Goal: Task Accomplishment & Management: Use online tool/utility

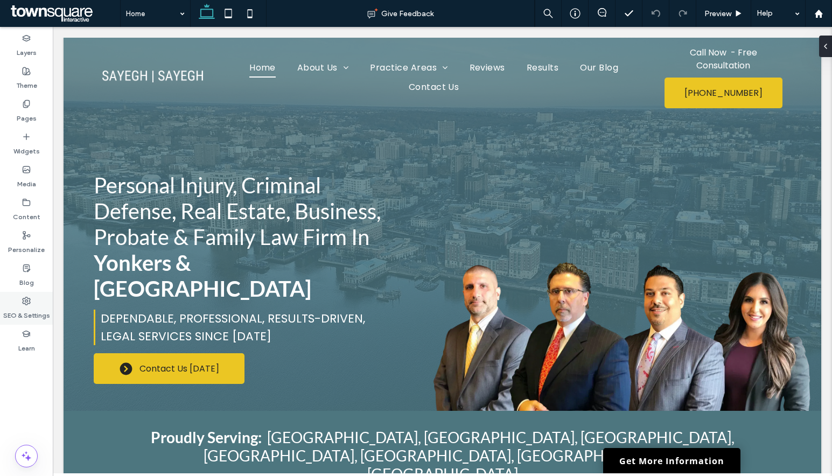
click at [37, 310] on label "SEO & Settings" at bounding box center [26, 312] width 47 height 15
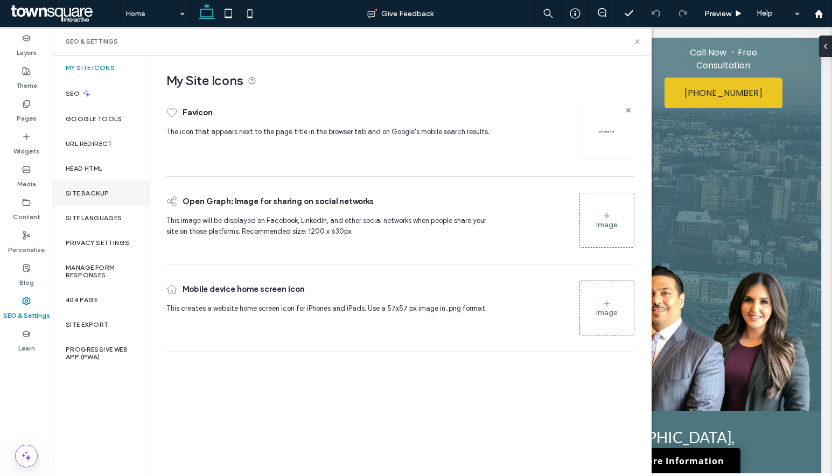
click at [91, 199] on div "Site Backup" at bounding box center [101, 193] width 97 height 25
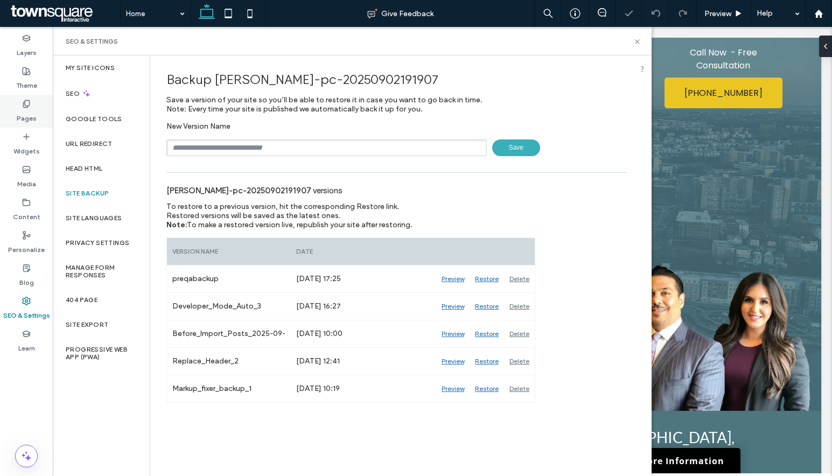
click at [25, 115] on label "Pages" at bounding box center [27, 115] width 20 height 15
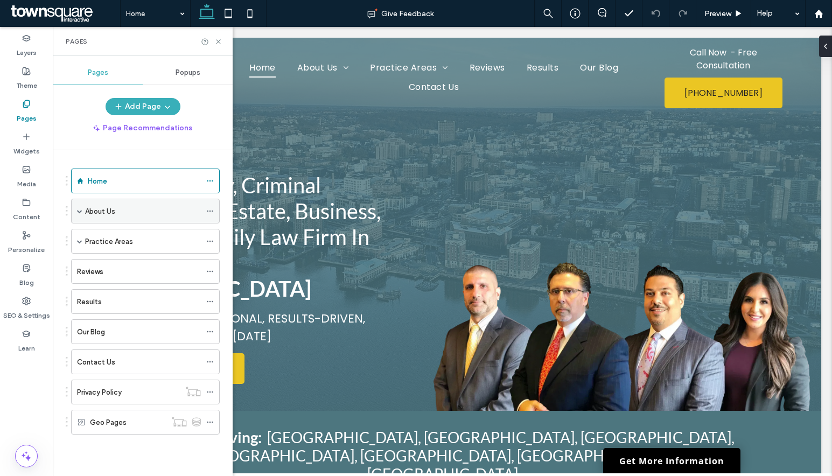
click at [78, 212] on span at bounding box center [79, 210] width 5 height 5
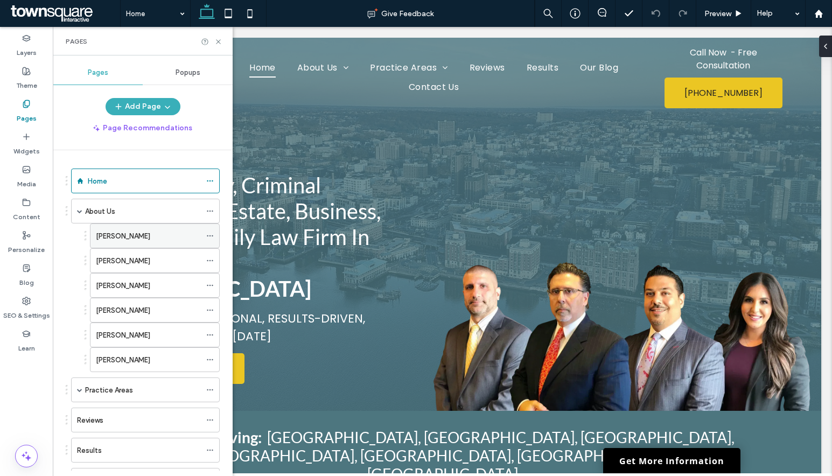
click at [211, 236] on use at bounding box center [210, 236] width 6 height 2
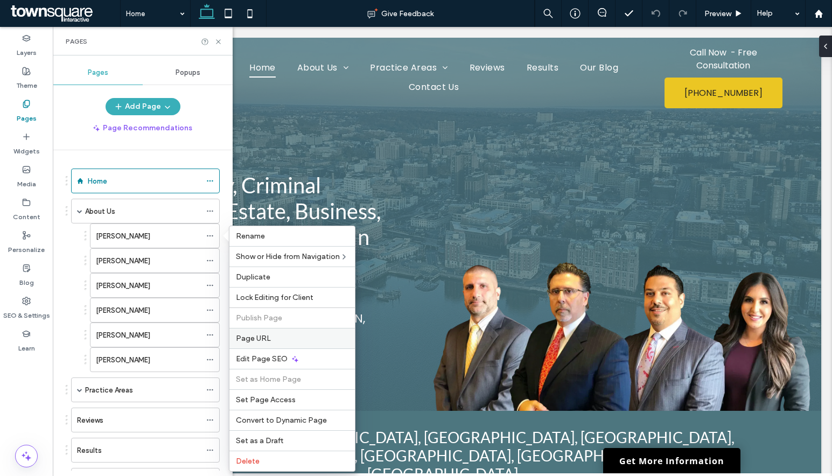
click at [287, 336] on label "Page URL" at bounding box center [292, 338] width 113 height 9
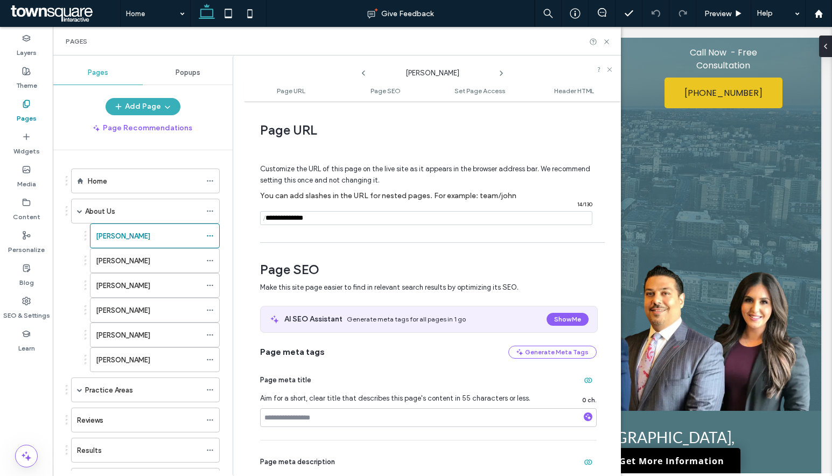
click at [500, 72] on icon at bounding box center [501, 73] width 9 height 9
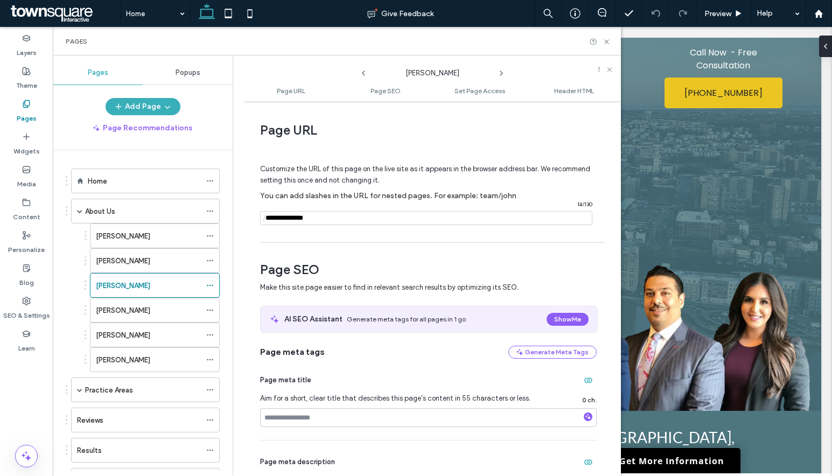
click at [500, 72] on icon at bounding box center [501, 73] width 9 height 9
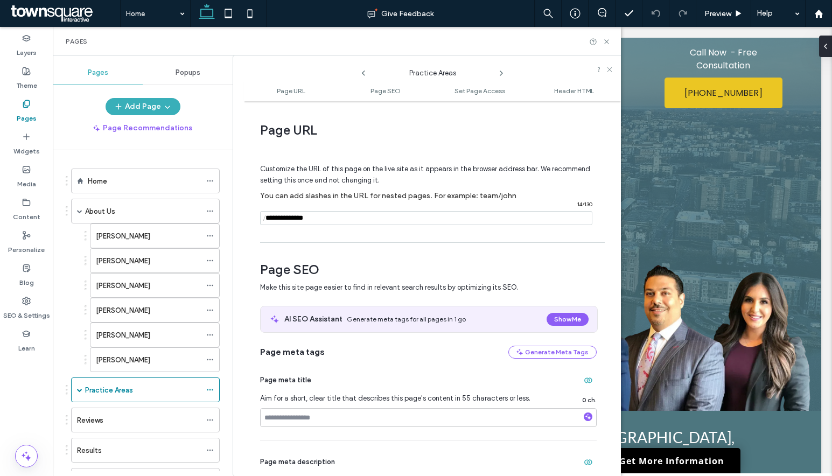
click at [500, 72] on icon at bounding box center [501, 73] width 9 height 9
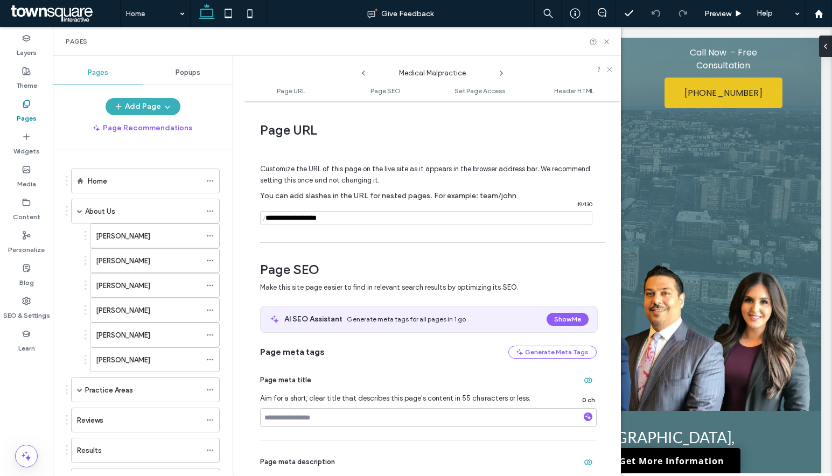
click at [500, 72] on icon at bounding box center [501, 73] width 9 height 9
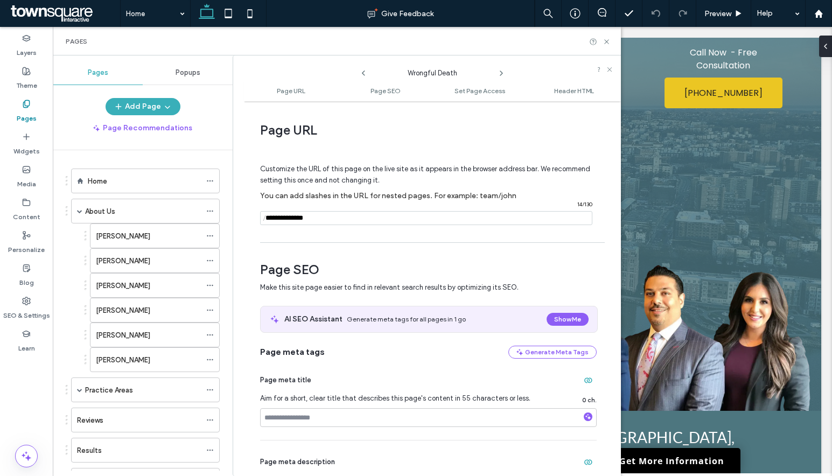
click at [500, 72] on icon at bounding box center [501, 73] width 9 height 9
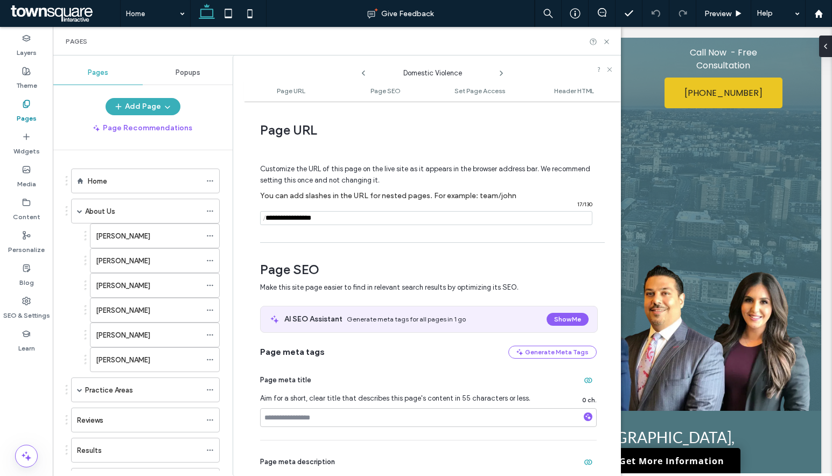
click at [500, 72] on icon at bounding box center [501, 73] width 9 height 9
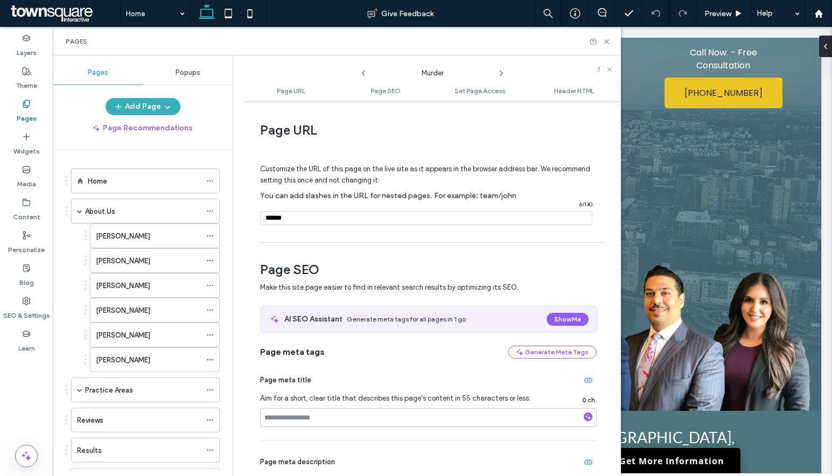
click at [500, 72] on icon at bounding box center [501, 73] width 9 height 9
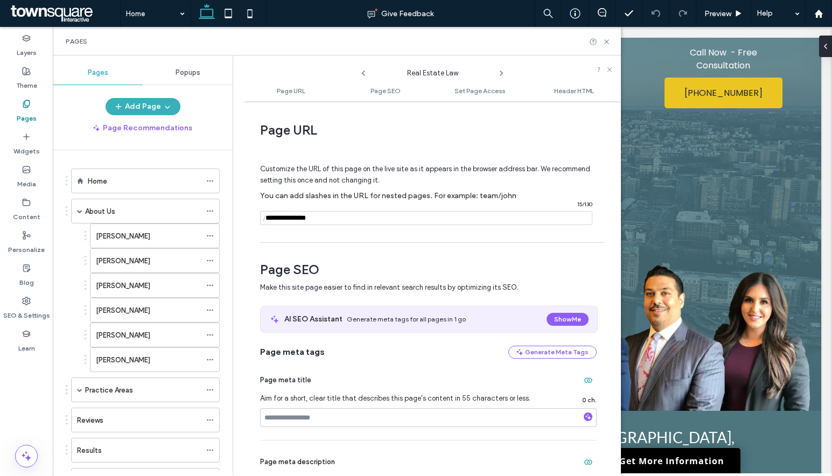
click at [500, 72] on icon at bounding box center [501, 73] width 9 height 9
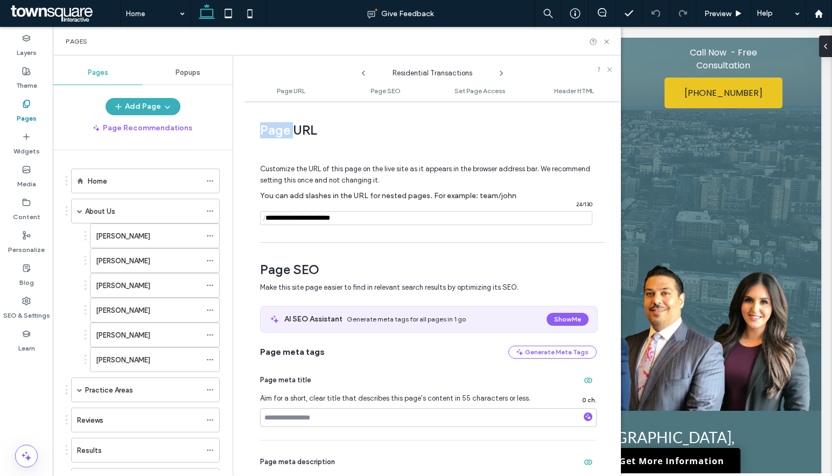
click at [500, 72] on icon at bounding box center [501, 73] width 9 height 9
click at [368, 75] on div "Business Law" at bounding box center [432, 70] width 129 height 16
click at [365, 72] on icon at bounding box center [363, 73] width 9 height 9
click at [501, 73] on icon at bounding box center [501, 73] width 9 height 9
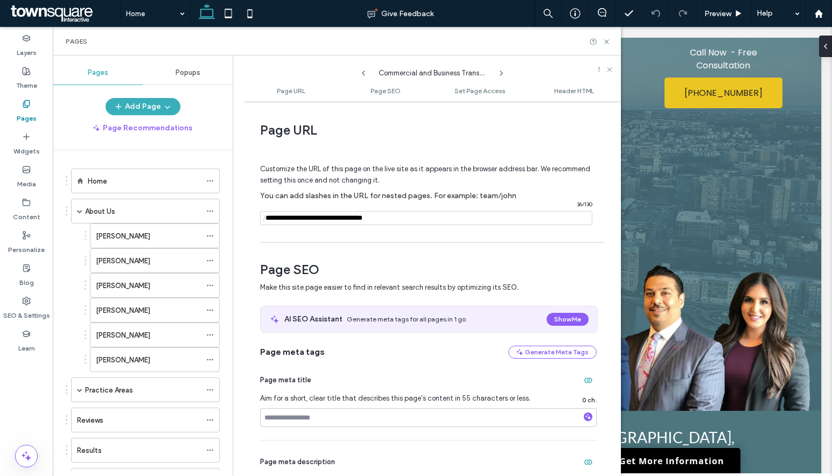
click at [501, 73] on icon at bounding box center [501, 73] width 9 height 9
click at [365, 71] on icon at bounding box center [363, 73] width 9 height 9
click at [497, 69] on icon at bounding box center [501, 73] width 9 height 9
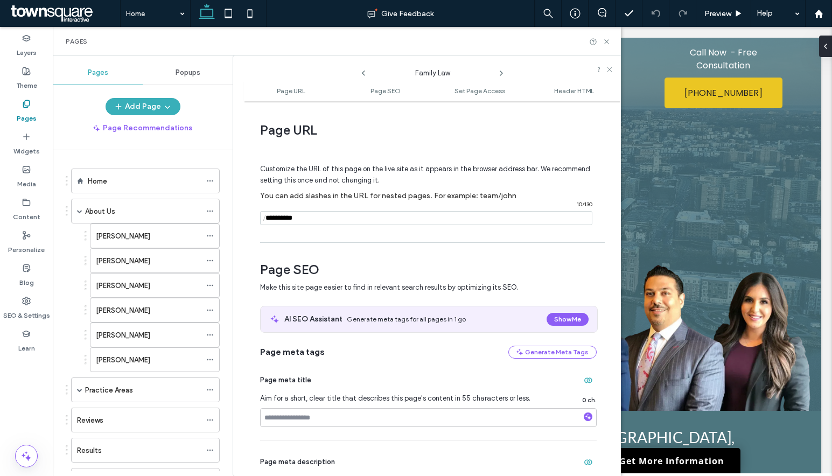
click at [497, 69] on icon at bounding box center [501, 73] width 9 height 9
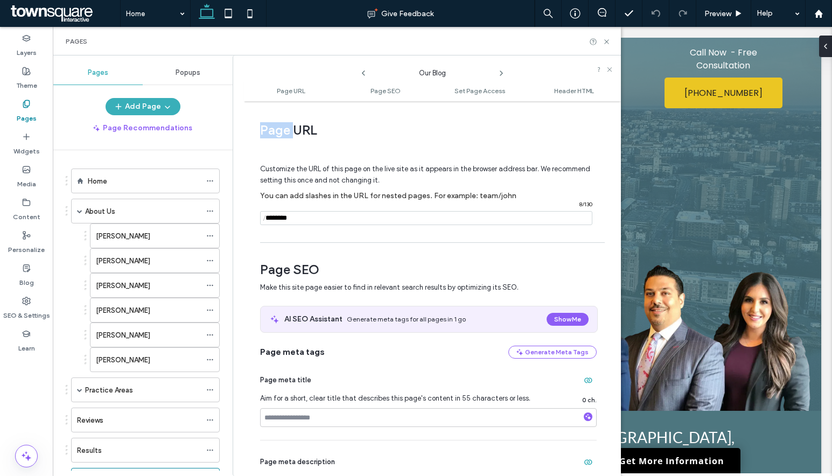
click at [497, 69] on icon at bounding box center [501, 73] width 9 height 9
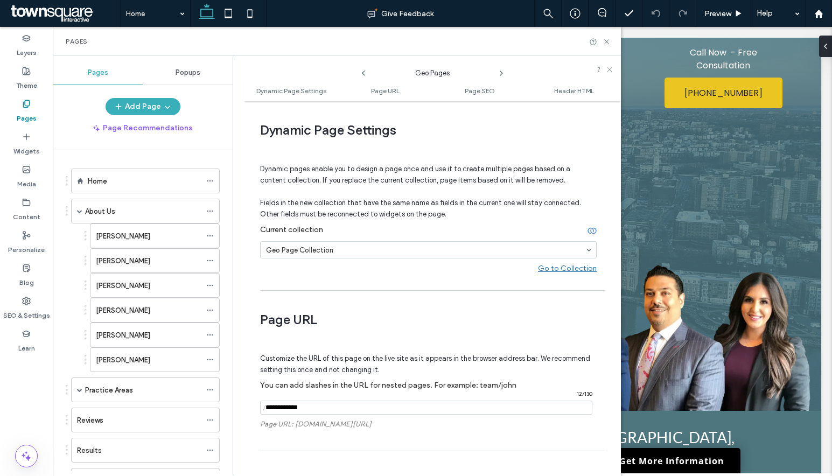
click at [497, 69] on icon at bounding box center [501, 73] width 9 height 9
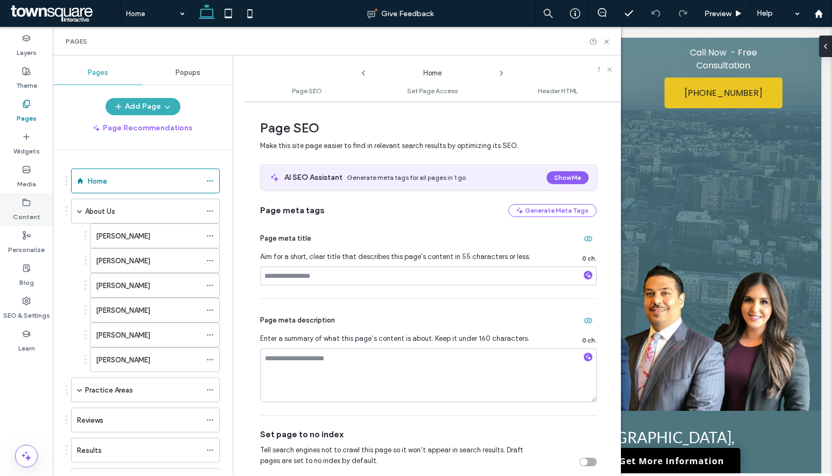
click at [33, 217] on label "Content" at bounding box center [26, 214] width 27 height 15
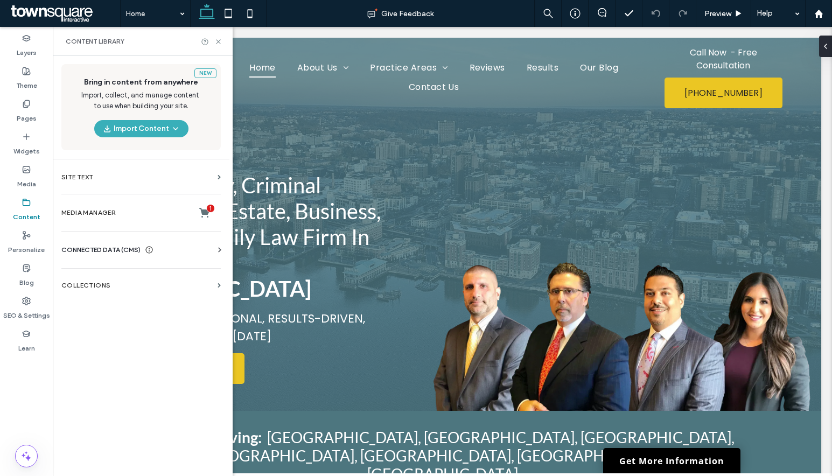
click at [92, 245] on span "CONNECTED DATA (CMS)" at bounding box center [100, 250] width 79 height 11
click at [151, 278] on label "Business Info" at bounding box center [143, 277] width 146 height 8
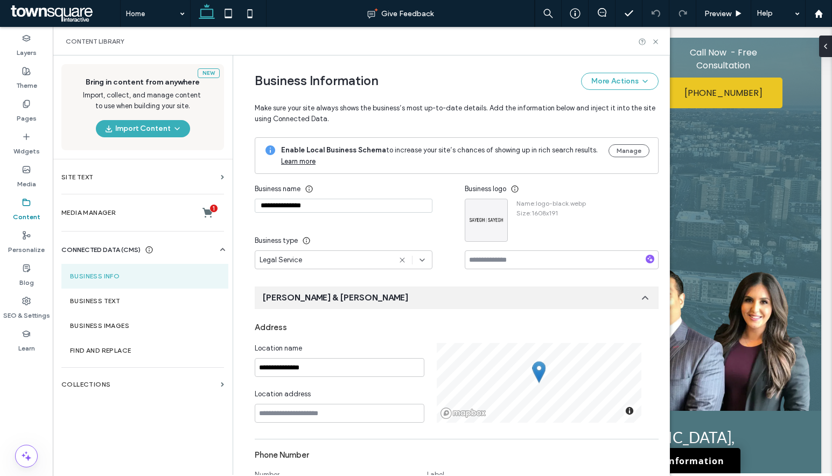
click at [341, 206] on input "**********" at bounding box center [344, 206] width 178 height 14
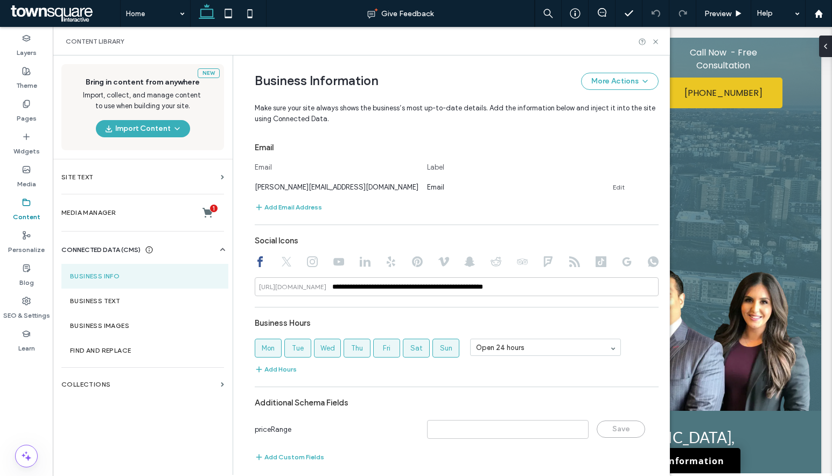
scroll to position [408, 0]
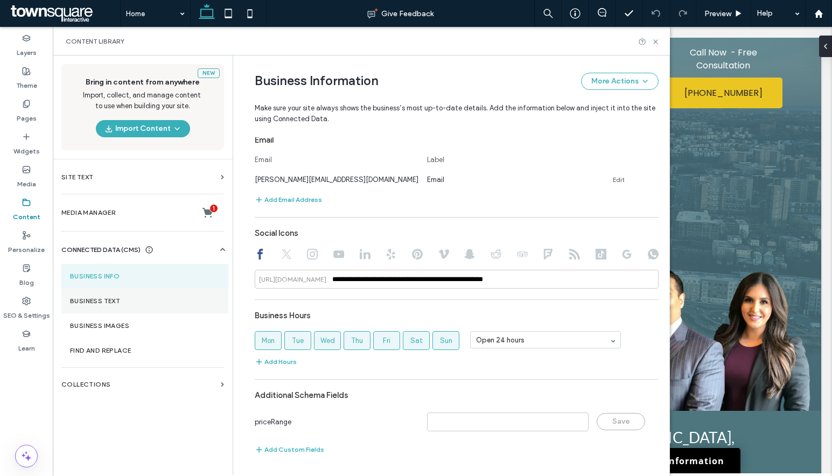
click at [141, 290] on section "Business Text" at bounding box center [144, 301] width 167 height 25
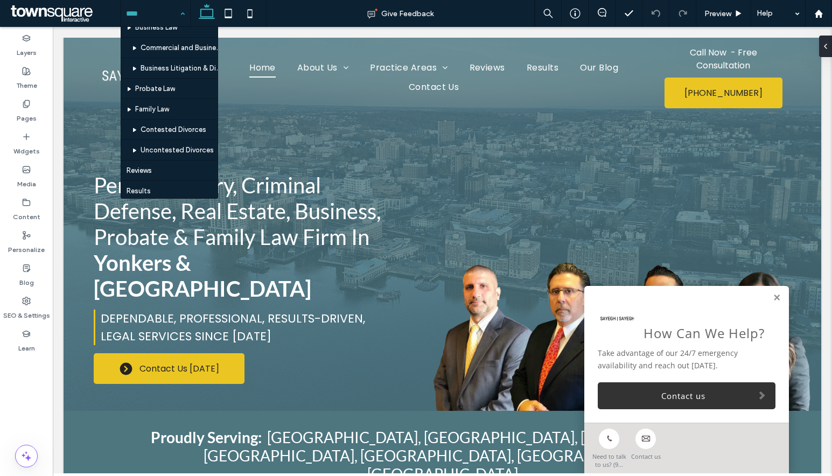
scroll to position [892, 0]
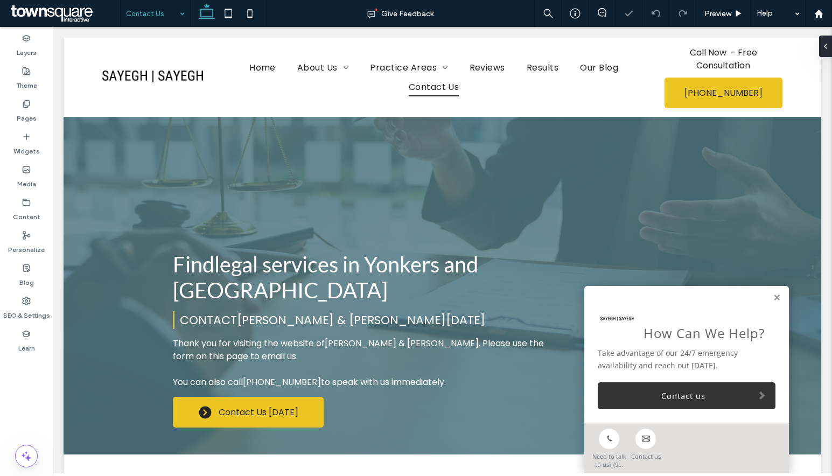
scroll to position [323, 0]
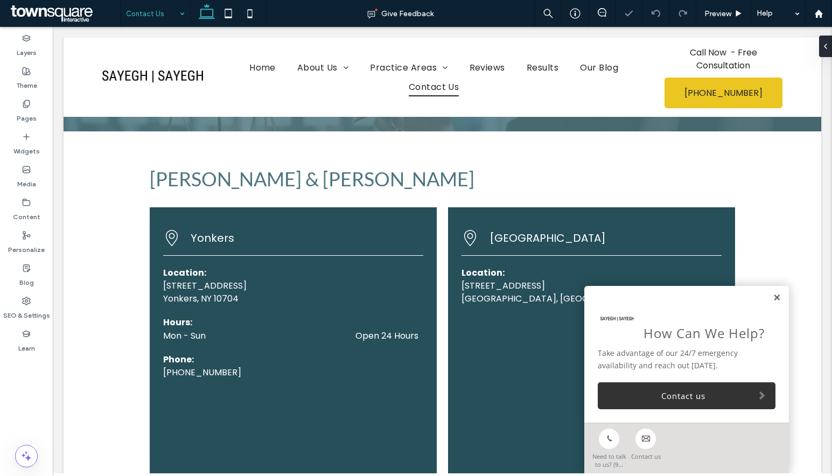
click at [773, 301] on link at bounding box center [777, 298] width 8 height 9
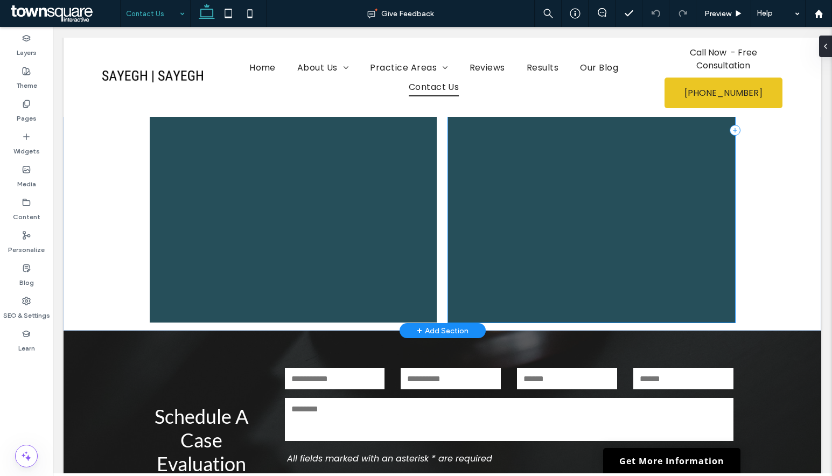
scroll to position [485, 0]
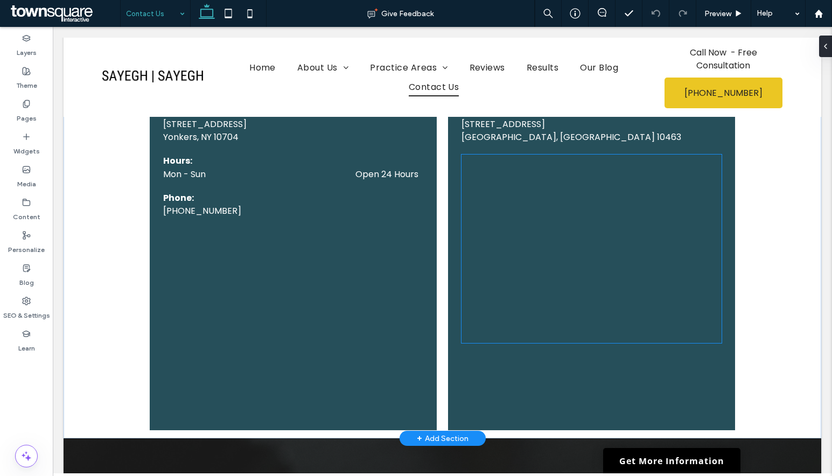
click at [650, 218] on div at bounding box center [592, 249] width 260 height 188
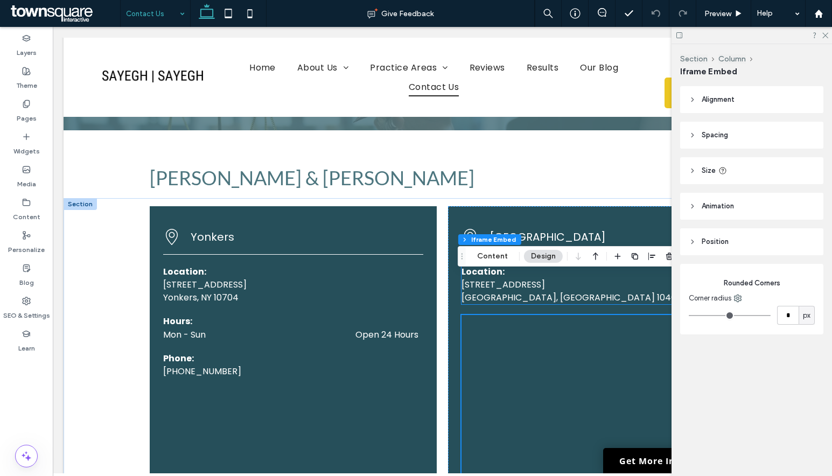
scroll to position [323, 0]
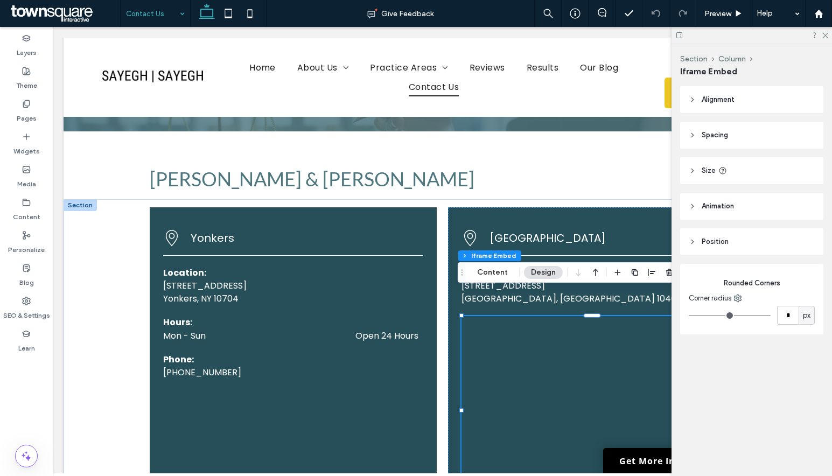
click at [827, 39] on div at bounding box center [752, 35] width 160 height 17
click at [829, 33] on div at bounding box center [752, 35] width 160 height 17
click at [823, 33] on use at bounding box center [825, 36] width 6 height 6
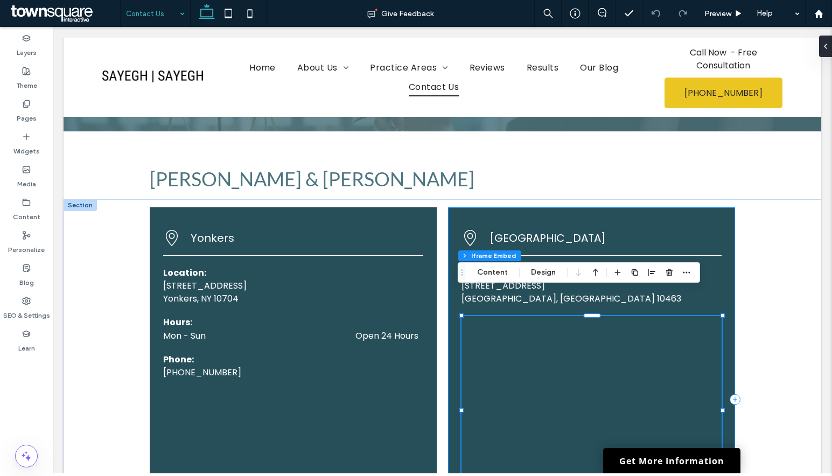
click at [708, 207] on div "[GEOGRAPHIC_DATA] Location: [STREET_ADDRESS]" at bounding box center [591, 399] width 287 height 385
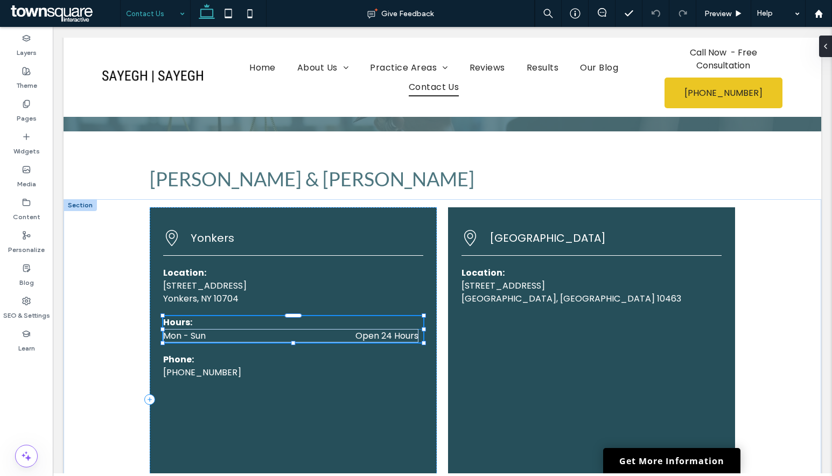
type input "**"
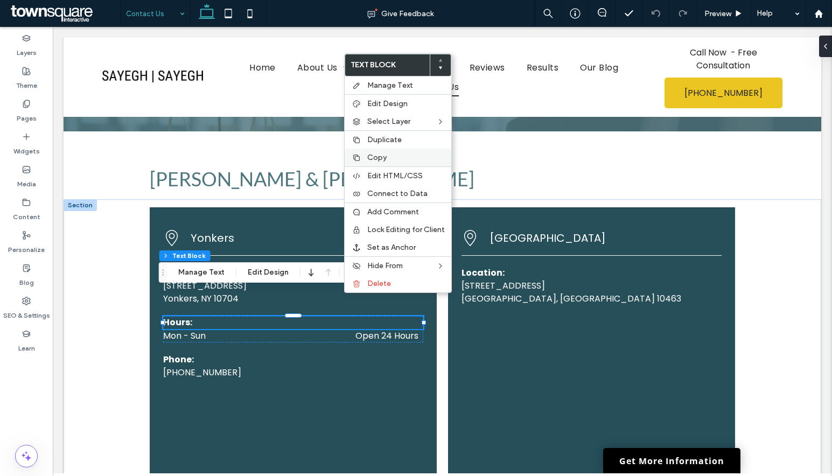
click at [392, 157] on label "Copy" at bounding box center [406, 157] width 78 height 9
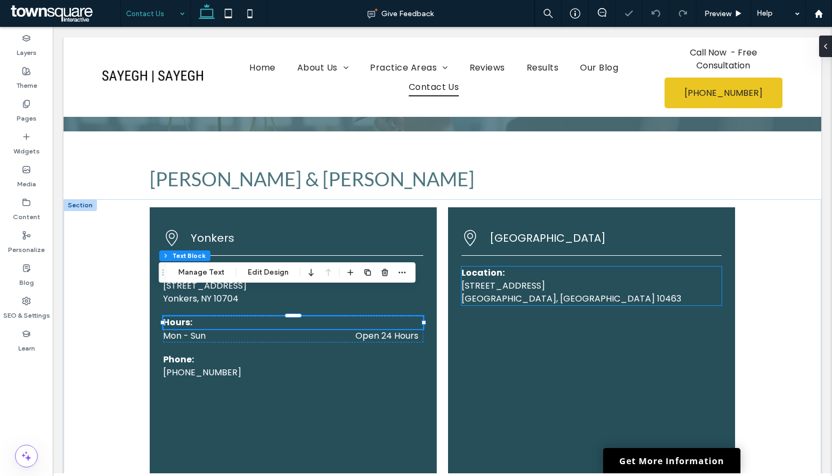
click at [575, 280] on p "[STREET_ADDRESS]" at bounding box center [592, 286] width 260 height 13
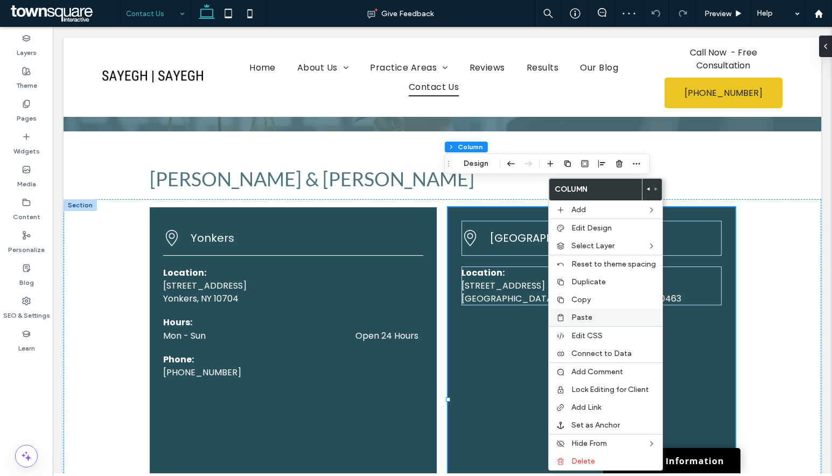
click at [604, 319] on label "Paste" at bounding box center [613, 317] width 85 height 9
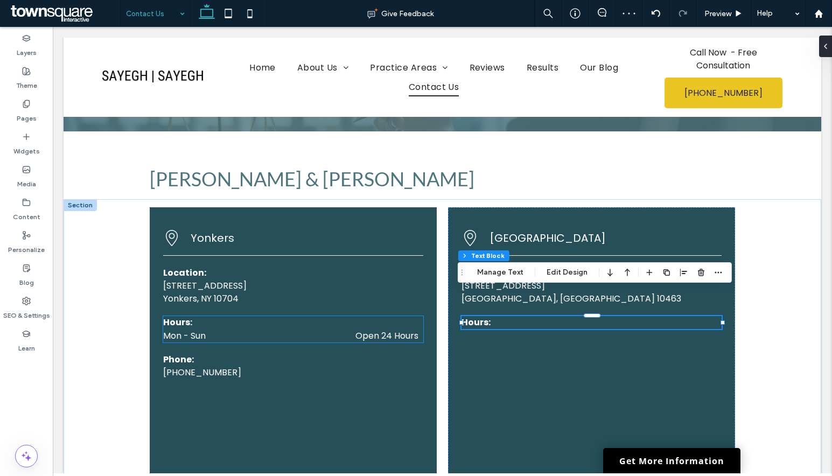
click at [207, 329] on dt "Mon - Sun" at bounding box center [214, 335] width 102 height 13
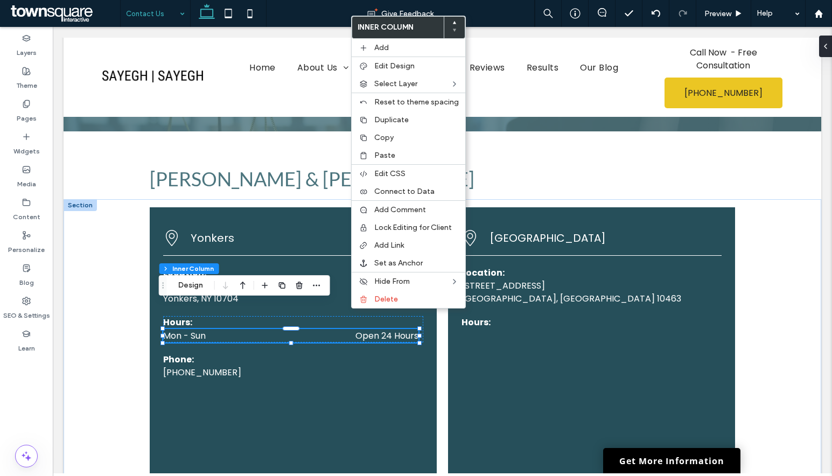
type input "**"
click at [394, 139] on label "Copy" at bounding box center [416, 137] width 85 height 9
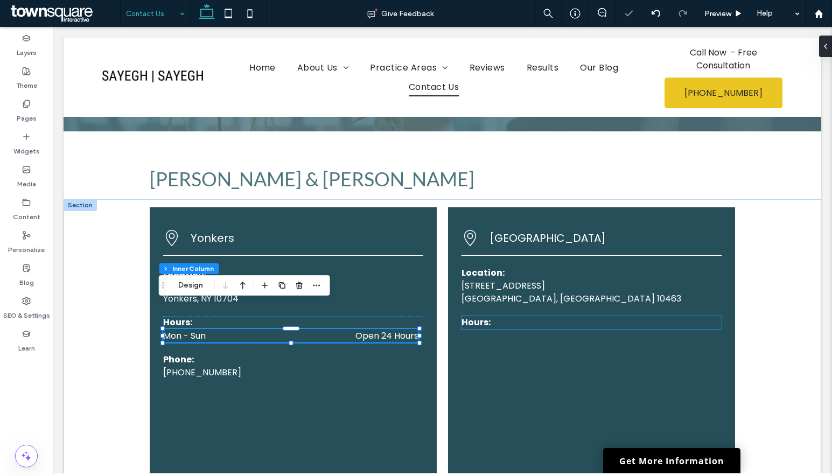
click at [511, 316] on p "Hours:" at bounding box center [592, 322] width 260 height 13
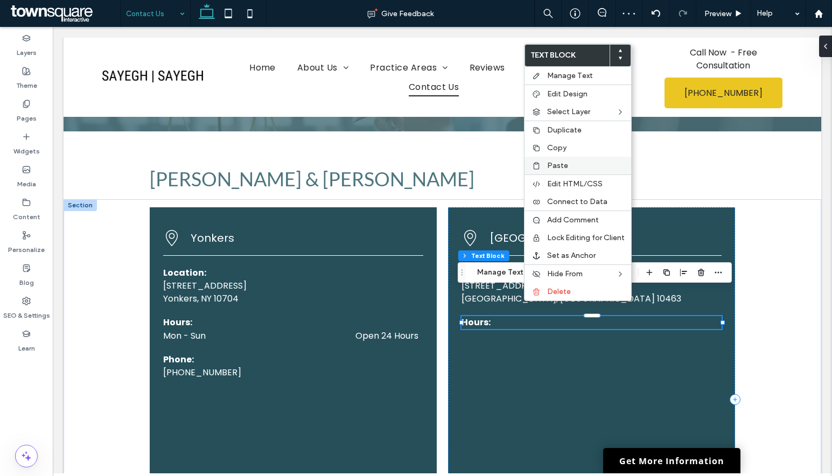
click at [565, 159] on div "Paste" at bounding box center [578, 166] width 107 height 18
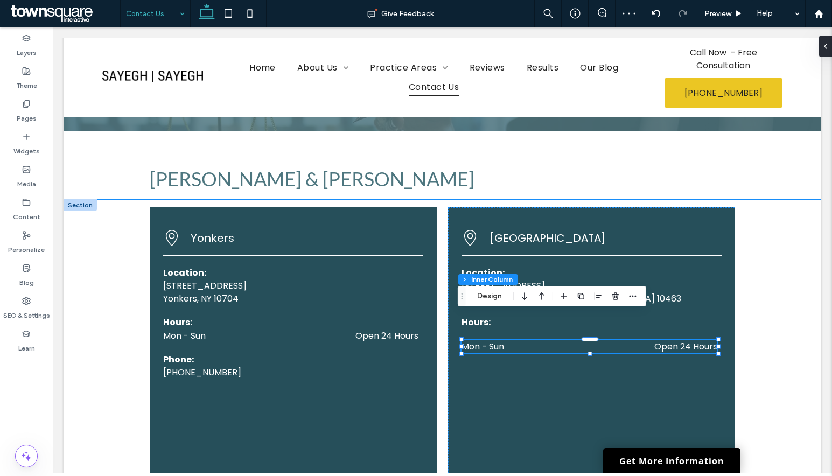
click at [752, 291] on div "Yonkers Location: [STREET_ADDRESS] Hours: Mon - Sun Open 24 Hours Phone: [PHONE…" at bounding box center [443, 399] width 646 height 401
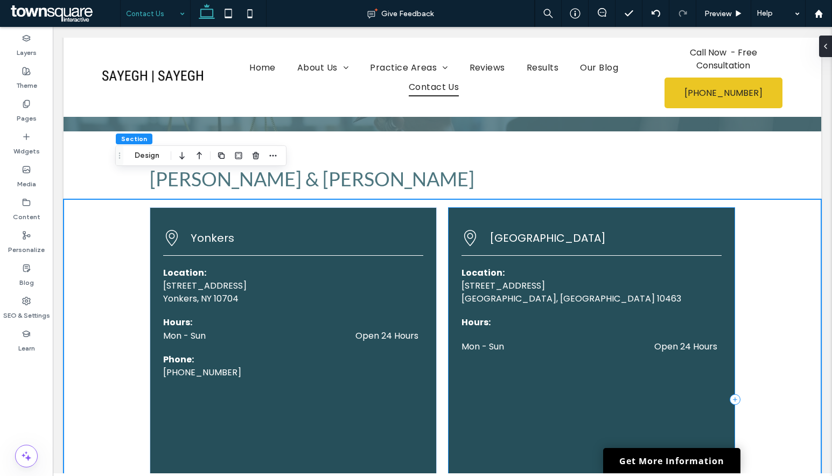
click at [512, 303] on div "[GEOGRAPHIC_DATA] Location: [STREET_ADDRESS] Hours: Mon - Sun Open 24 Hours" at bounding box center [591, 399] width 287 height 385
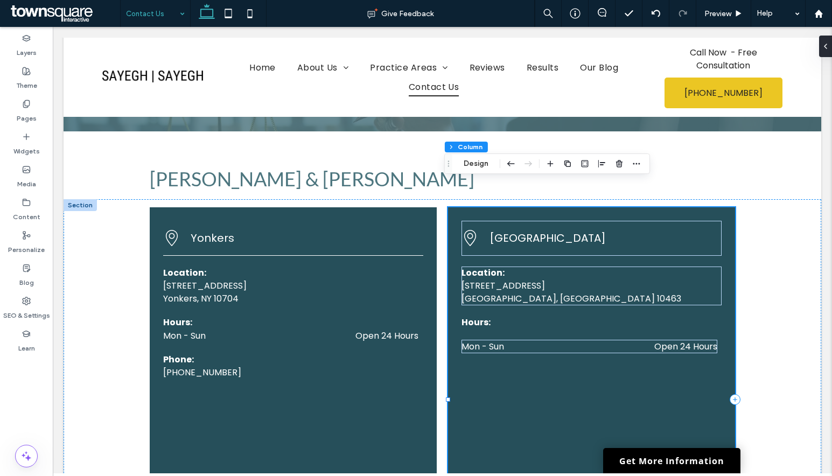
drag, startPoint x: 503, startPoint y: 315, endPoint x: 504, endPoint y: 309, distance: 5.5
click at [501, 307] on div "[GEOGRAPHIC_DATA] Location: [STREET_ADDRESS] Hours: Mon - Sun Open 24 Hours" at bounding box center [591, 399] width 287 height 385
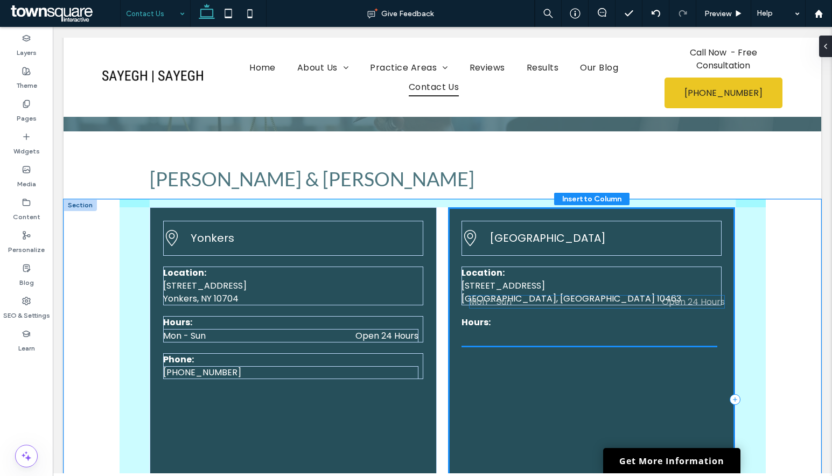
drag, startPoint x: 514, startPoint y: 317, endPoint x: 526, endPoint y: 298, distance: 22.0
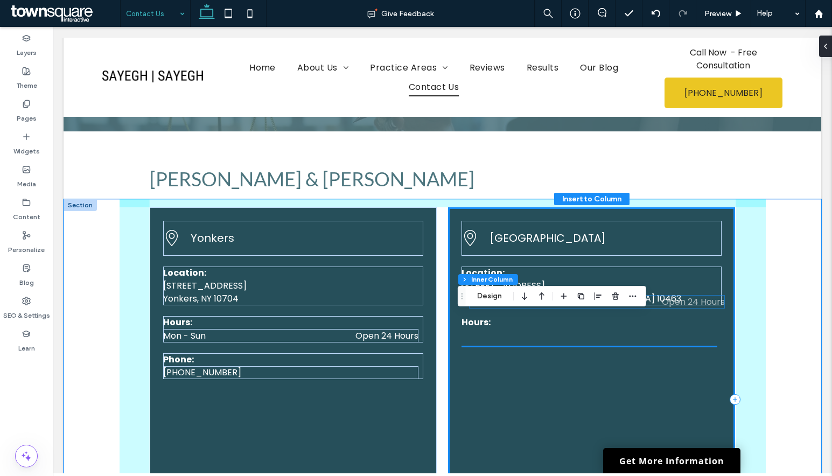
type input "**"
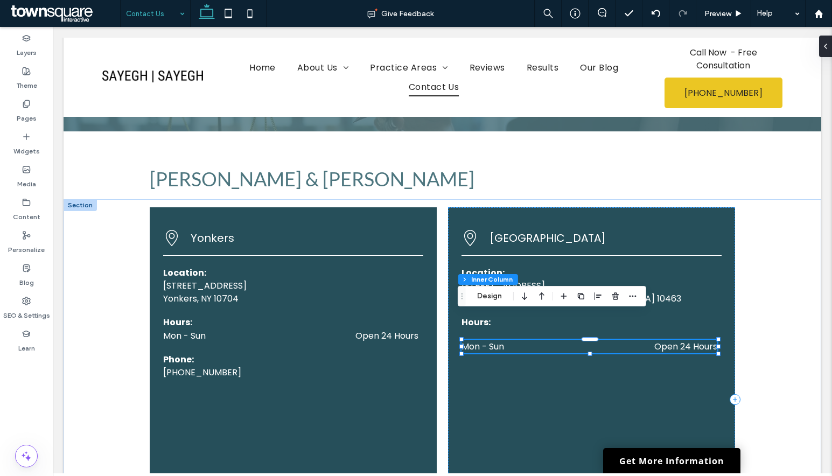
scroll to position [43, 0]
click at [610, 298] on span "button" at bounding box center [615, 296] width 13 height 13
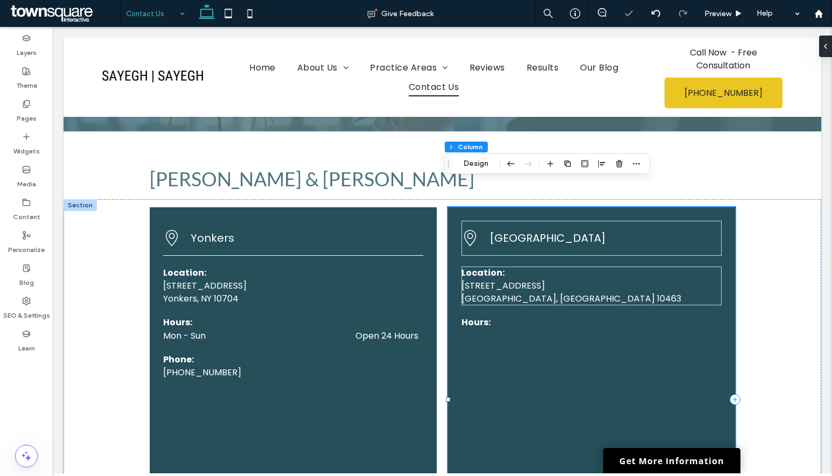
click at [611, 305] on div "[GEOGRAPHIC_DATA] Location: [STREET_ADDRESS] Hours:" at bounding box center [591, 399] width 287 height 385
click at [601, 316] on p "Hours:" at bounding box center [592, 322] width 260 height 13
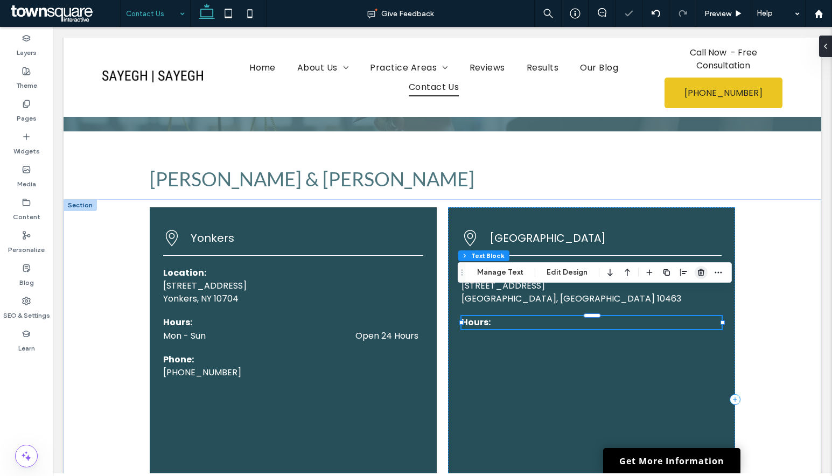
click at [697, 275] on icon "button" at bounding box center [701, 272] width 9 height 9
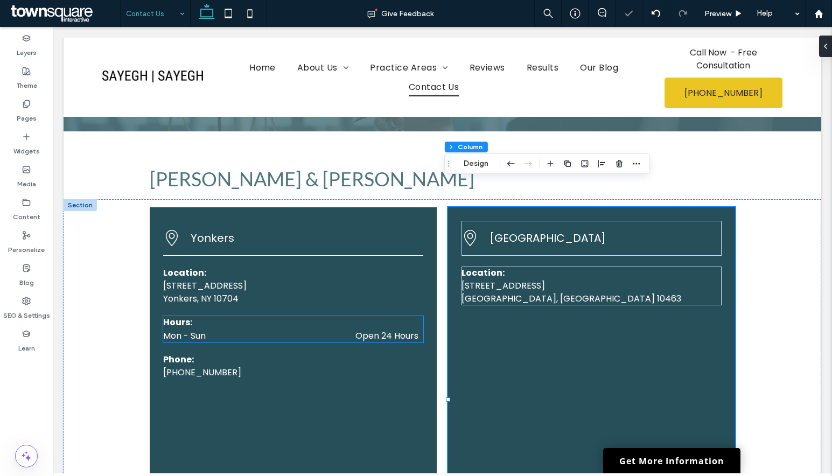
click at [350, 316] on p "Hours:" at bounding box center [293, 322] width 260 height 13
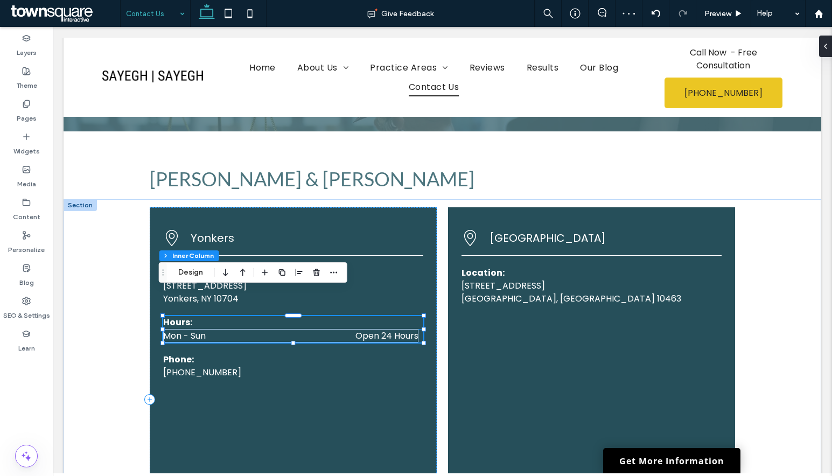
click at [415, 316] on p "Hours:" at bounding box center [293, 322] width 260 height 13
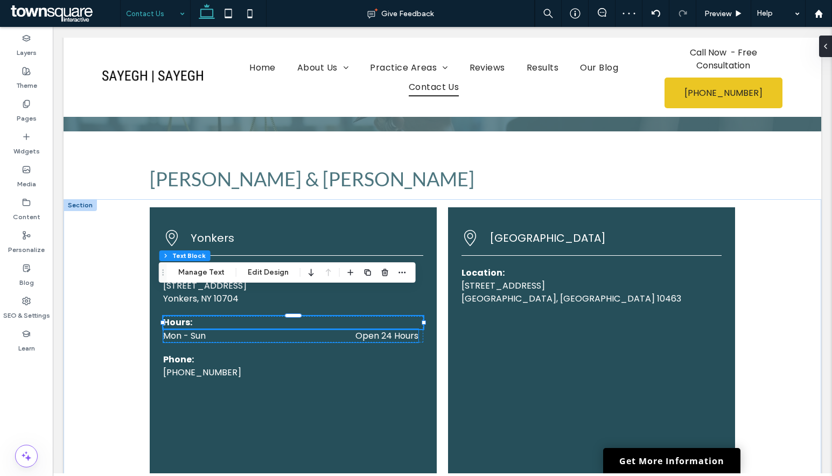
click at [312, 329] on dd "Open 24 Hours" at bounding box center [343, 335] width 151 height 13
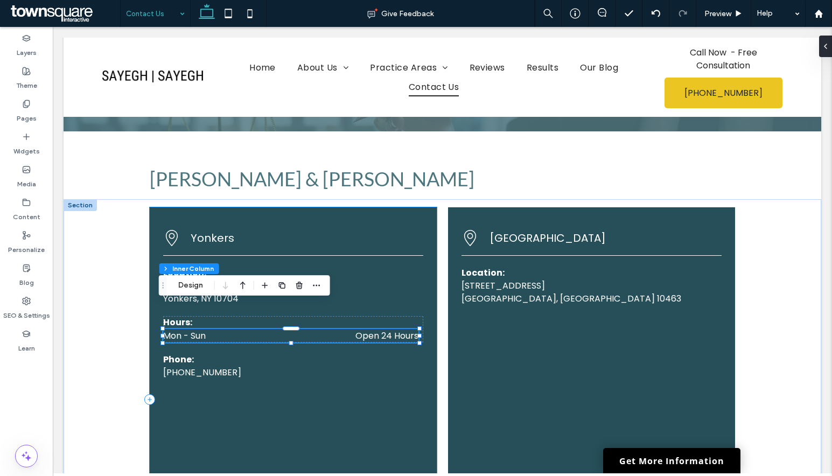
click at [324, 322] on div "Yonkers Location: [STREET_ADDRESS] Hours: Mon - Sun Open 24 Hours Phone: [PHONE…" at bounding box center [293, 399] width 287 height 385
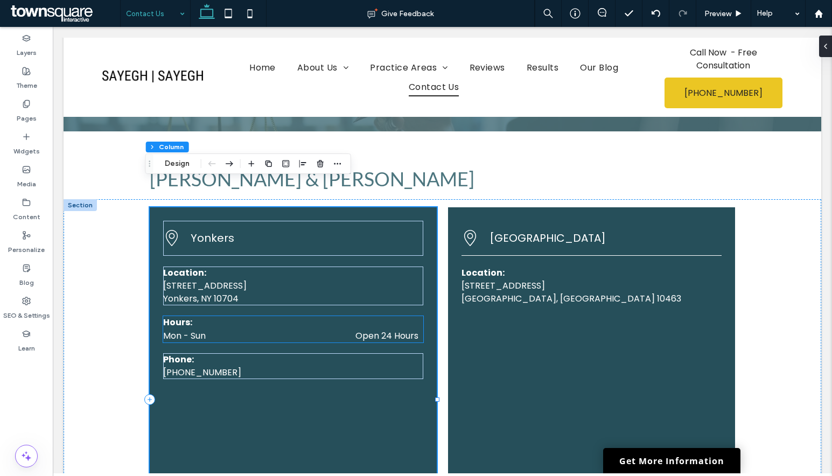
click at [314, 316] on p "Hours:" at bounding box center [293, 322] width 260 height 13
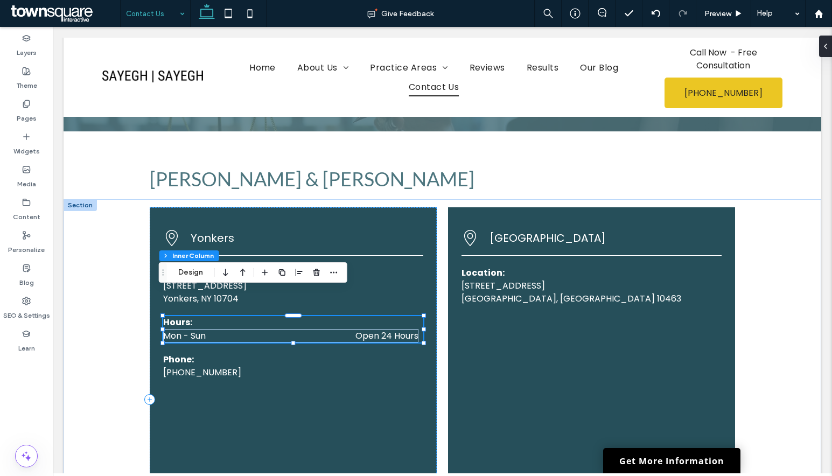
type input "**"
click at [328, 273] on span "button" at bounding box center [333, 272] width 13 height 13
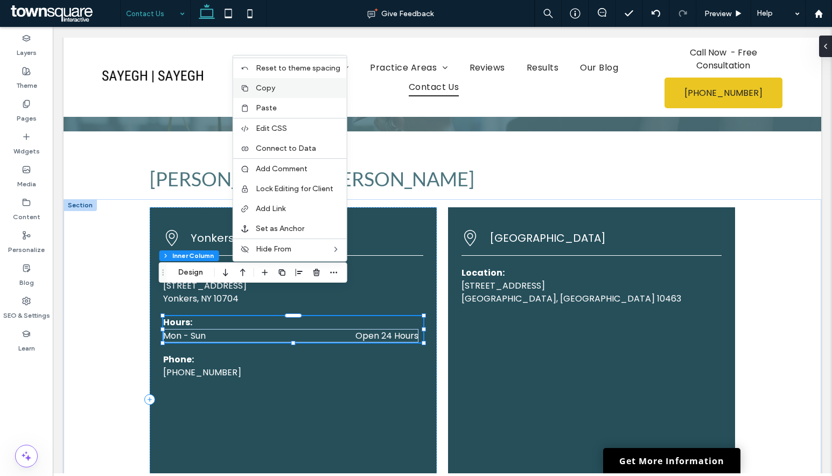
click at [264, 92] on span "Copy" at bounding box center [265, 87] width 19 height 9
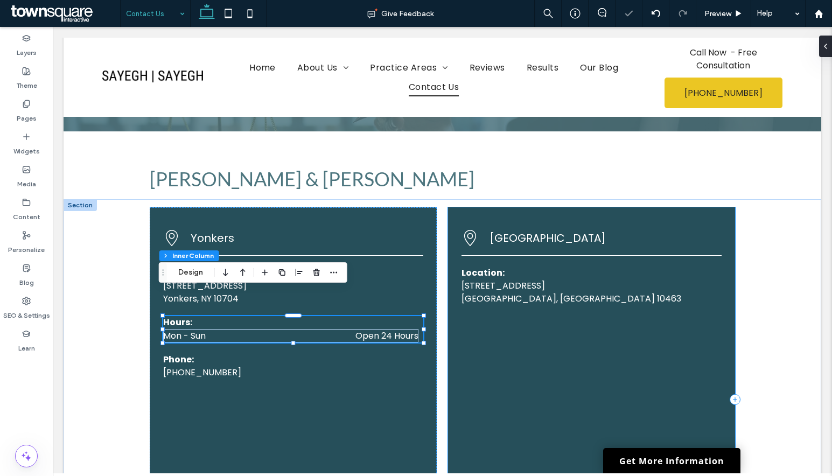
click at [518, 286] on div "[GEOGRAPHIC_DATA] Location: [STREET_ADDRESS]" at bounding box center [591, 399] width 287 height 385
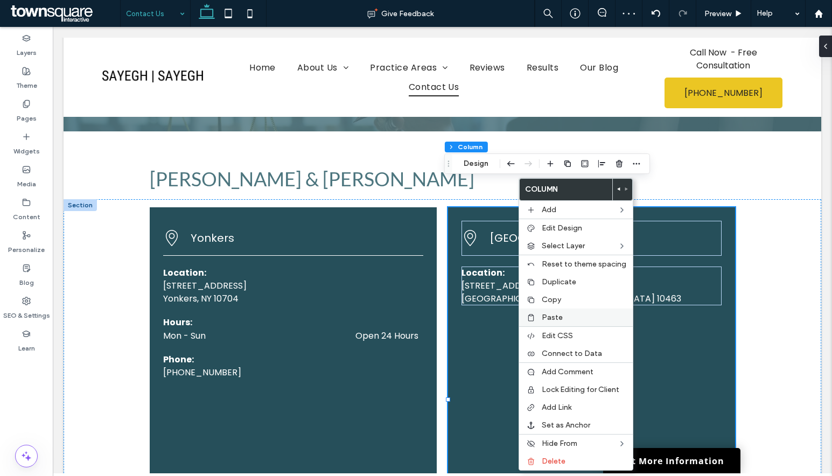
click at [555, 313] on span "Paste" at bounding box center [552, 317] width 21 height 9
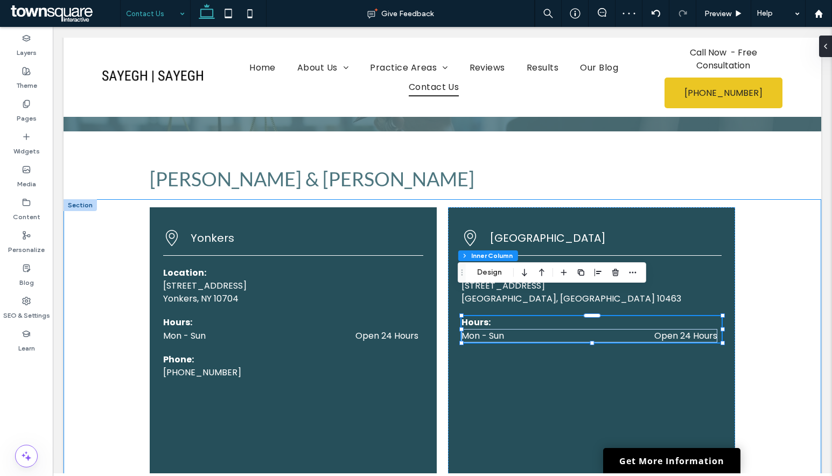
click at [750, 262] on div "Yonkers Location: [STREET_ADDRESS] Hours: Mon - Sun Open 24 Hours Phone: [PHONE…" at bounding box center [443, 399] width 646 height 401
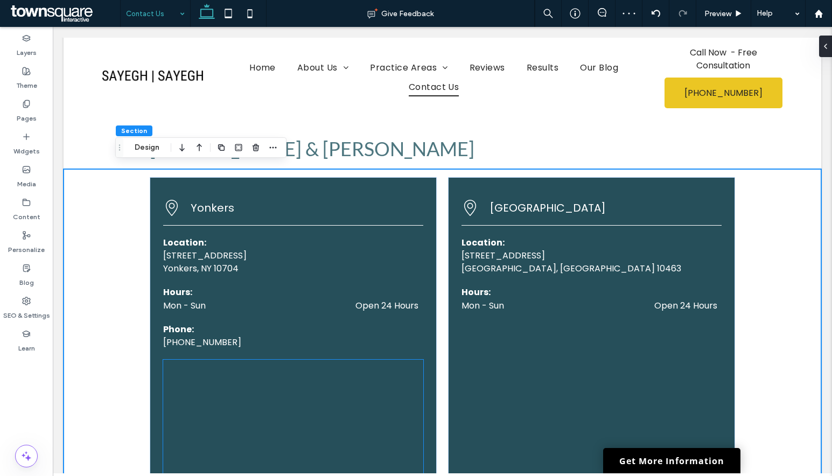
scroll to position [377, 0]
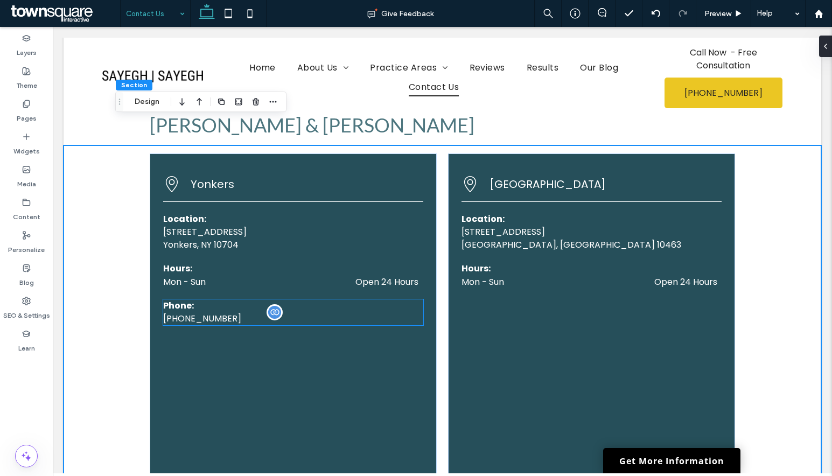
click at [367, 312] on p "[PHONE_NUMBER]" at bounding box center [291, 318] width 256 height 13
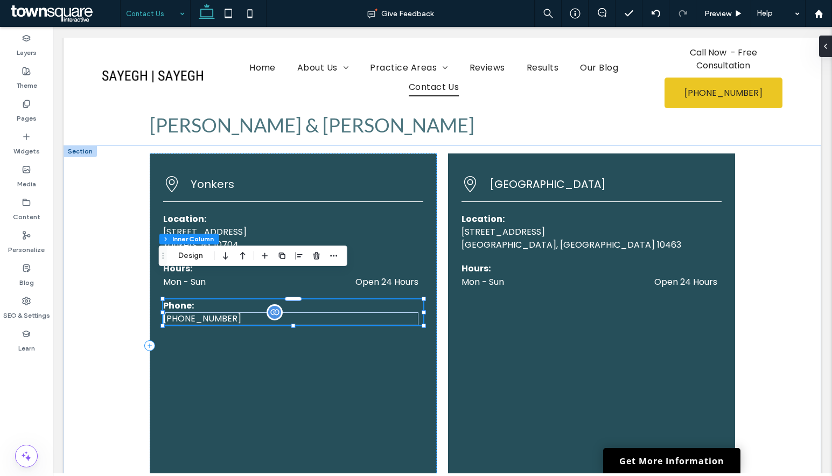
type input "**"
click at [401, 299] on p "Phone:" at bounding box center [293, 305] width 260 height 13
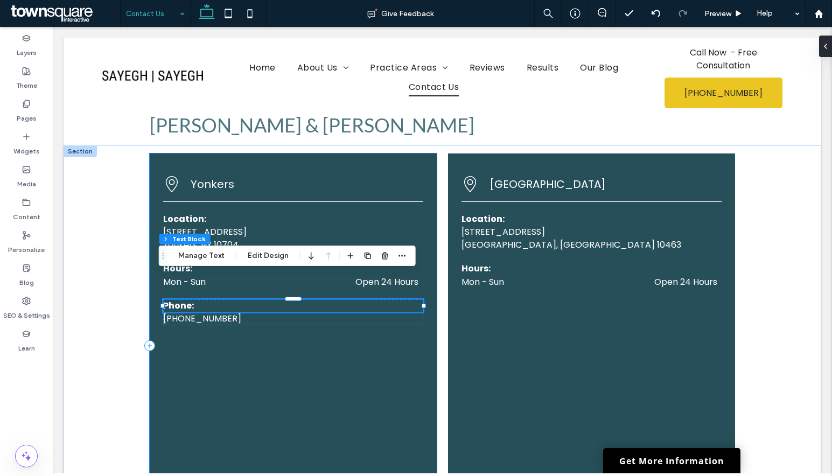
click at [429, 297] on div "Yonkers Location: [STREET_ADDRESS] Hours: Mon - Sun Open 24 Hours Phone: [PHONE…" at bounding box center [293, 345] width 287 height 385
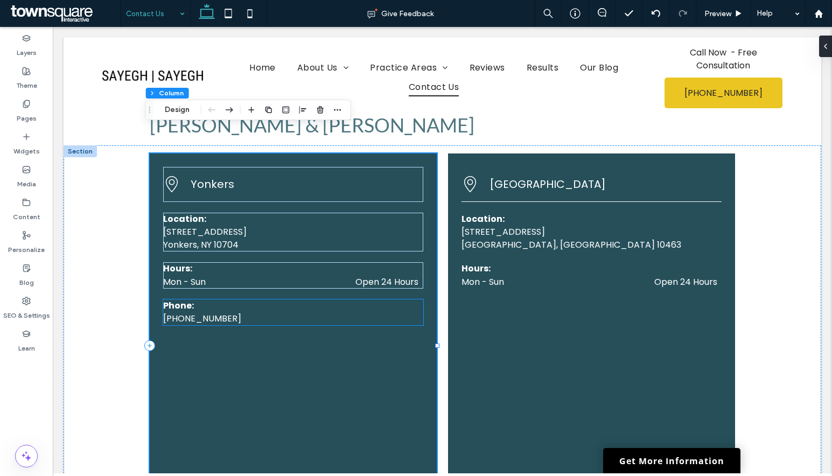
click at [406, 299] on p "Phone:" at bounding box center [293, 305] width 260 height 13
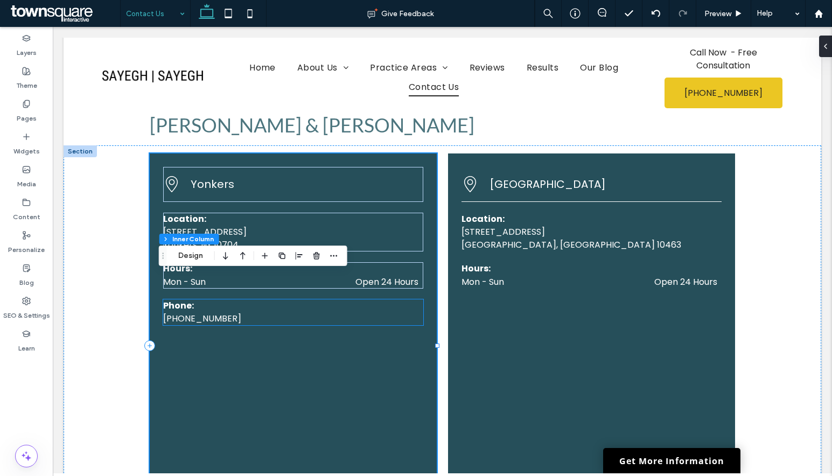
type input "**"
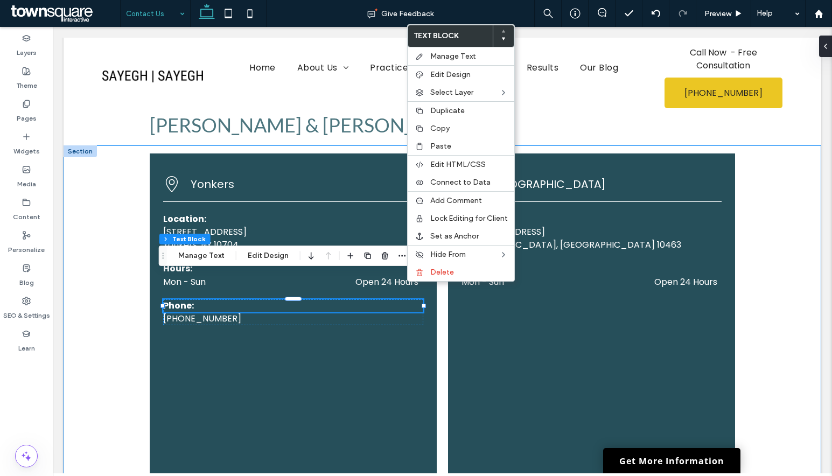
click at [438, 310] on div "Yonkers Location: [STREET_ADDRESS] Hours: Mon - Sun Open 24 Hours Phone: [PHONE…" at bounding box center [443, 345] width 646 height 401
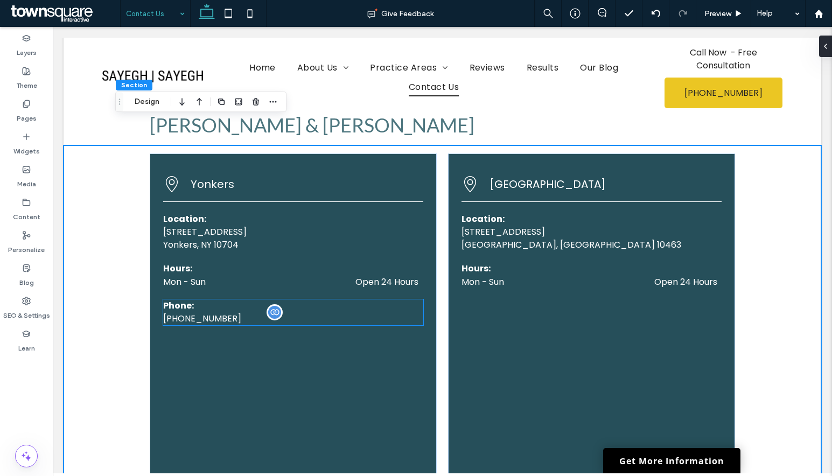
click at [407, 312] on p "[PHONE_NUMBER]" at bounding box center [291, 318] width 256 height 13
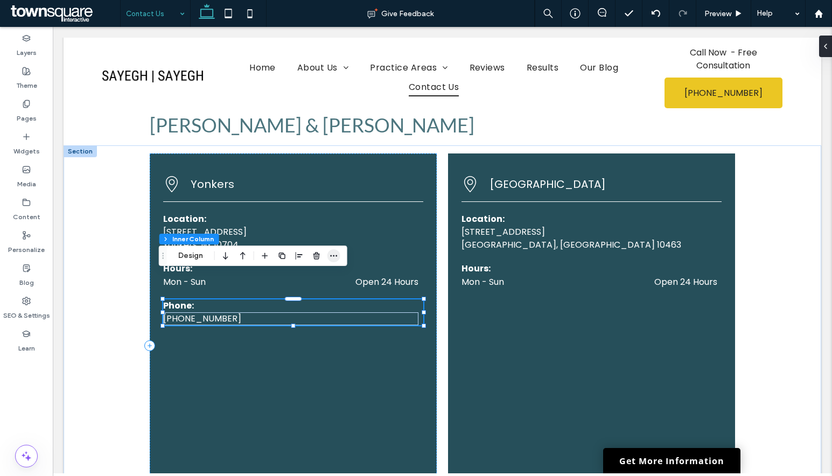
click at [335, 257] on icon "button" at bounding box center [334, 256] width 9 height 9
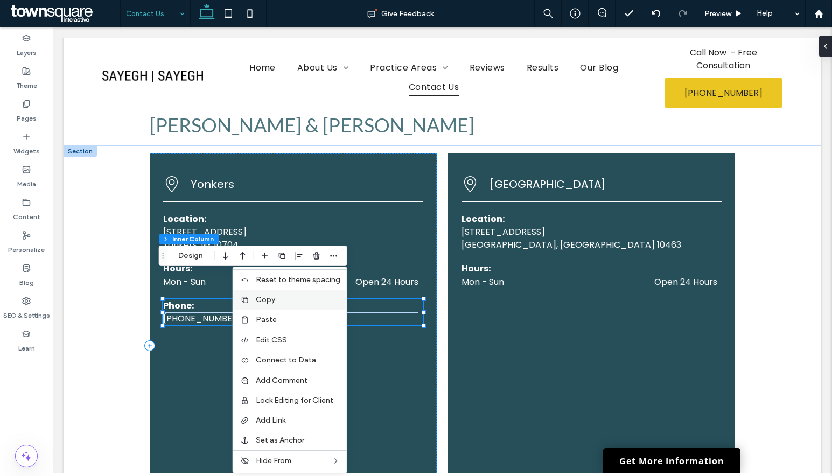
click at [271, 305] on div "Copy" at bounding box center [290, 300] width 114 height 20
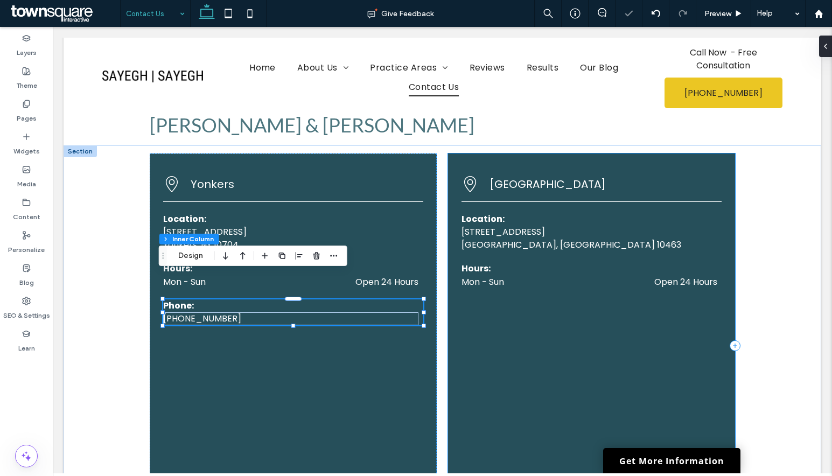
click at [463, 266] on div "[GEOGRAPHIC_DATA] Location: [STREET_ADDRESS] Hours: Mon - Sun Open 24 Hours" at bounding box center [591, 345] width 287 height 385
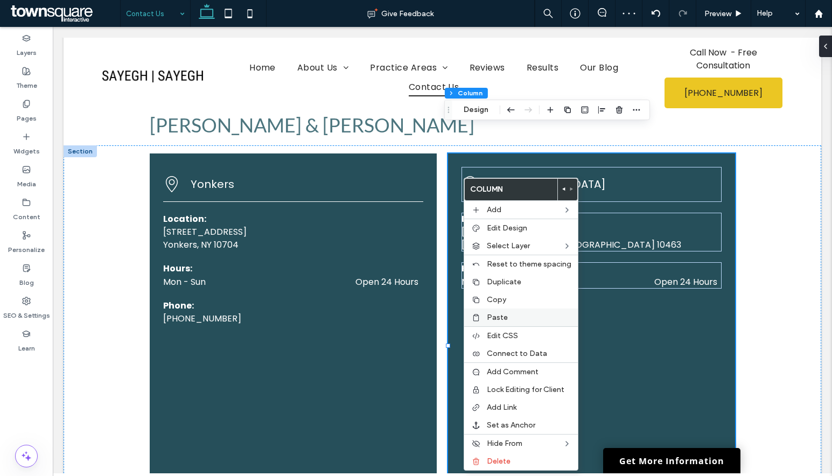
click at [501, 318] on span "Paste" at bounding box center [497, 317] width 21 height 9
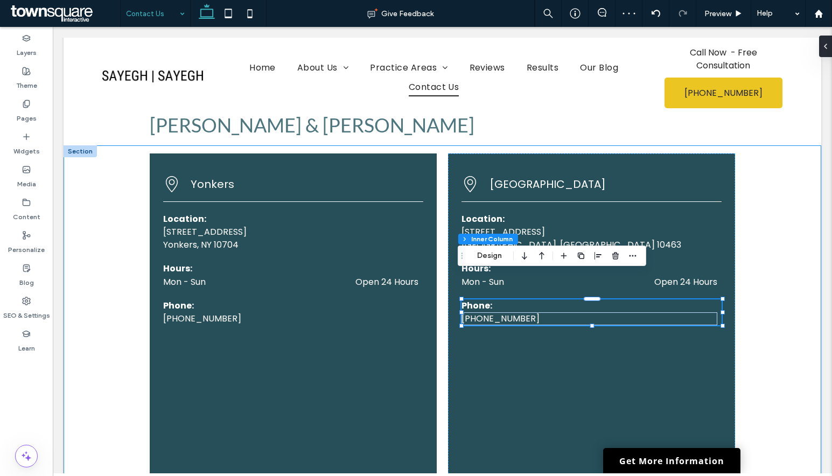
click at [755, 262] on div "Yonkers Location: [STREET_ADDRESS] Hours: Mon - Sun Open 24 Hours Phone: [PHONE…" at bounding box center [443, 345] width 646 height 401
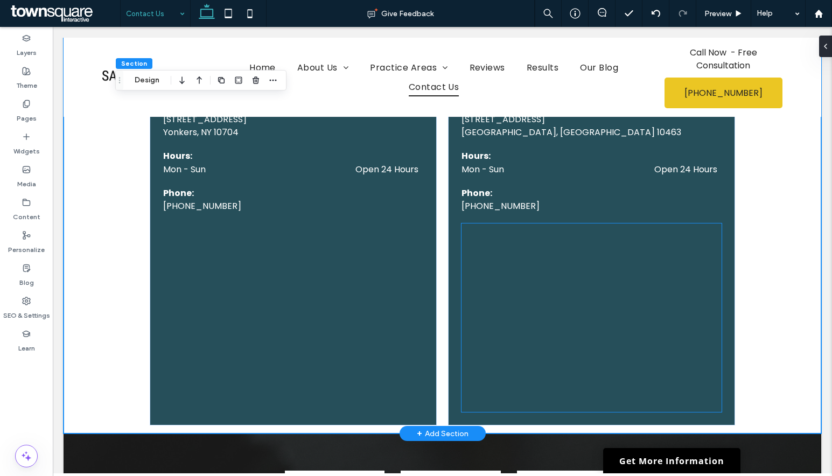
scroll to position [539, 0]
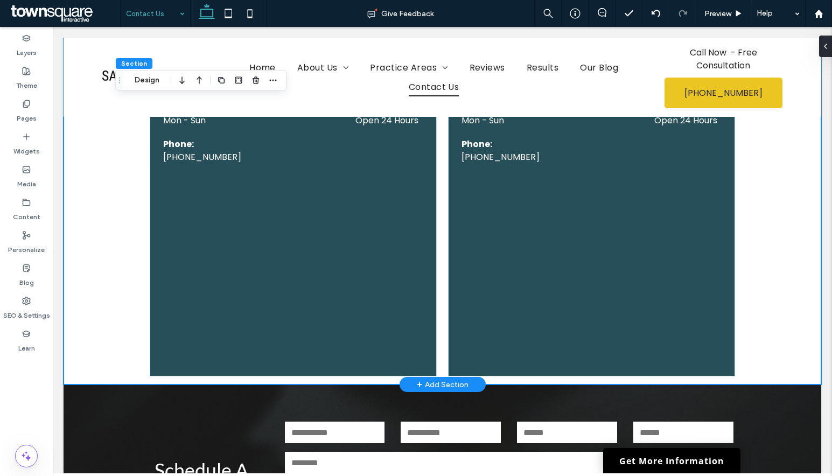
click at [762, 271] on div "Yonkers Location: [STREET_ADDRESS] Hours: Mon - Sun Open 24 Hours Phone: [PHONE…" at bounding box center [443, 184] width 758 height 401
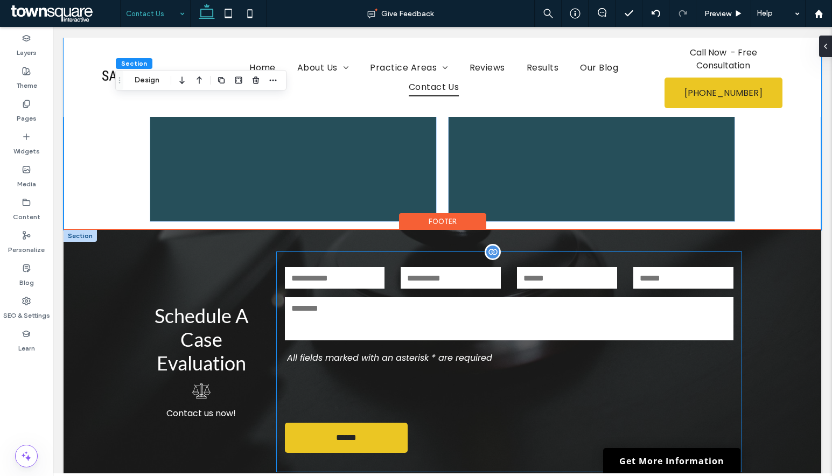
scroll to position [754, 0]
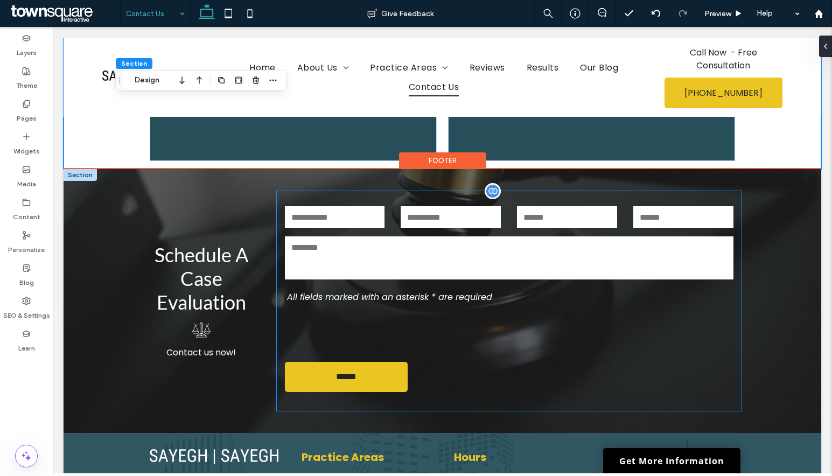
click at [373, 246] on textarea at bounding box center [509, 257] width 449 height 43
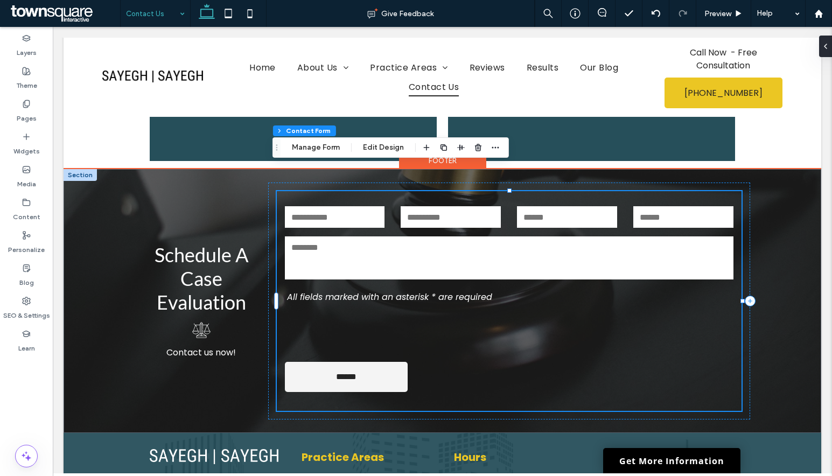
type input "*"
type input "***"
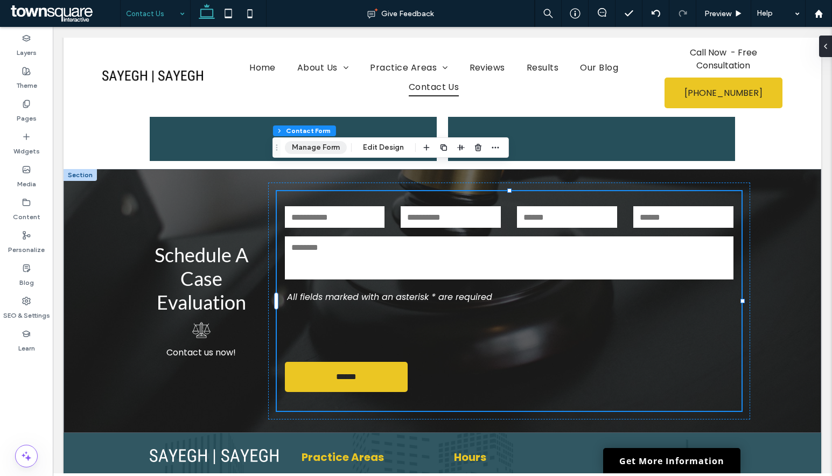
click at [319, 149] on button "Manage Form" at bounding box center [316, 147] width 62 height 13
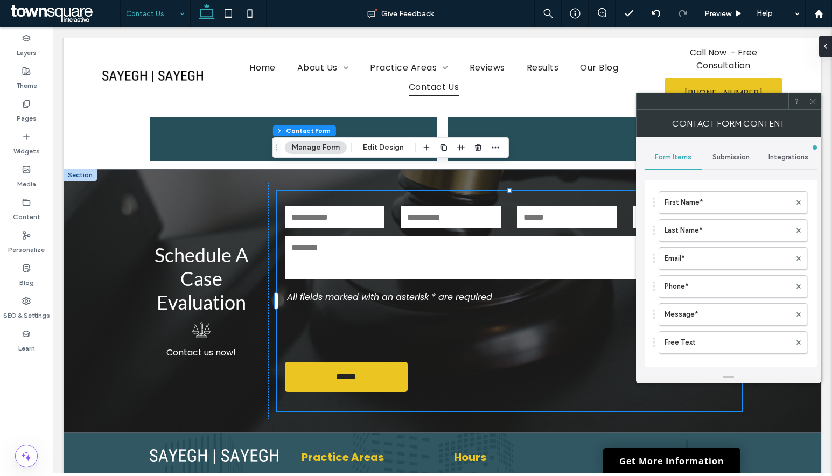
drag, startPoint x: 690, startPoint y: 205, endPoint x: 666, endPoint y: 185, distance: 31.8
click at [690, 205] on label "First Name*" at bounding box center [728, 203] width 126 height 22
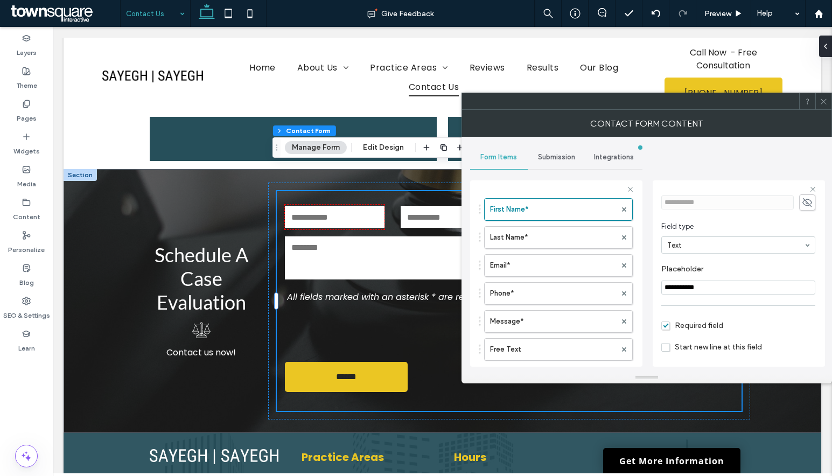
scroll to position [75, 0]
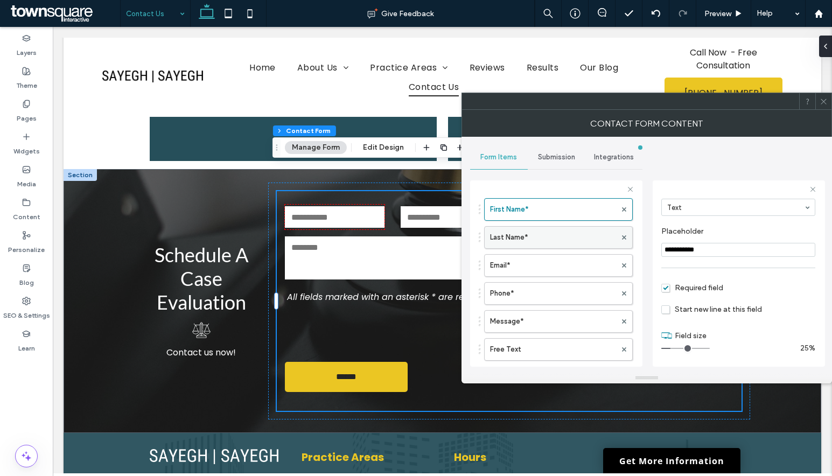
click at [493, 245] on label "Last Name*" at bounding box center [553, 238] width 126 height 22
type input "**********"
click at [501, 257] on label "Email*" at bounding box center [553, 266] width 126 height 22
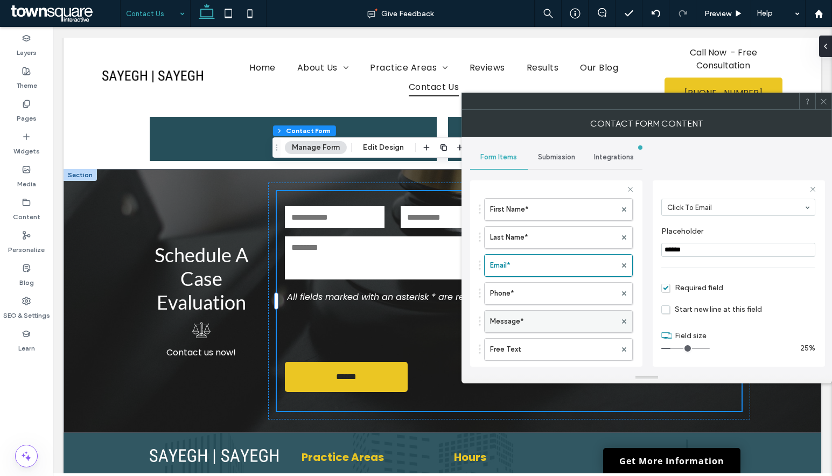
drag, startPoint x: 509, startPoint y: 284, endPoint x: 520, endPoint y: 290, distance: 12.0
click at [512, 283] on label "Phone*" at bounding box center [553, 294] width 126 height 22
click at [522, 288] on label "Message*" at bounding box center [553, 299] width 126 height 22
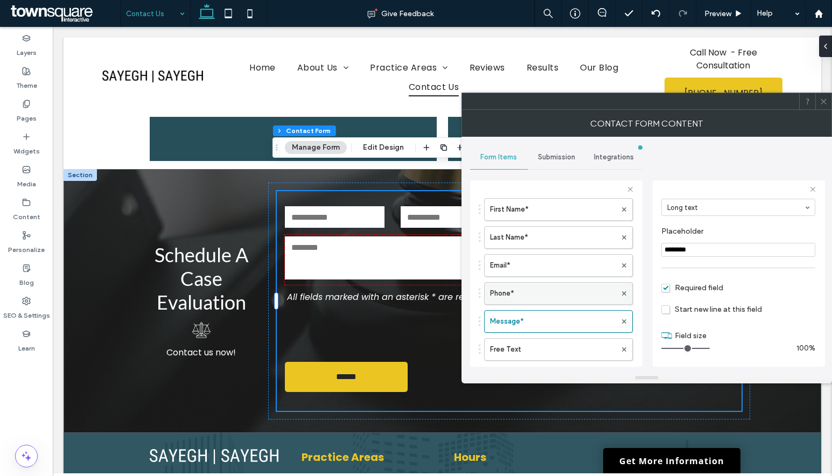
click at [526, 296] on label "Phone*" at bounding box center [553, 294] width 126 height 22
type input "*"
click at [553, 158] on span "Submission" at bounding box center [556, 157] width 37 height 9
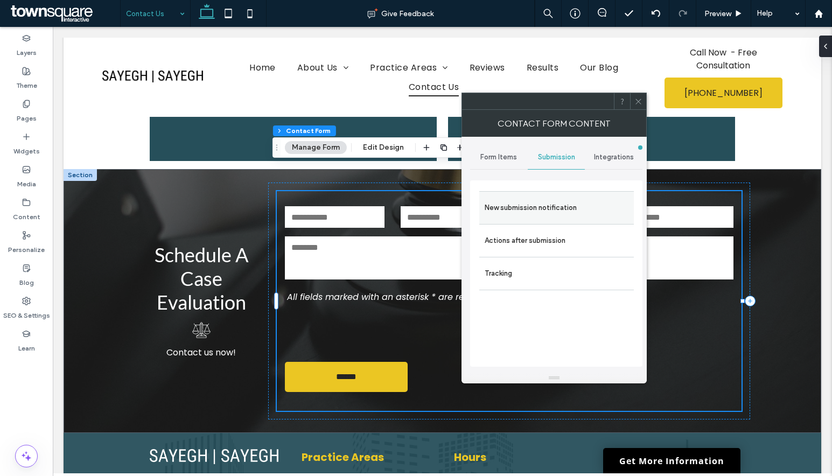
click at [558, 197] on div "New submission notification" at bounding box center [556, 207] width 155 height 33
click at [542, 211] on label "New submission notification" at bounding box center [557, 208] width 144 height 22
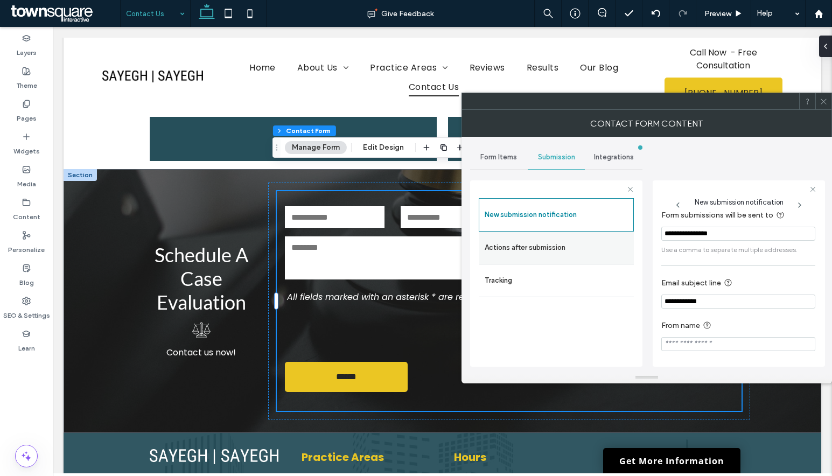
click at [594, 246] on label "Actions after submission" at bounding box center [557, 248] width 144 height 22
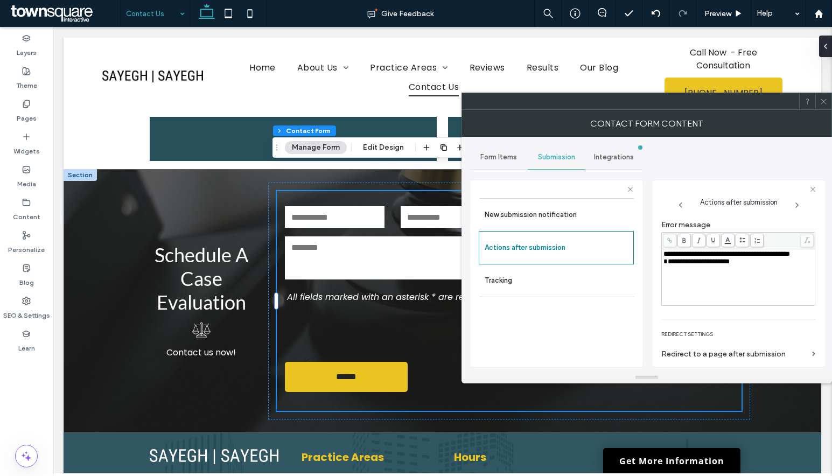
scroll to position [186, 0]
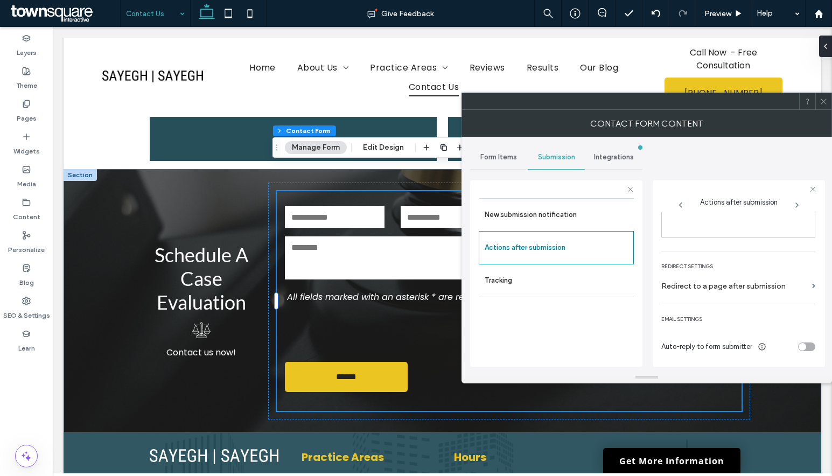
click at [826, 105] on icon at bounding box center [824, 101] width 8 height 8
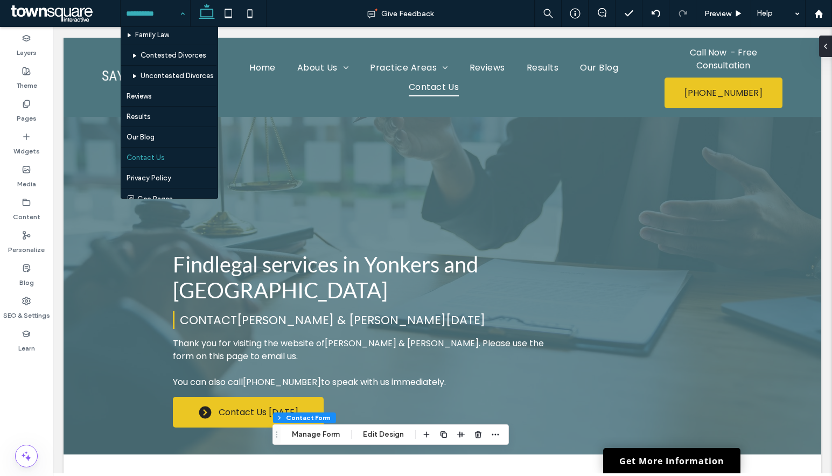
scroll to position [892, 0]
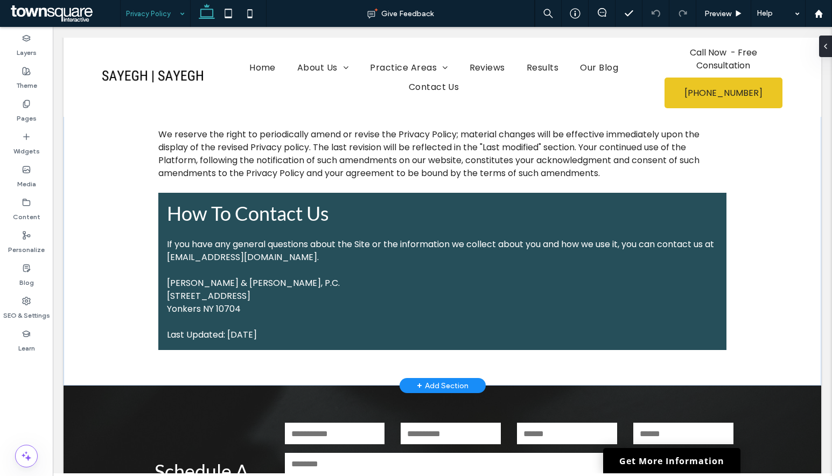
scroll to position [3339, 0]
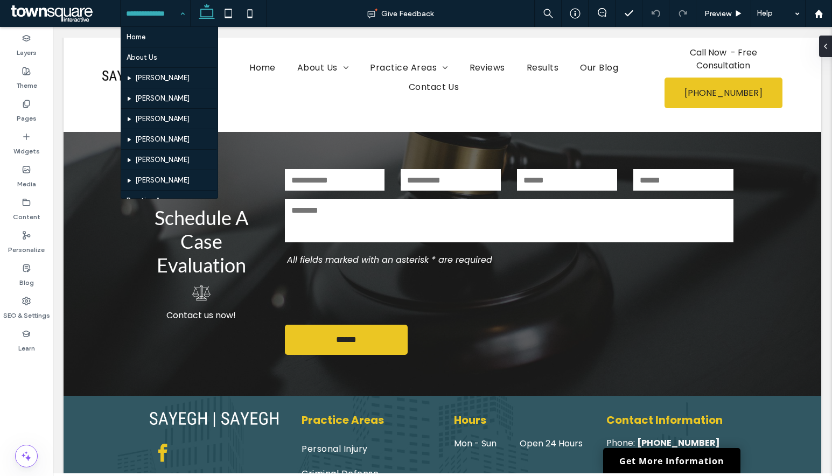
click at [171, 6] on input at bounding box center [152, 13] width 53 height 27
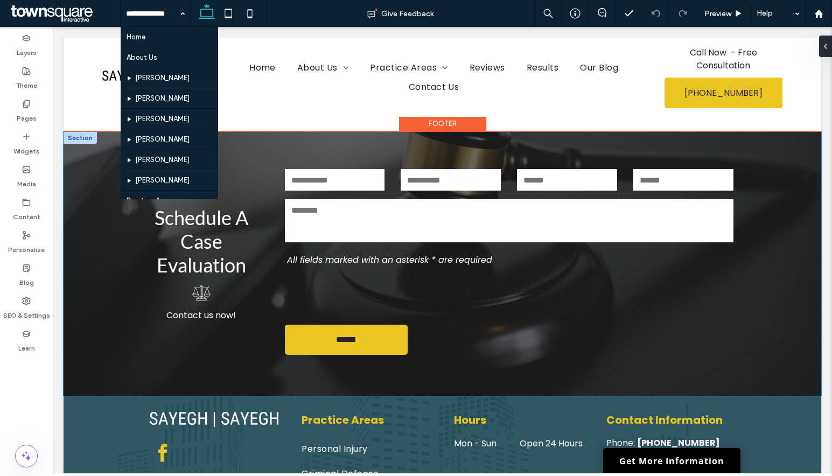
click at [759, 152] on div "Schedule A Case Evaluation Contact us now! Contact Us First Name* Last Name* Em…" at bounding box center [443, 264] width 646 height 264
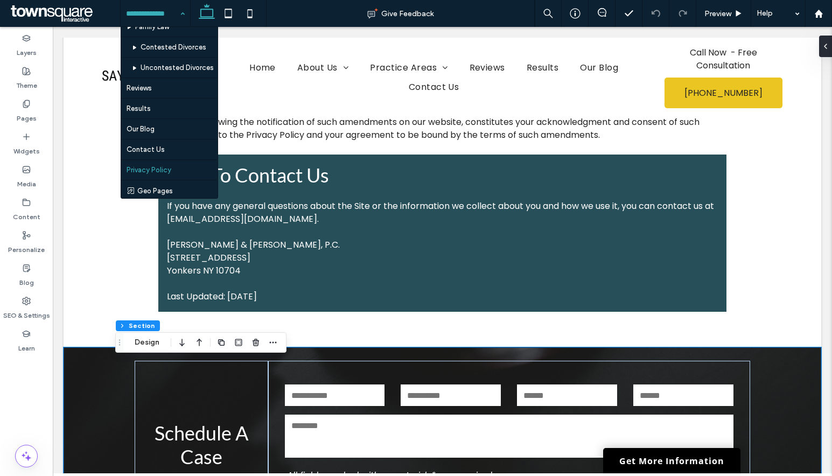
scroll to position [892, 0]
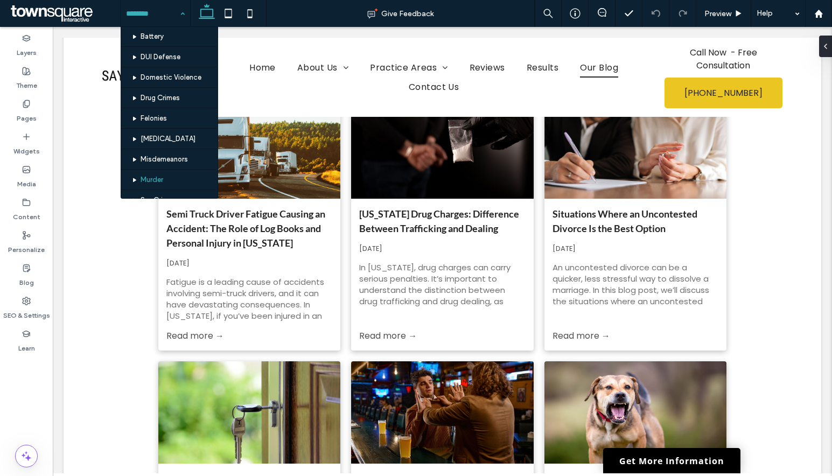
scroll to position [431, 0]
click at [35, 281] on div "Blog" at bounding box center [26, 275] width 53 height 33
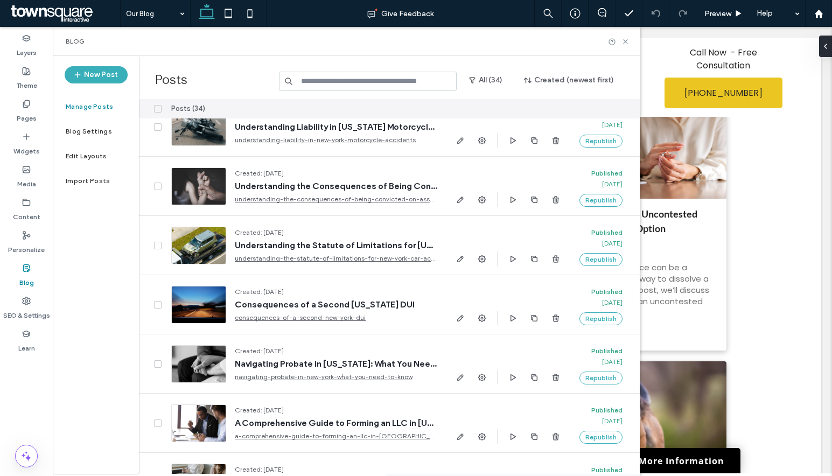
scroll to position [0, 0]
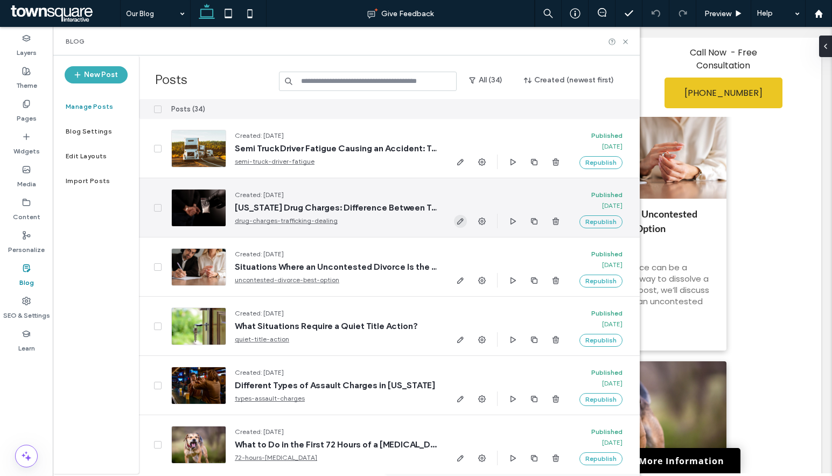
click at [459, 217] on icon "button" at bounding box center [460, 221] width 9 height 9
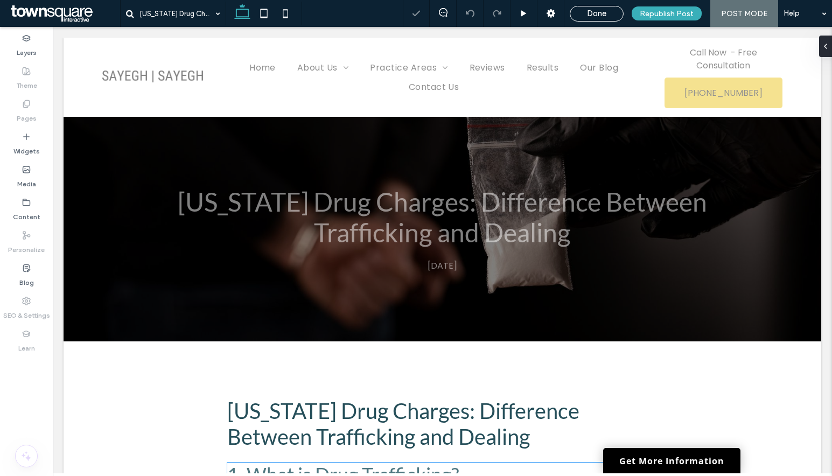
scroll to position [215, 0]
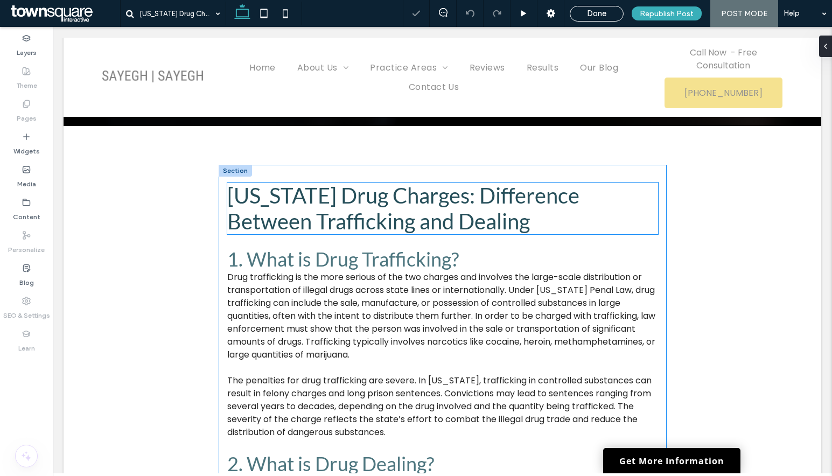
click at [395, 221] on span "[US_STATE] Drug Charges: Difference Between Trafficking and Dealing" at bounding box center [403, 209] width 352 height 52
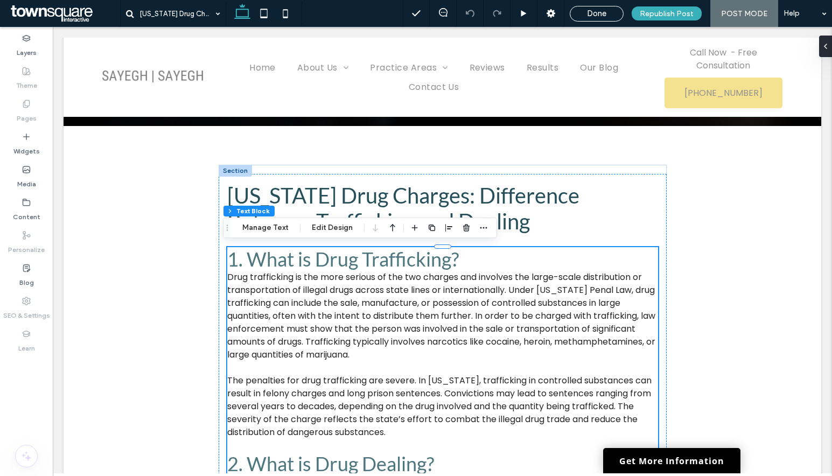
click at [341, 303] on span "Drug trafficking is the more serious of the two charges and involves the large-…" at bounding box center [441, 316] width 428 height 90
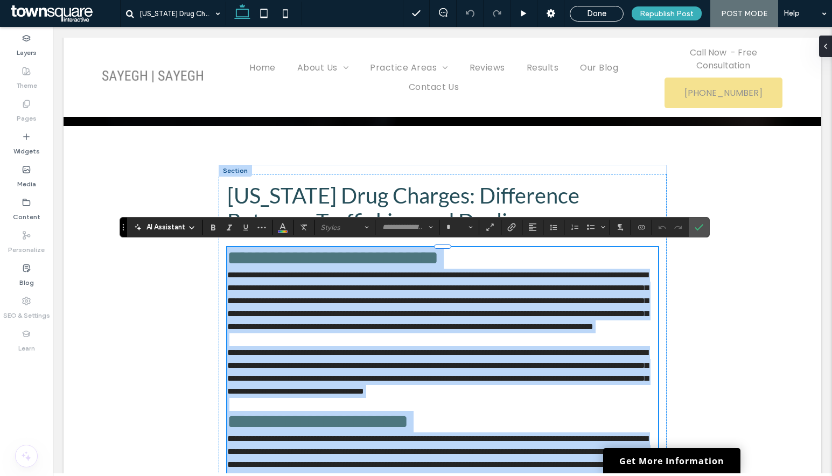
click at [504, 259] on h3 "**********" at bounding box center [442, 258] width 431 height 22
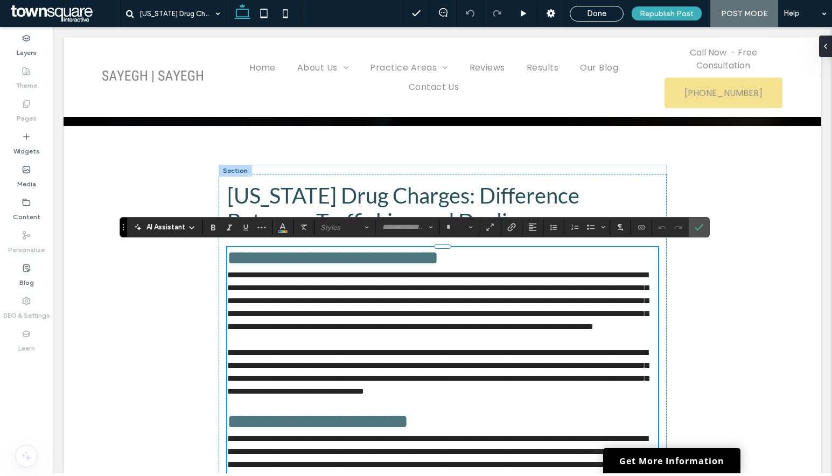
type input "****"
type input "**"
click at [227, 266] on span "**********" at bounding box center [332, 257] width 211 height 19
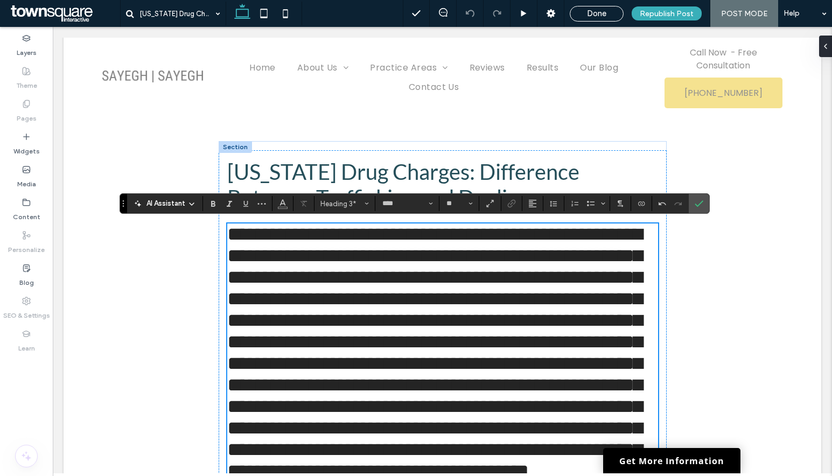
type input "*******"
type input "**"
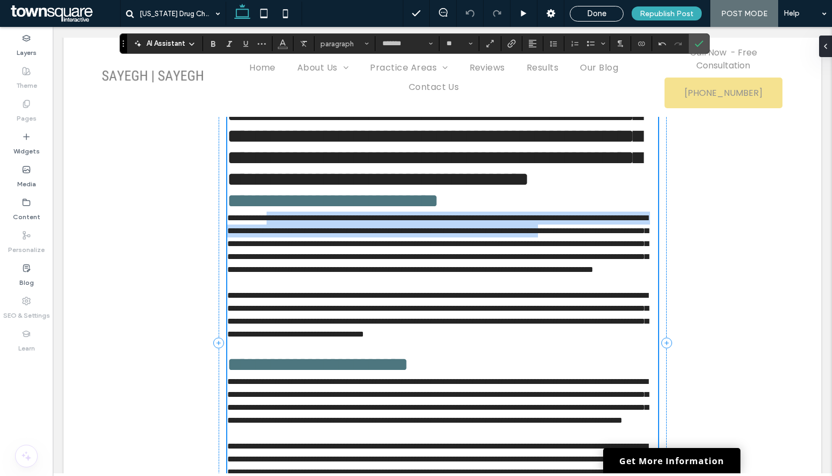
drag, startPoint x: 271, startPoint y: 298, endPoint x: 319, endPoint y: 317, distance: 52.2
click at [319, 274] on span "**********" at bounding box center [437, 244] width 421 height 60
type input "****"
type input "**"
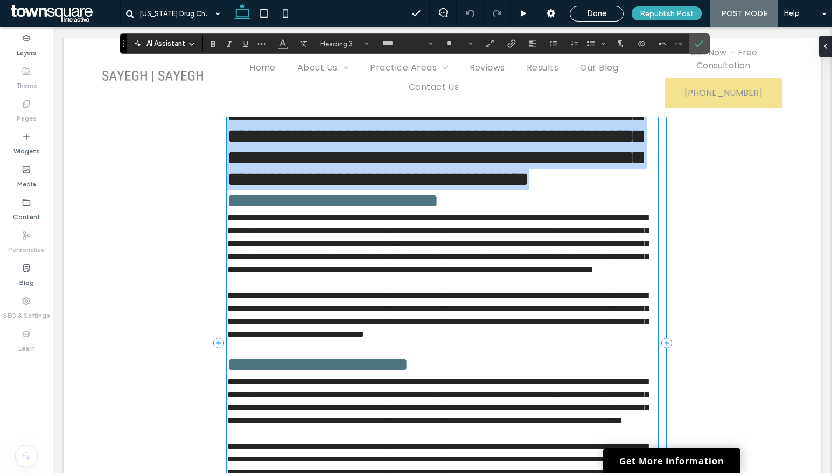
drag, startPoint x: 284, startPoint y: 252, endPoint x: 219, endPoint y: 121, distance: 146.4
click at [219, 121] on div "**********" at bounding box center [443, 342] width 448 height 969
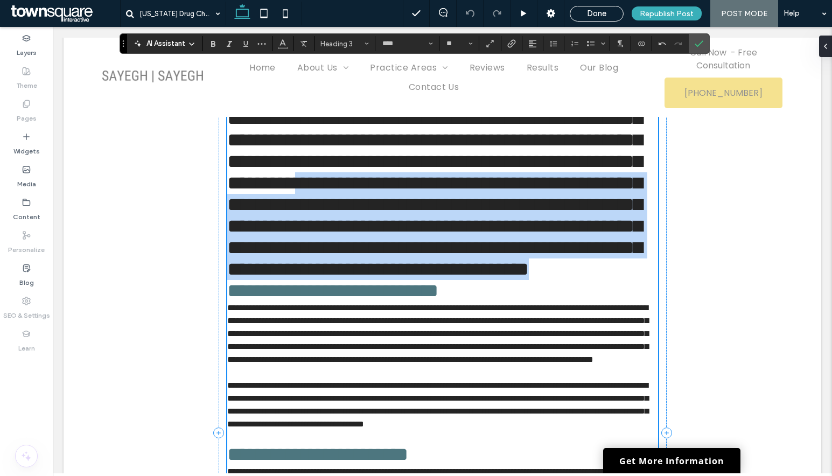
scroll to position [431, 0]
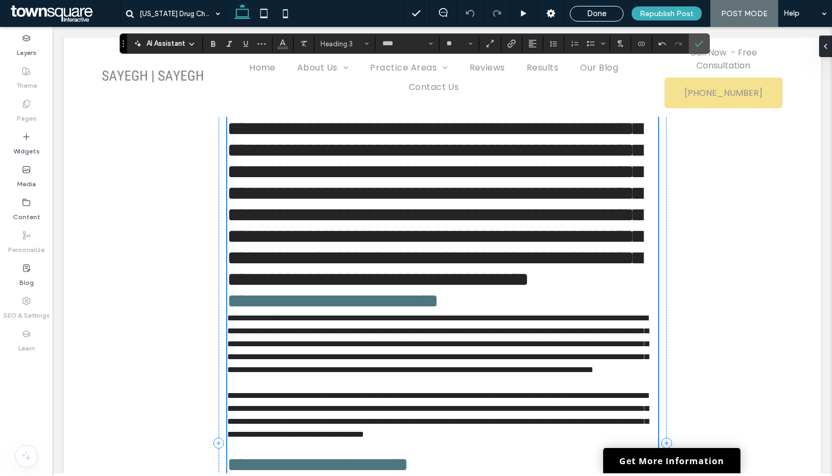
click at [281, 311] on span "**********" at bounding box center [332, 300] width 211 height 19
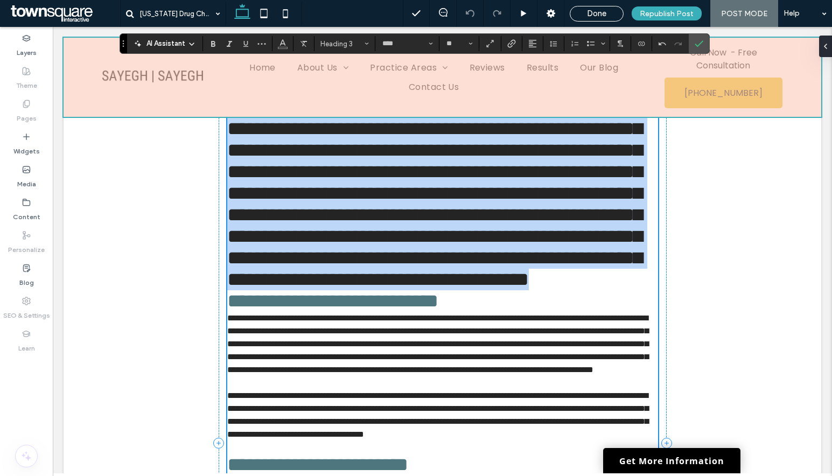
drag, startPoint x: 269, startPoint y: 351, endPoint x: 231, endPoint y: 90, distance: 263.9
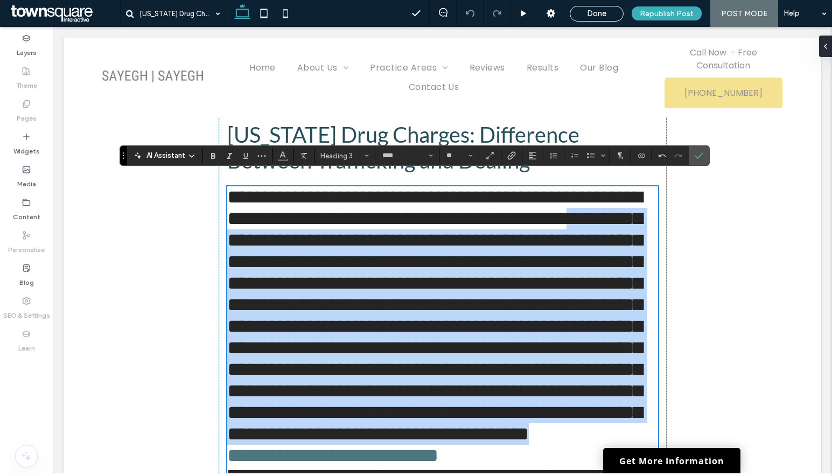
scroll to position [329, 0]
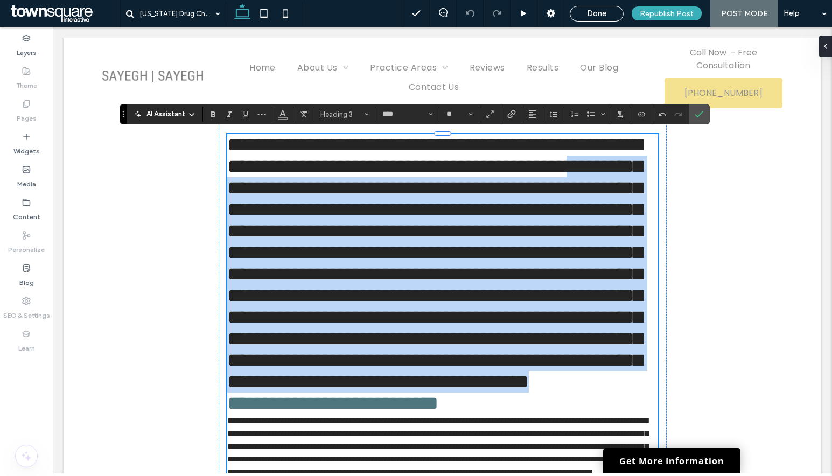
click at [268, 393] on h3 "**********" at bounding box center [442, 263] width 431 height 259
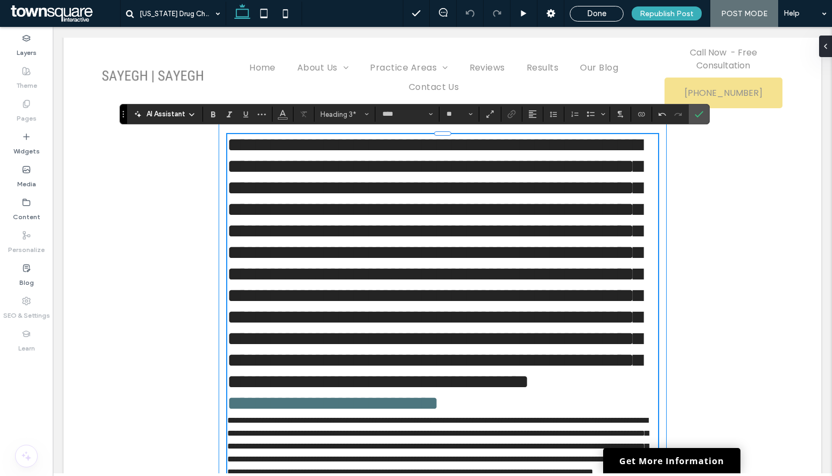
drag, startPoint x: 268, startPoint y: 453, endPoint x: 217, endPoint y: 156, distance: 301.7
drag, startPoint x: 217, startPoint y: 156, endPoint x: 441, endPoint y: 375, distance: 313.4
click at [441, 375] on span "**********" at bounding box center [434, 263] width 415 height 256
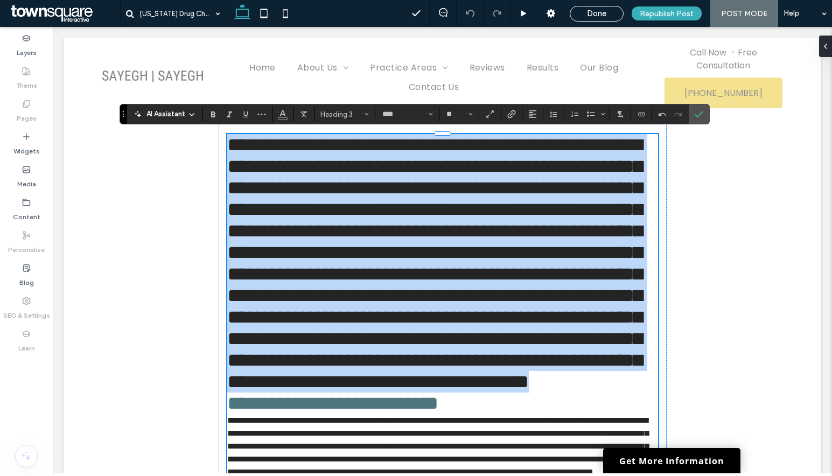
drag, startPoint x: 277, startPoint y: 452, endPoint x: 227, endPoint y: 143, distance: 312.6
click at [227, 143] on h3 "**********" at bounding box center [442, 263] width 431 height 259
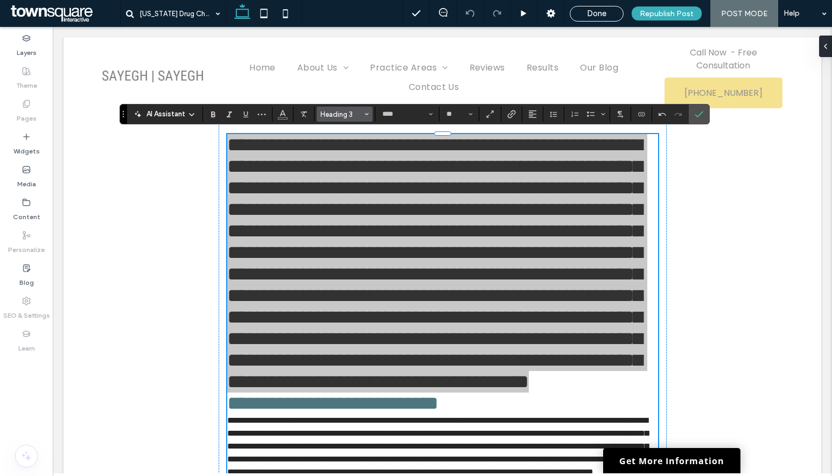
click at [346, 114] on span "Heading 3" at bounding box center [341, 114] width 42 height 8
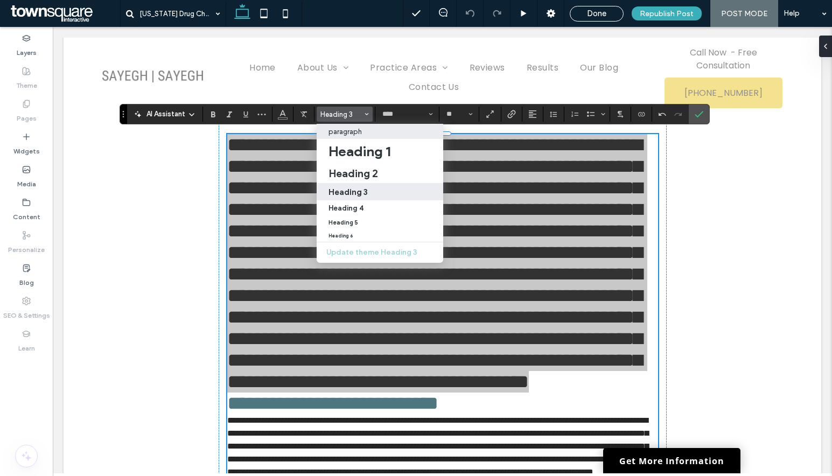
click at [375, 134] on div "paragraph" at bounding box center [380, 132] width 103 height 8
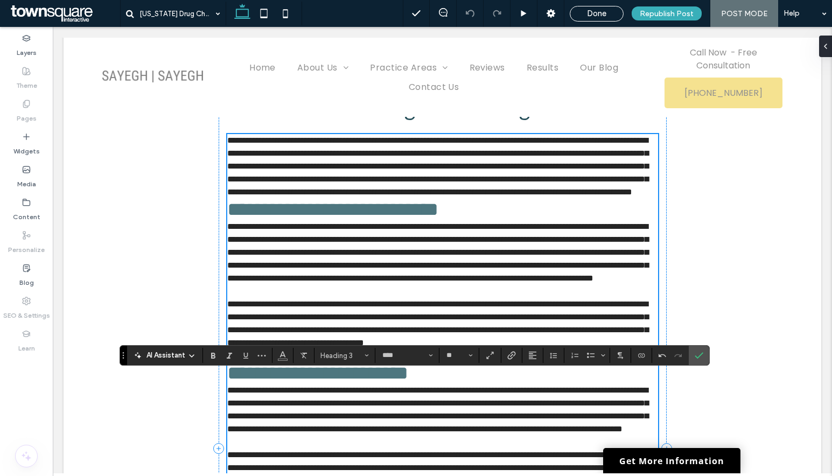
type input "*******"
type input "**"
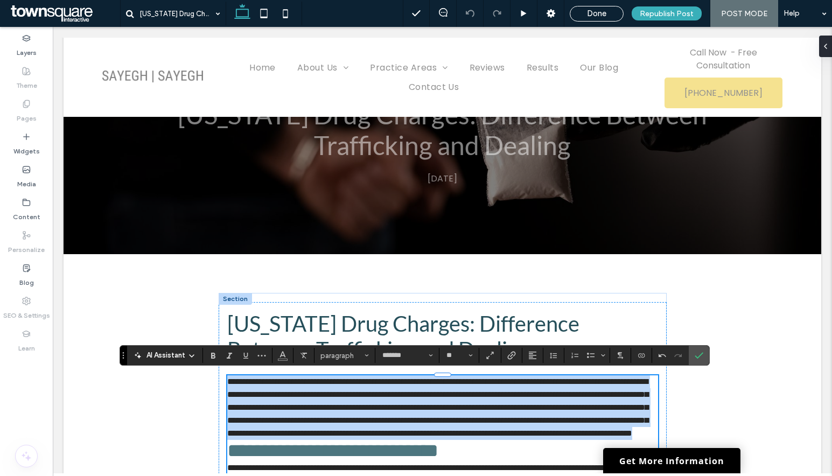
click at [361, 402] on span "**********" at bounding box center [437, 408] width 421 height 60
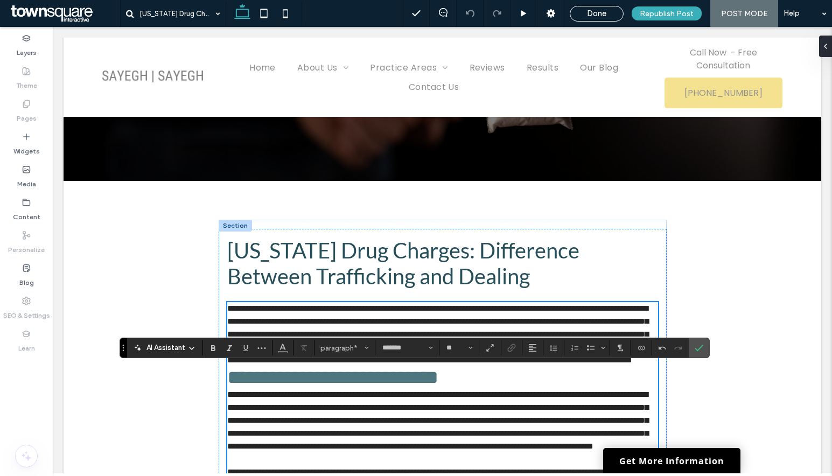
scroll to position [249, 0]
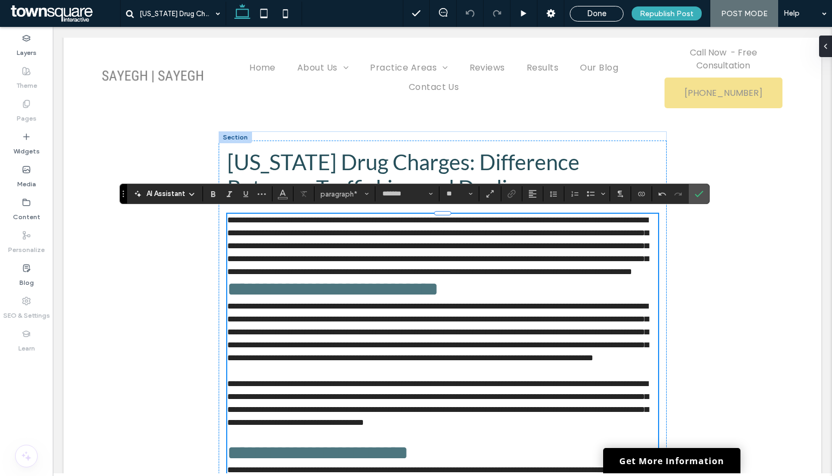
click at [534, 278] on p "**********" at bounding box center [442, 246] width 431 height 65
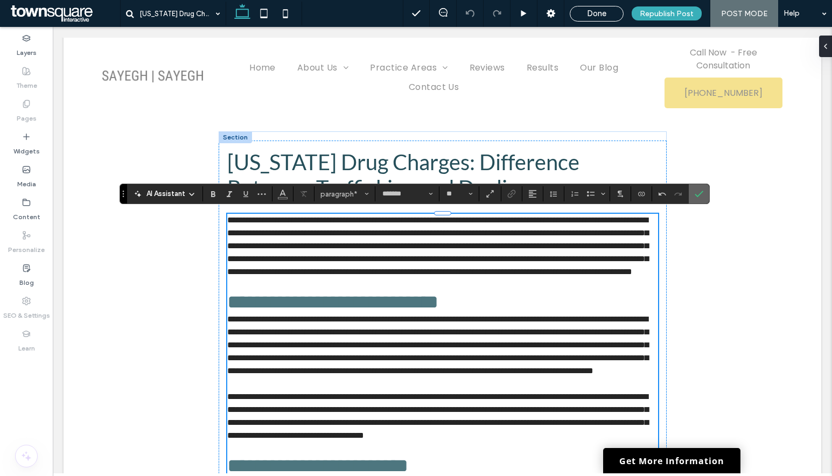
click at [699, 195] on use "Confirm" at bounding box center [699, 194] width 9 height 6
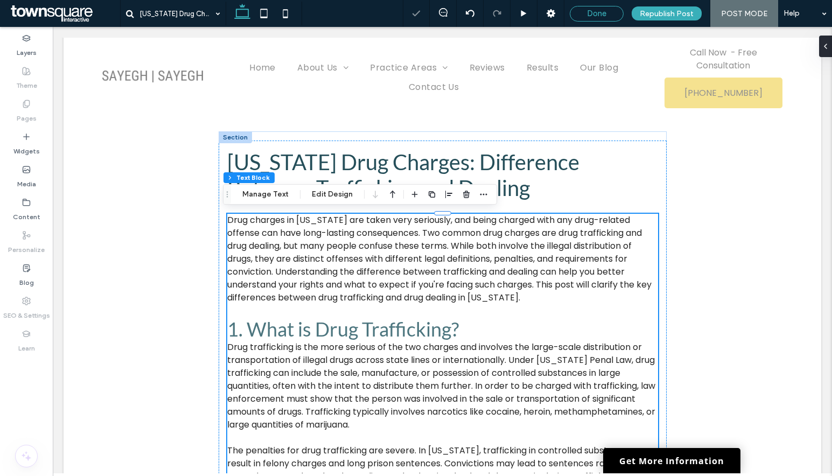
click at [594, 13] on span "Done" at bounding box center [596, 14] width 19 height 10
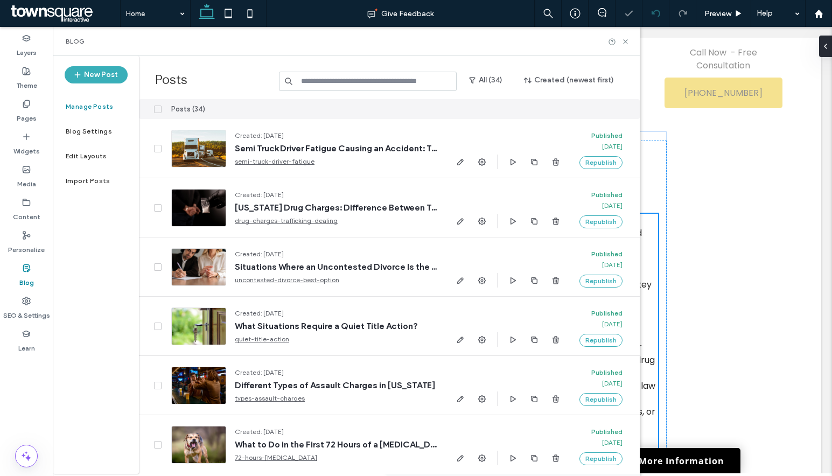
click at [650, 10] on div at bounding box center [656, 13] width 26 height 9
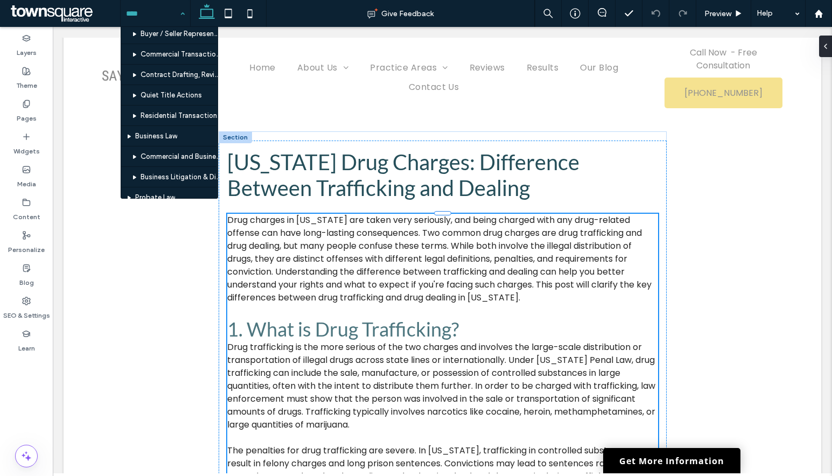
scroll to position [862, 0]
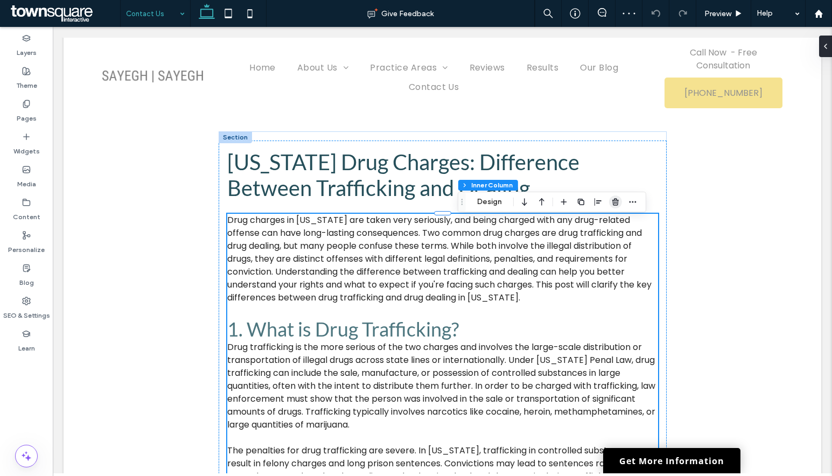
click at [609, 202] on span "button" at bounding box center [615, 201] width 13 height 13
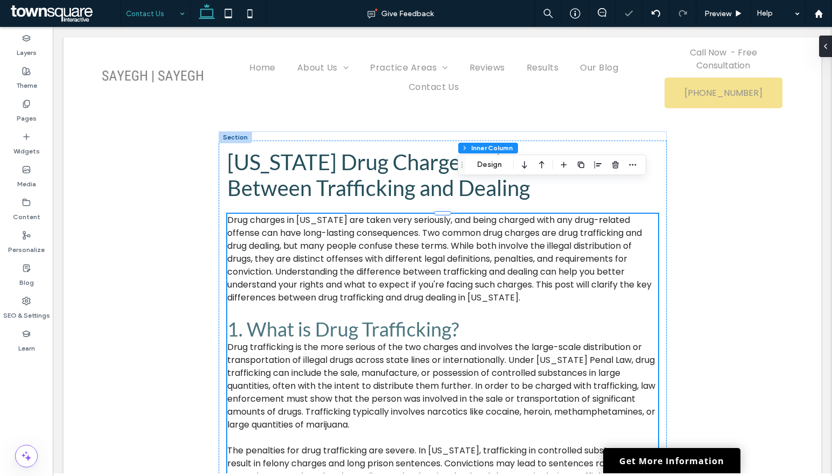
type input "**"
click at [616, 165] on icon "button" at bounding box center [615, 164] width 9 height 9
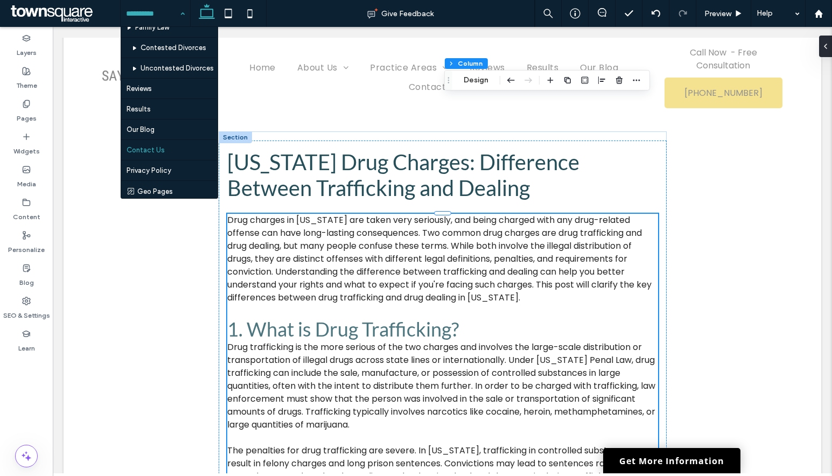
scroll to position [892, 0]
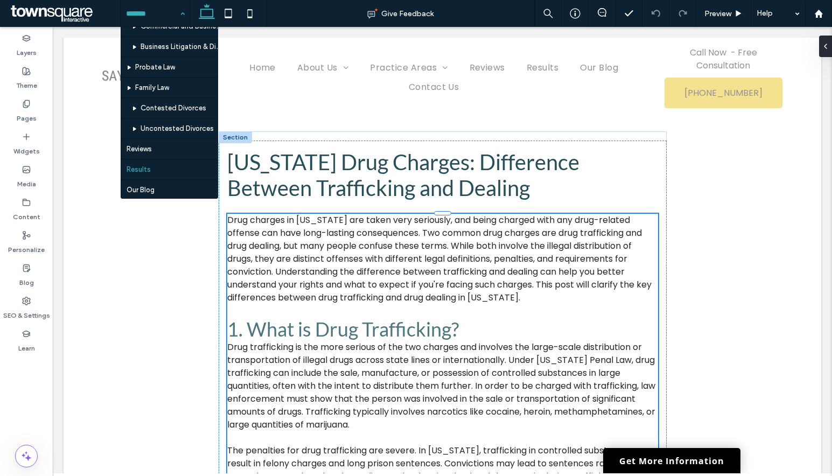
scroll to position [892, 0]
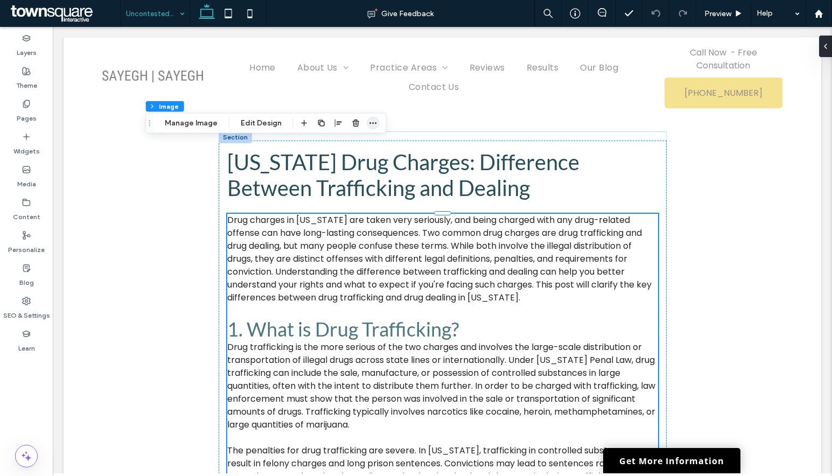
click at [369, 123] on icon "button" at bounding box center [373, 123] width 9 height 9
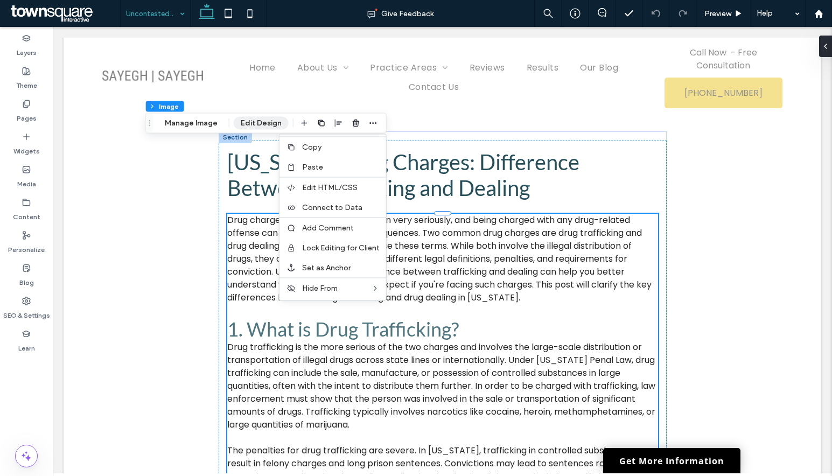
click at [261, 119] on button "Edit Design" at bounding box center [261, 123] width 55 height 13
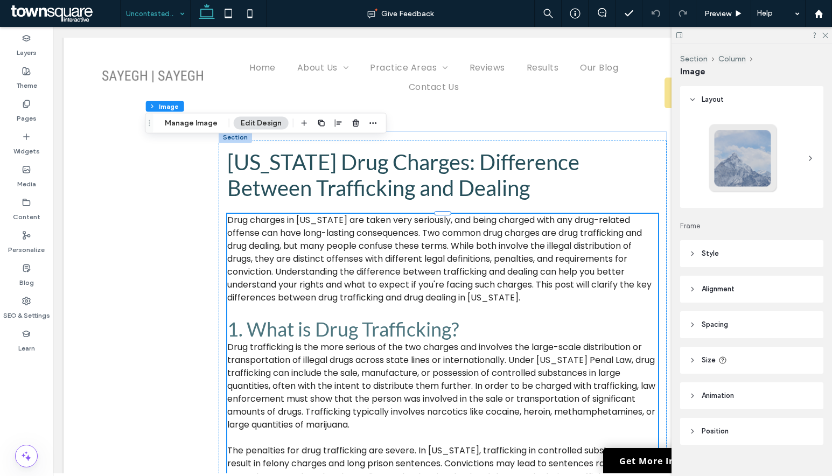
click at [737, 395] on header "Animation" at bounding box center [751, 395] width 143 height 27
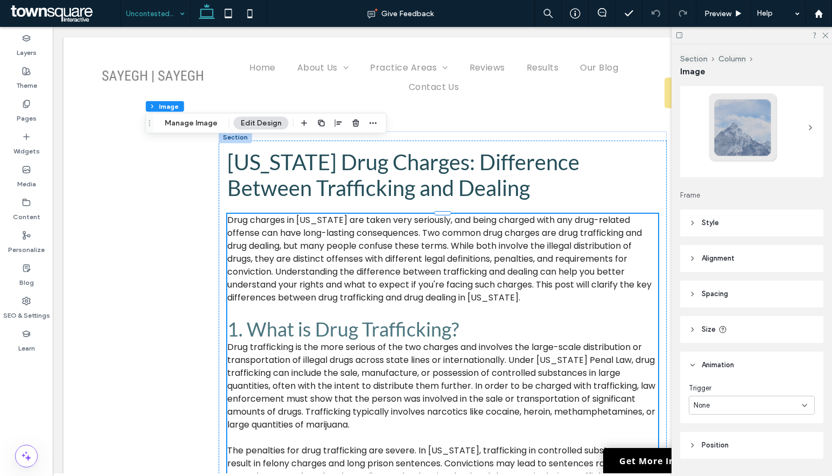
scroll to position [61, 0]
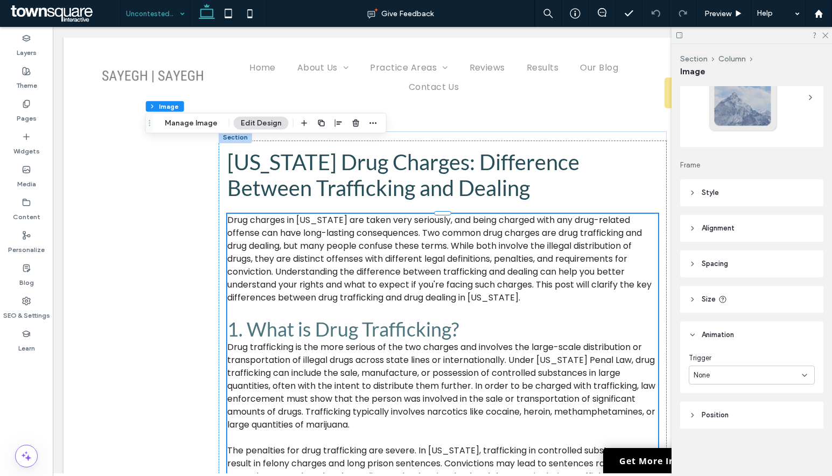
click at [745, 372] on div "None" at bounding box center [748, 375] width 108 height 11
click at [775, 432] on div "Scroll" at bounding box center [749, 431] width 120 height 19
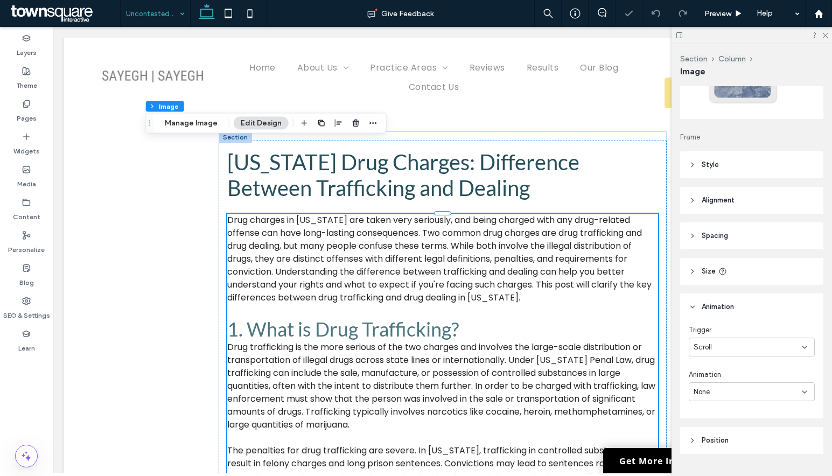
scroll to position [114, 0]
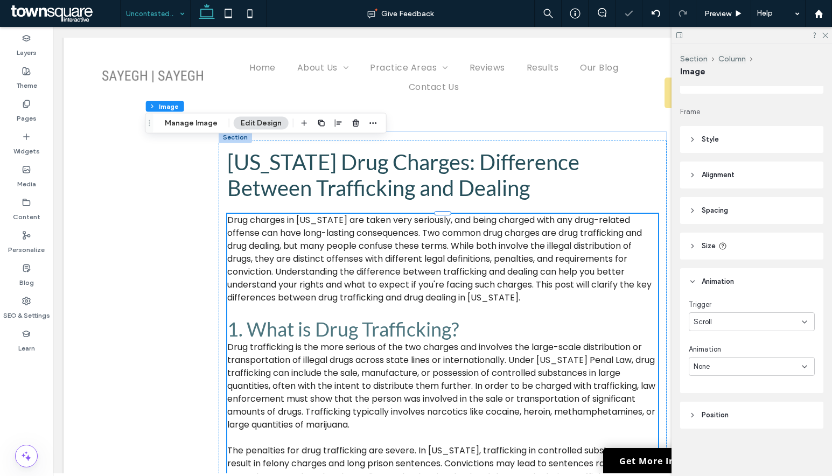
click at [759, 362] on div "None" at bounding box center [748, 366] width 108 height 11
click at [729, 271] on div "Fade" at bounding box center [749, 272] width 120 height 19
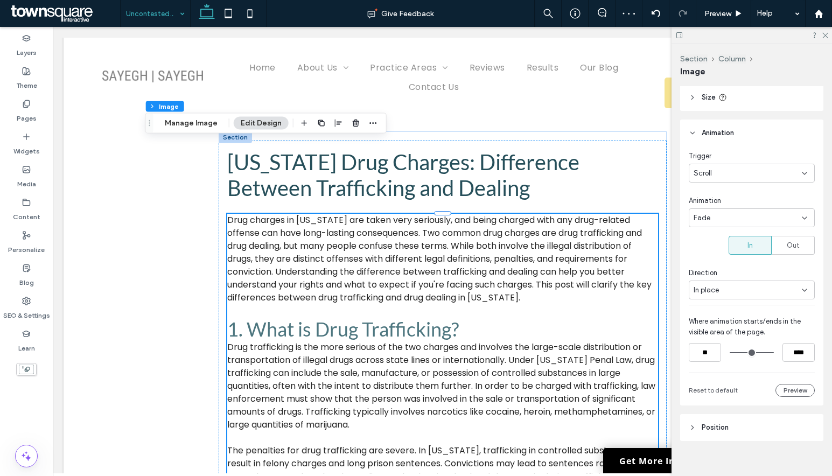
scroll to position [275, 0]
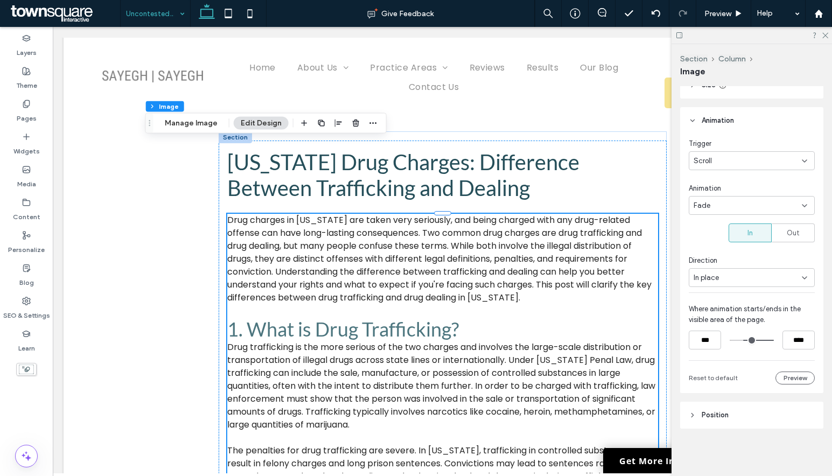
drag, startPoint x: 735, startPoint y: 341, endPoint x: 743, endPoint y: 340, distance: 8.6
click at [743, 340] on input "range" at bounding box center [752, 340] width 44 height 0
type input "**"
drag, startPoint x: 743, startPoint y: 340, endPoint x: 711, endPoint y: 339, distance: 31.8
click at [730, 340] on input "range" at bounding box center [752, 340] width 44 height 0
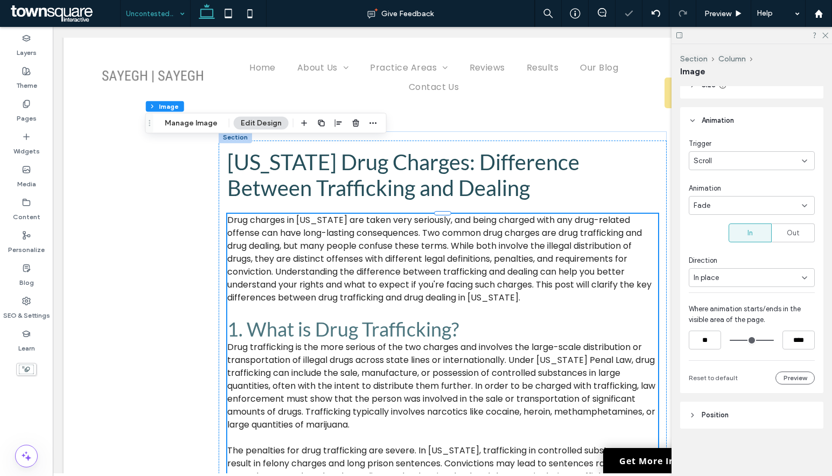
click at [712, 292] on hr at bounding box center [752, 292] width 126 height 1
click at [711, 281] on span "In place" at bounding box center [706, 278] width 25 height 11
click at [732, 334] on div "From left" at bounding box center [749, 334] width 120 height 19
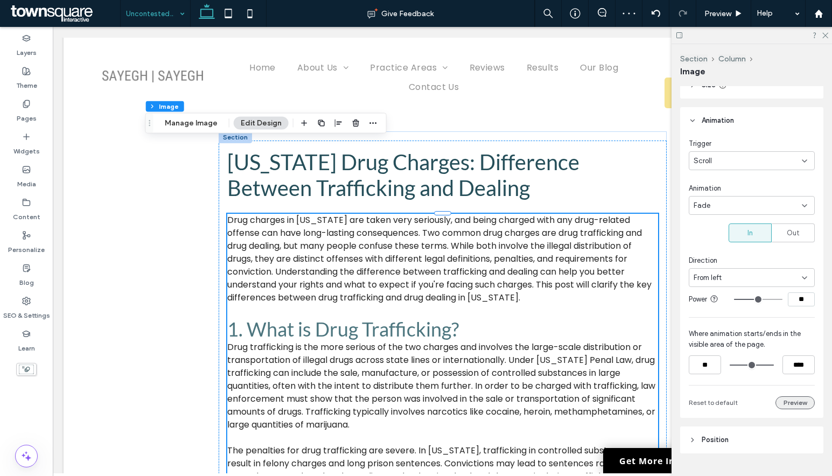
click at [796, 397] on button "Preview" at bounding box center [795, 402] width 39 height 13
type input "**"
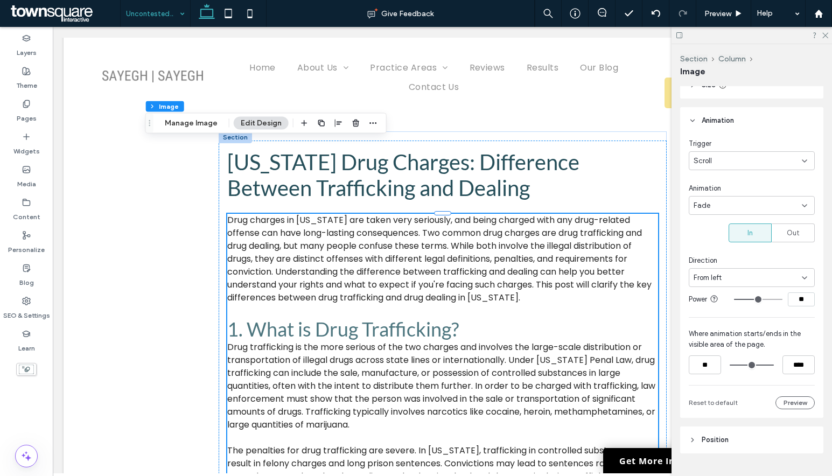
type input "**"
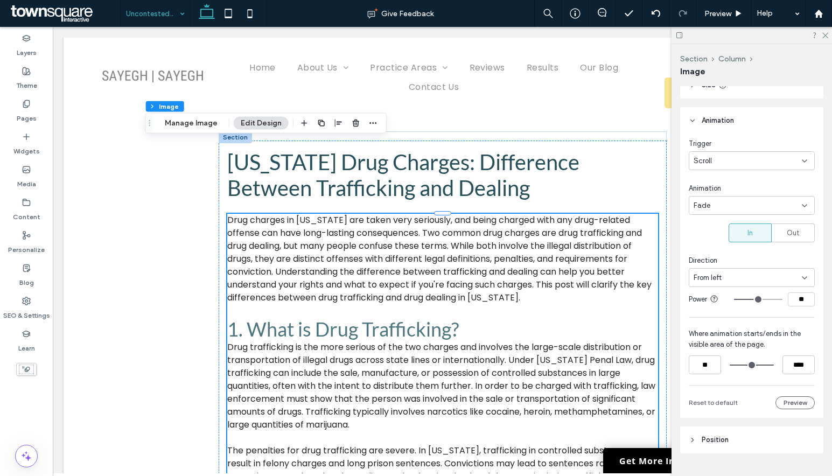
type input "**"
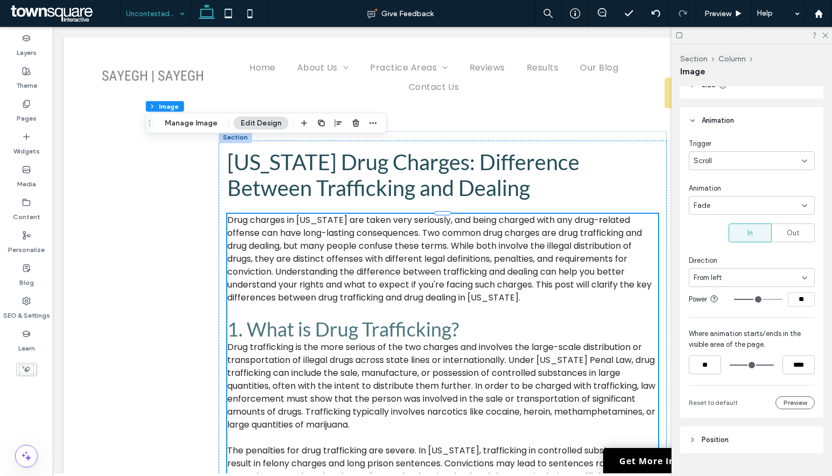
type input "**"
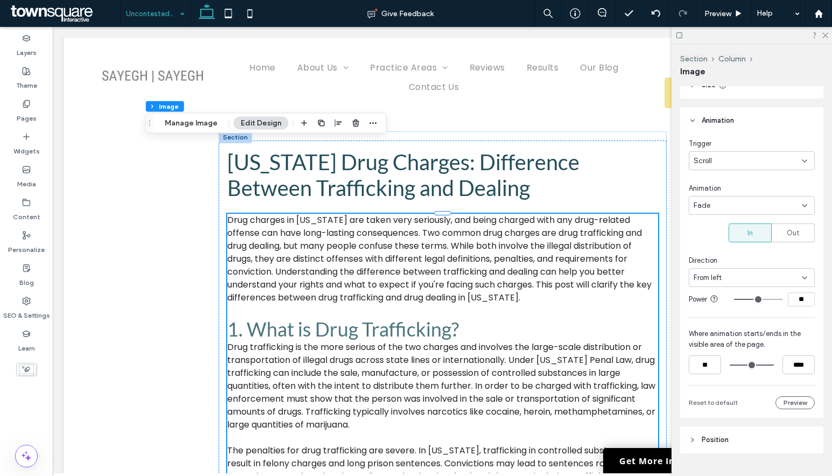
type input "**"
drag, startPoint x: 752, startPoint y: 302, endPoint x: 743, endPoint y: 302, distance: 8.6
click at [743, 300] on input "range" at bounding box center [758, 299] width 48 height 1
click at [804, 406] on button "Preview" at bounding box center [795, 402] width 39 height 13
type input "**"
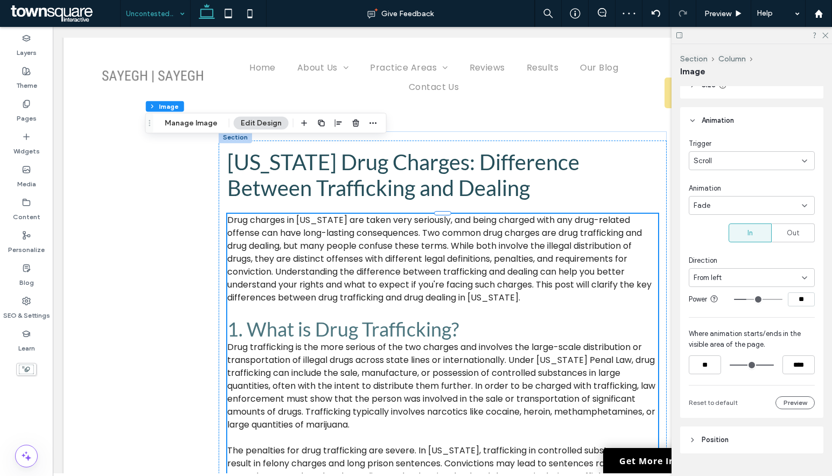
type input "**"
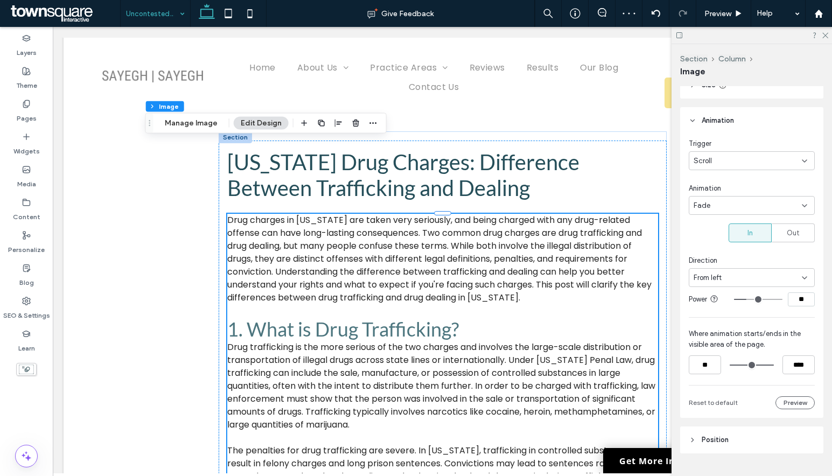
type input "**"
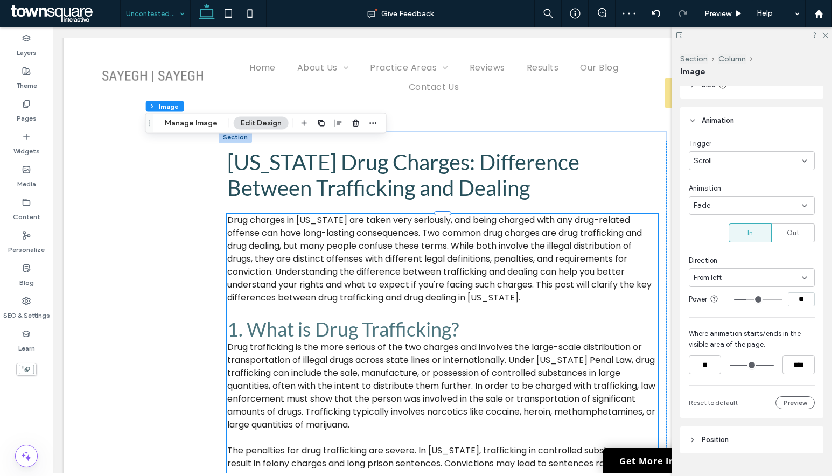
type input "**"
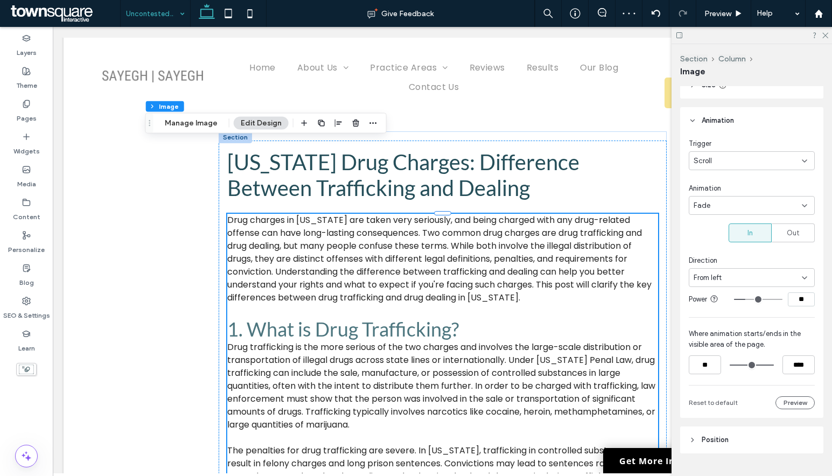
type input "**"
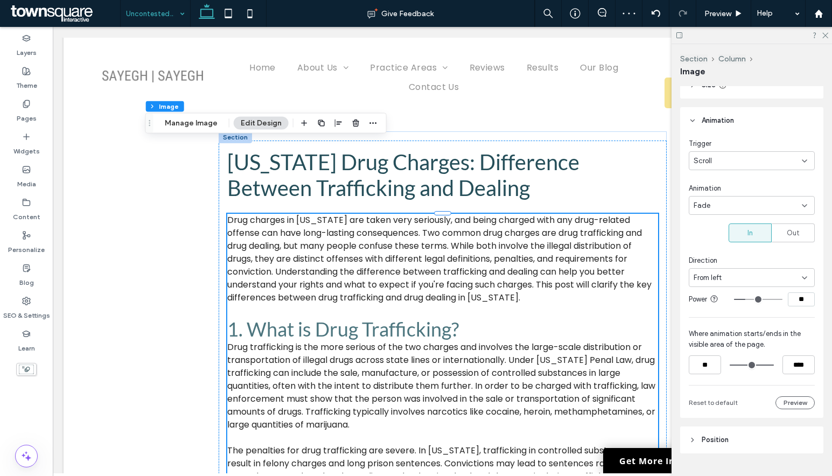
type input "**"
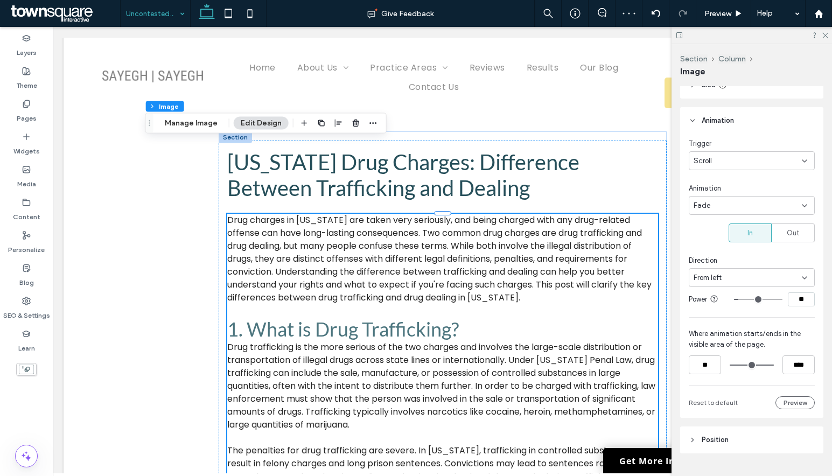
drag, startPoint x: 746, startPoint y: 301, endPoint x: 737, endPoint y: 301, distance: 9.7
type input "**"
click at [737, 300] on input "range" at bounding box center [758, 299] width 48 height 1
click at [799, 407] on button "Preview" at bounding box center [795, 402] width 39 height 13
click at [788, 397] on button "Preview" at bounding box center [795, 402] width 39 height 13
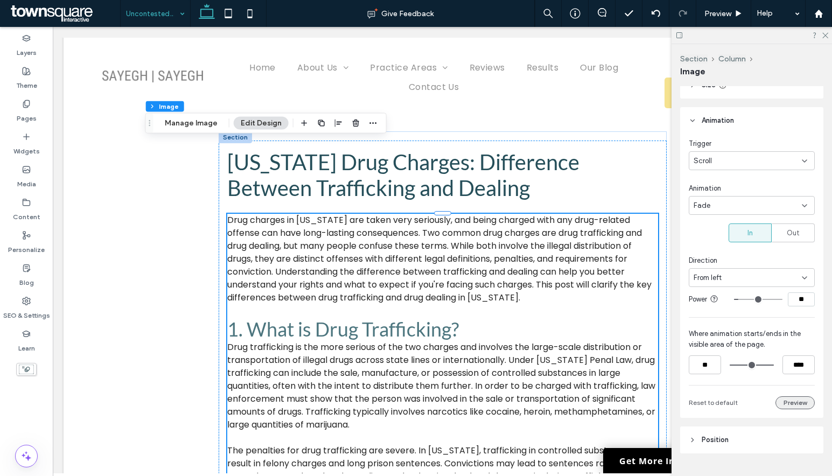
click at [788, 402] on button "Preview" at bounding box center [795, 402] width 39 height 13
click at [829, 37] on div at bounding box center [752, 35] width 160 height 17
click at [828, 36] on div at bounding box center [752, 35] width 160 height 17
click at [820, 31] on div at bounding box center [752, 35] width 160 height 17
click at [825, 34] on use at bounding box center [825, 36] width 6 height 6
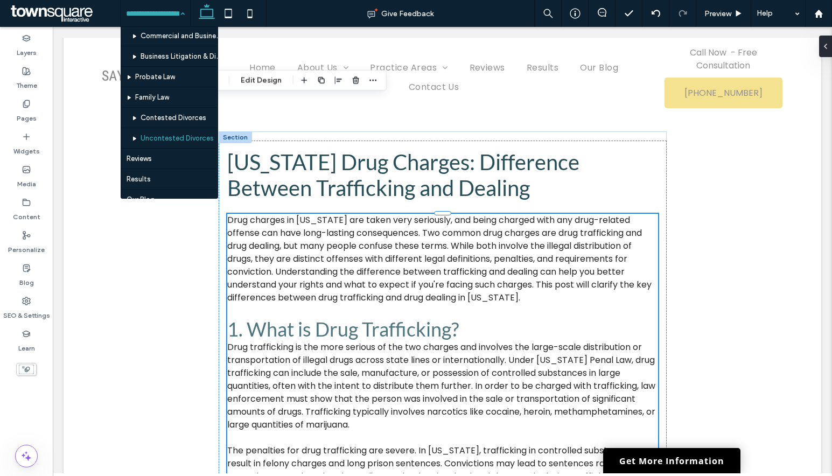
scroll to position [892, 0]
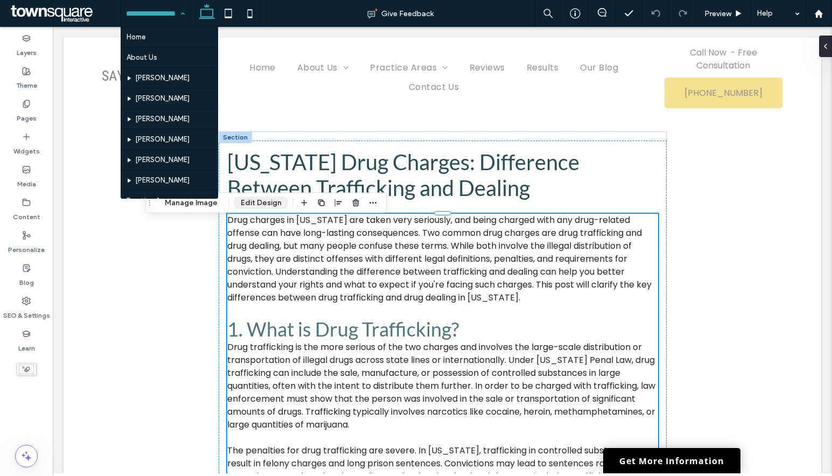
click at [259, 199] on button "Edit Design" at bounding box center [261, 203] width 55 height 13
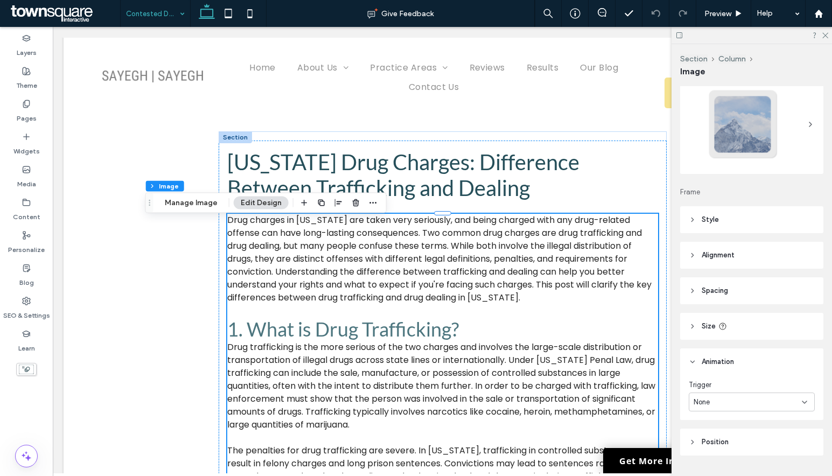
scroll to position [61, 0]
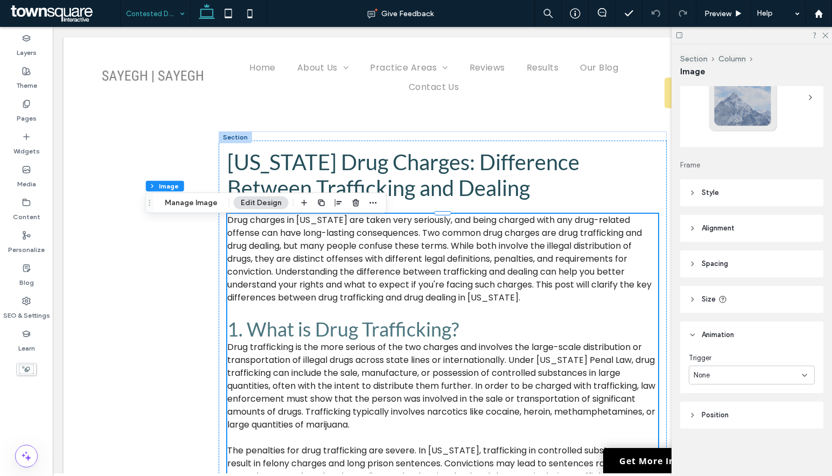
click at [757, 369] on div "None" at bounding box center [752, 375] width 126 height 19
click at [768, 417] on div "Entrance" at bounding box center [749, 412] width 120 height 19
click at [760, 374] on div "Entrance" at bounding box center [748, 375] width 108 height 11
click at [746, 423] on div "Scroll" at bounding box center [749, 431] width 120 height 19
click at [746, 423] on div "None" at bounding box center [748, 420] width 108 height 11
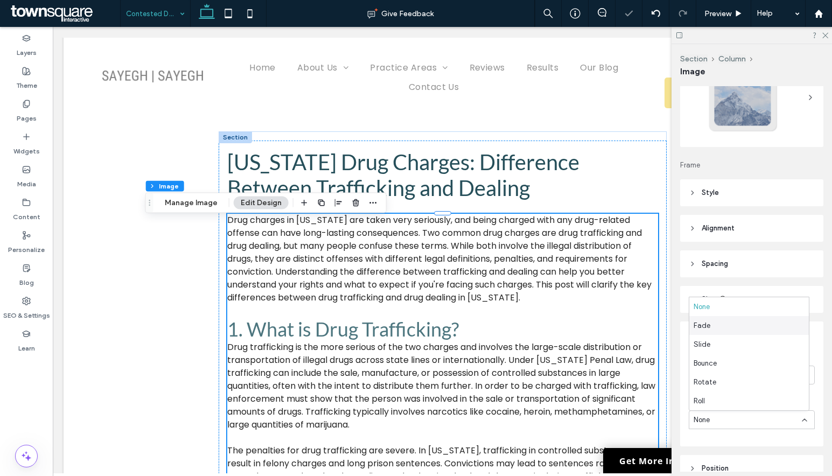
click at [728, 332] on div "Fade" at bounding box center [749, 325] width 120 height 19
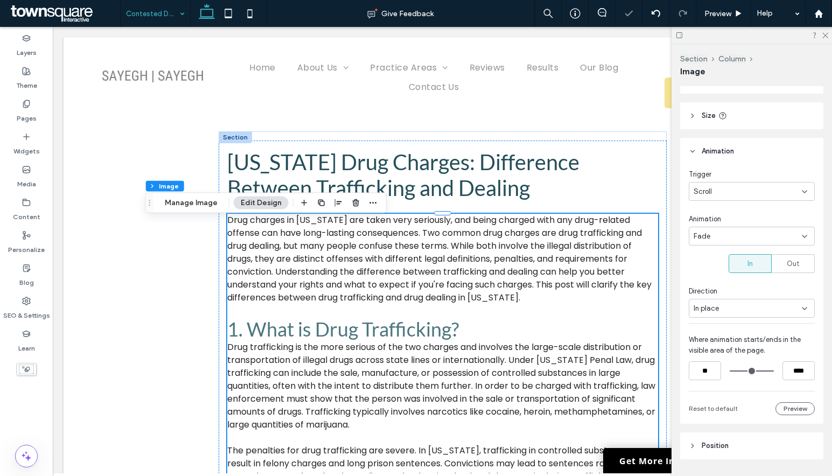
scroll to position [275, 0]
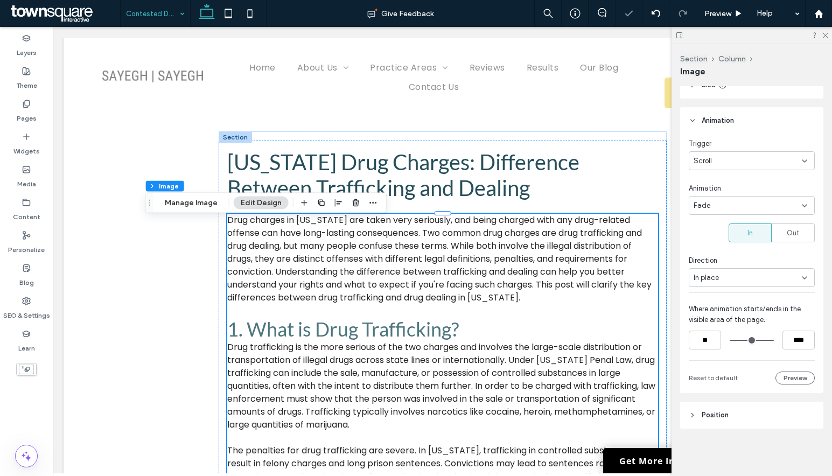
click at [745, 280] on div "In place" at bounding box center [748, 278] width 108 height 11
click at [750, 337] on div "From left" at bounding box center [749, 334] width 120 height 19
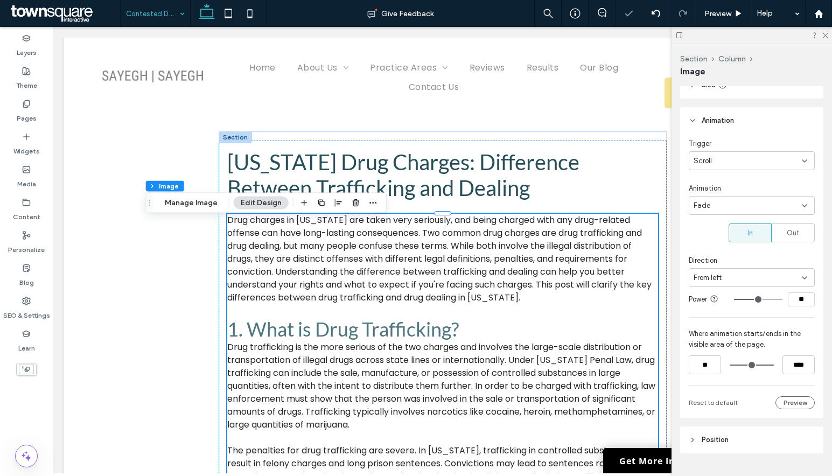
click at [799, 304] on input "**" at bounding box center [801, 299] width 27 height 14
type input "*"
type input "**"
click at [794, 406] on button "Preview" at bounding box center [795, 402] width 39 height 13
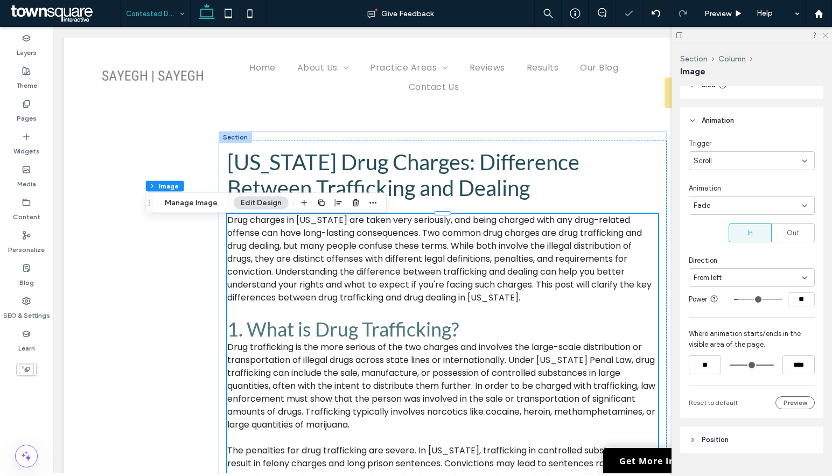
click at [823, 37] on icon at bounding box center [824, 34] width 7 height 7
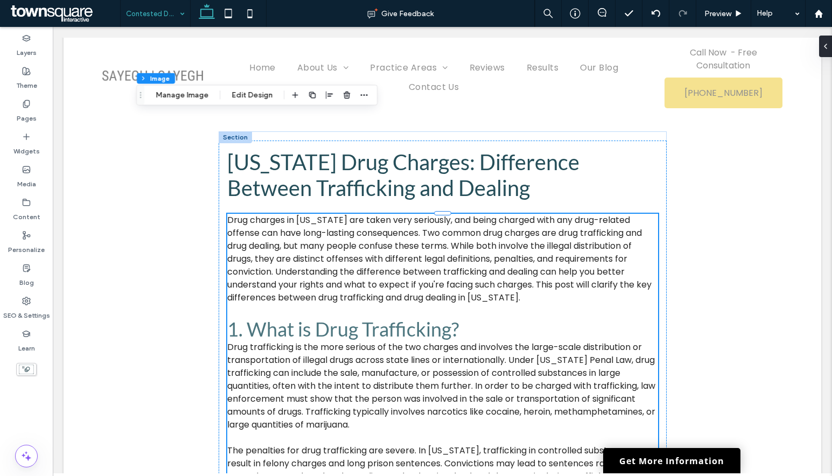
click at [237, 104] on div "Section Column Image Manage Image Edit Design" at bounding box center [256, 95] width 241 height 20
click at [234, 96] on button "Edit Design" at bounding box center [252, 95] width 55 height 13
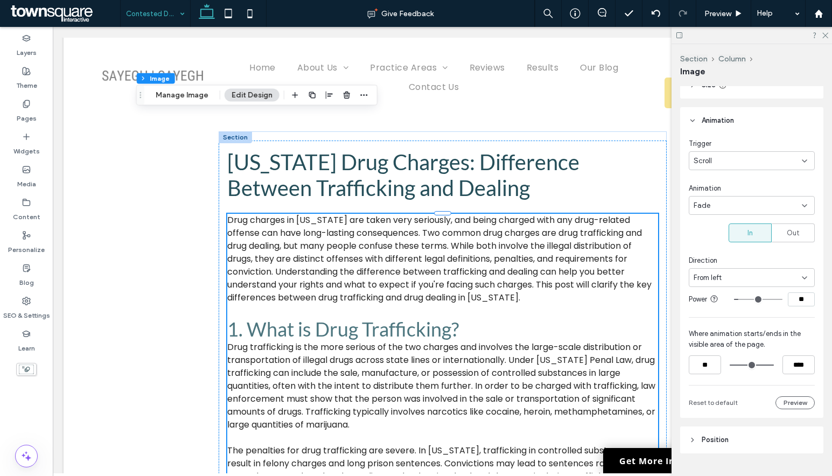
click at [730, 159] on div "Scroll" at bounding box center [748, 161] width 108 height 11
click at [735, 195] on div "Entrance" at bounding box center [749, 198] width 120 height 19
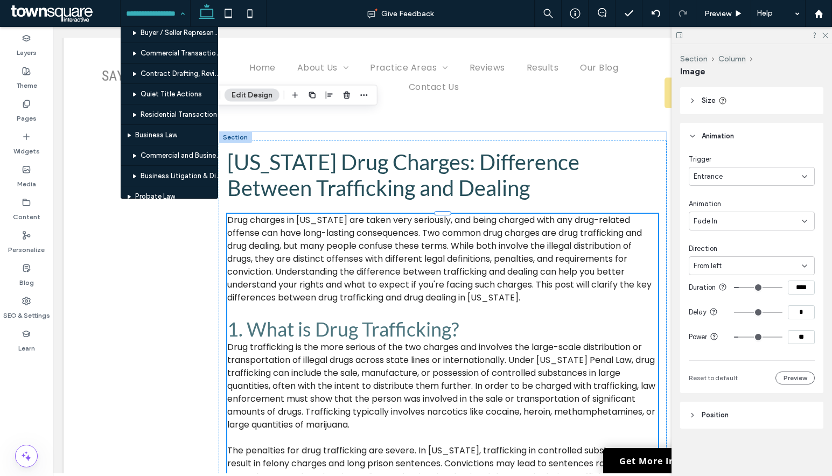
scroll to position [892, 0]
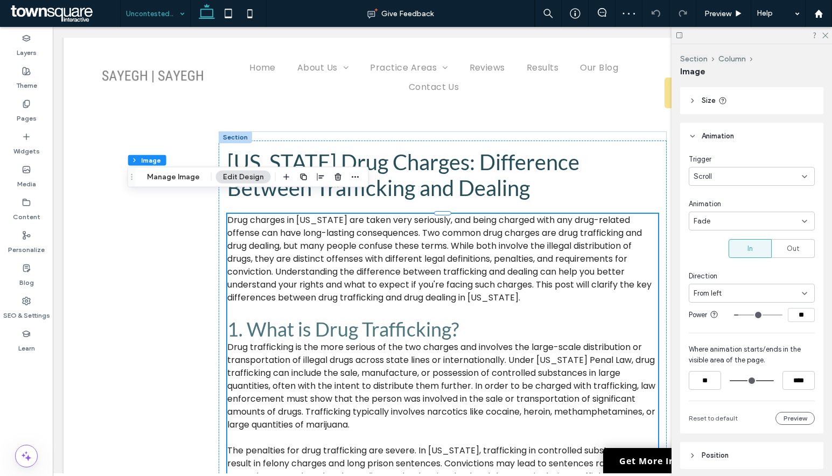
scroll to position [269, 0]
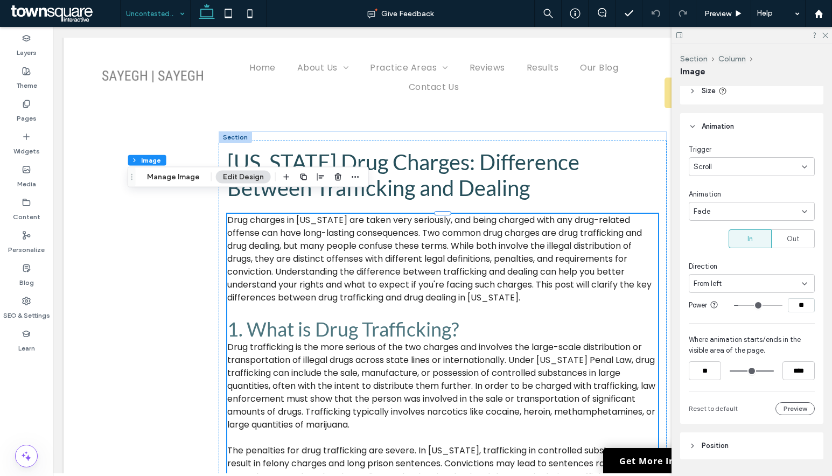
click at [724, 172] on div "Scroll" at bounding box center [748, 167] width 108 height 11
click at [715, 203] on span "Entrance" at bounding box center [708, 204] width 29 height 11
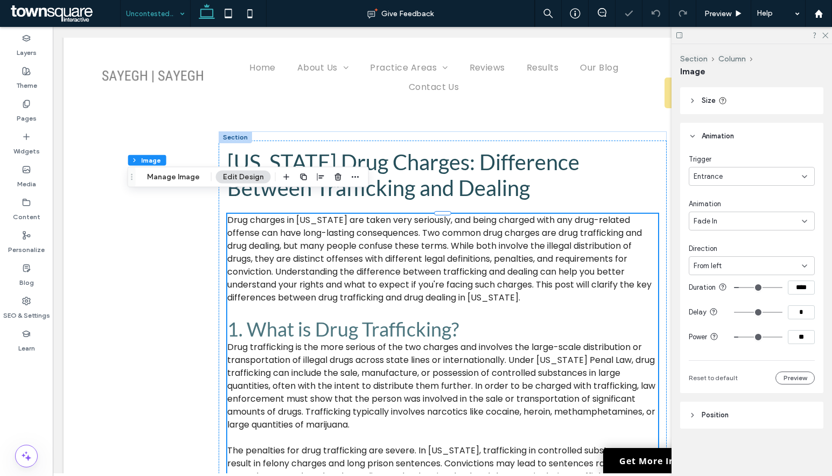
scroll to position [268, 0]
click at [827, 35] on icon at bounding box center [824, 34] width 7 height 7
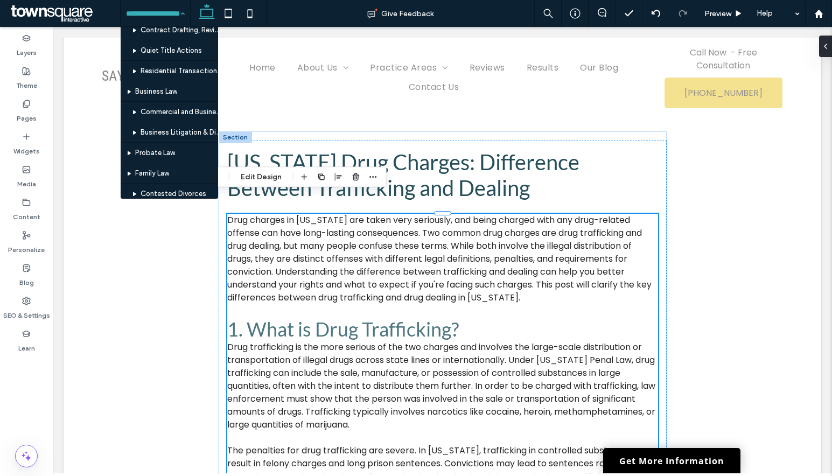
scroll to position [808, 0]
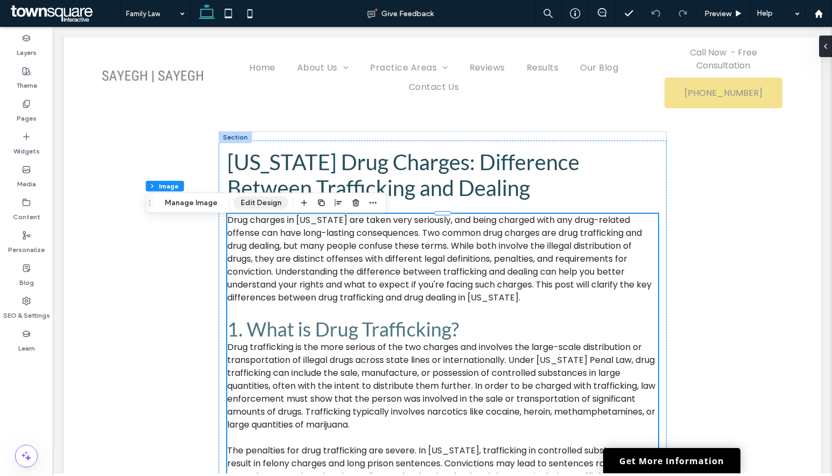
click at [246, 206] on button "Edit Design" at bounding box center [261, 203] width 55 height 13
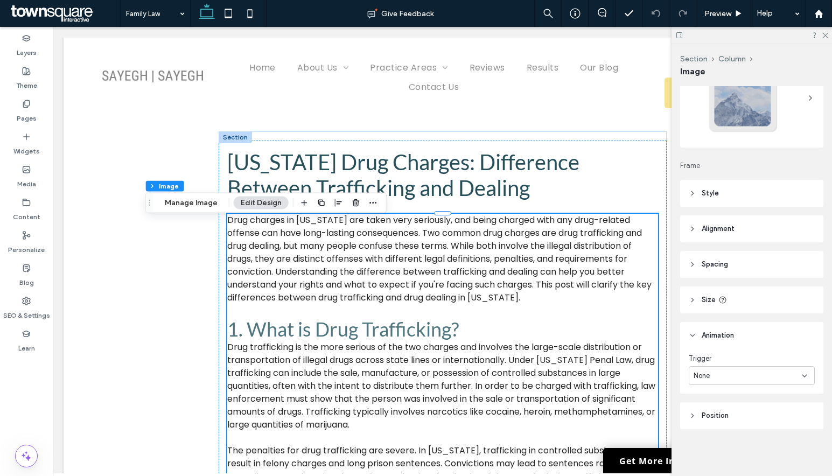
scroll to position [61, 0]
click at [735, 379] on div "None" at bounding box center [748, 375] width 108 height 11
click at [744, 420] on div "Entrance" at bounding box center [749, 412] width 120 height 19
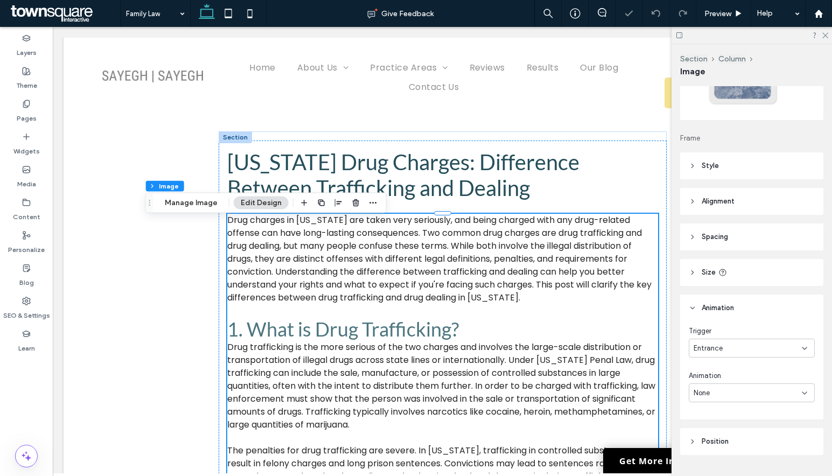
scroll to position [114, 0]
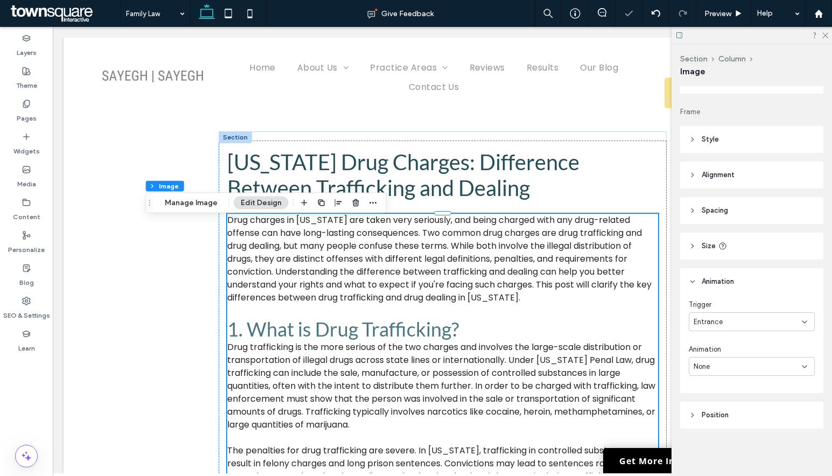
click at [752, 361] on div "None" at bounding box center [748, 366] width 108 height 11
click at [738, 277] on div "Fade In" at bounding box center [749, 272] width 120 height 19
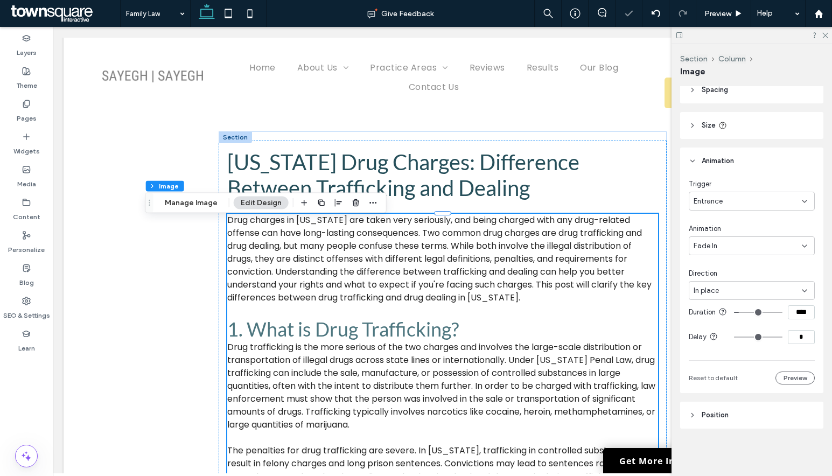
scroll to position [243, 0]
click at [727, 288] on div "In place" at bounding box center [752, 290] width 126 height 19
click at [723, 334] on div "From left" at bounding box center [749, 339] width 120 height 19
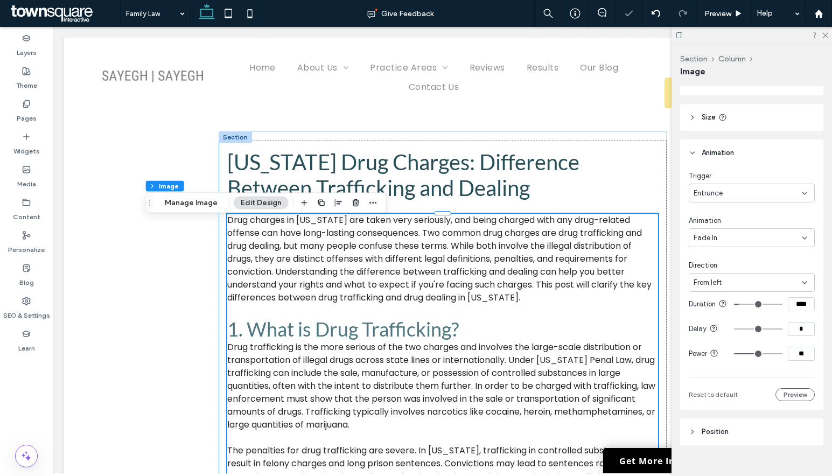
click at [805, 361] on input "**" at bounding box center [801, 354] width 27 height 14
type input "*"
type input "**"
click at [827, 34] on icon at bounding box center [824, 34] width 7 height 7
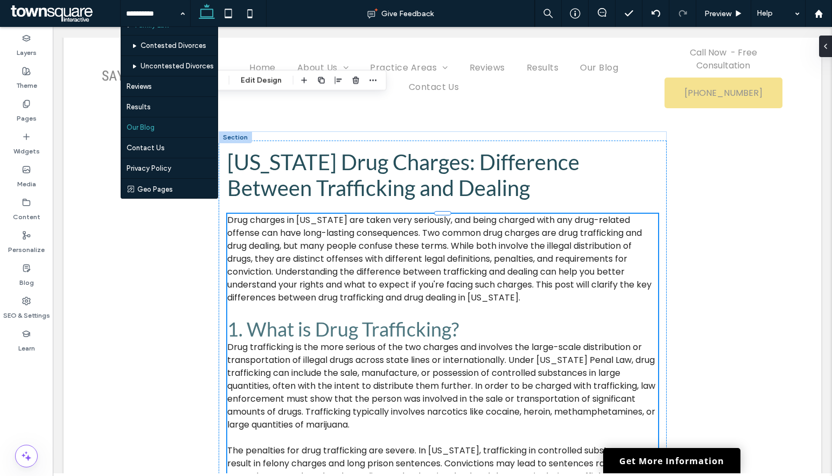
scroll to position [730, 0]
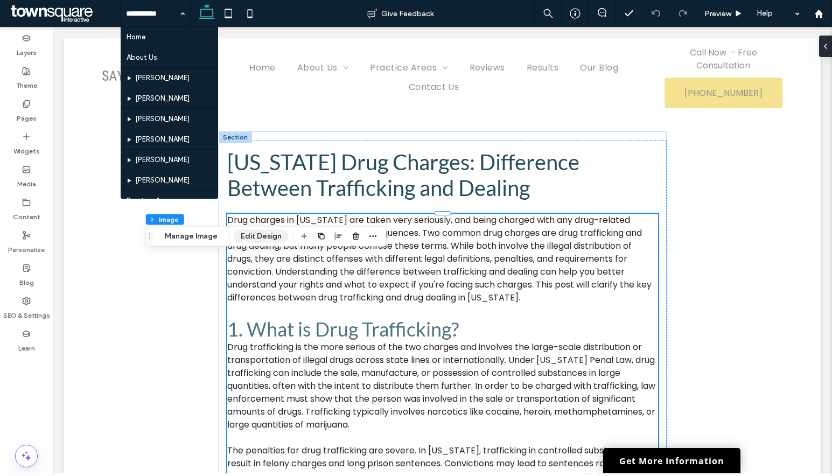
click at [250, 233] on button "Edit Design" at bounding box center [261, 236] width 55 height 13
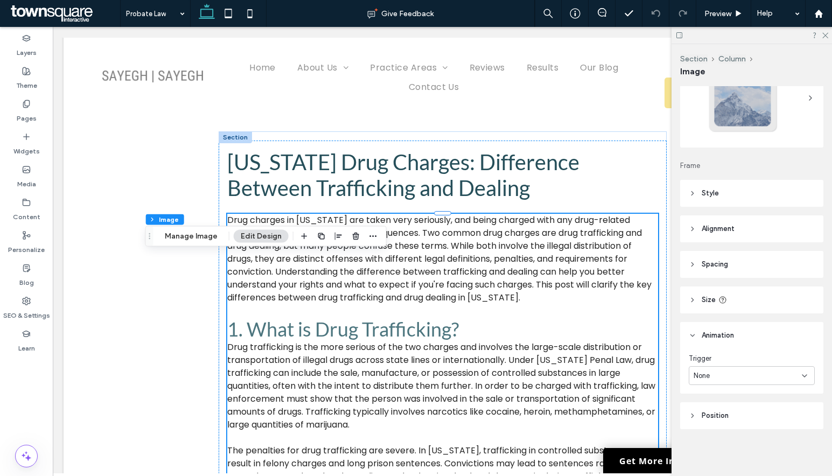
scroll to position [61, 0]
click at [750, 370] on div "None" at bounding box center [748, 375] width 108 height 11
click at [755, 412] on div "Entrance" at bounding box center [749, 412] width 120 height 19
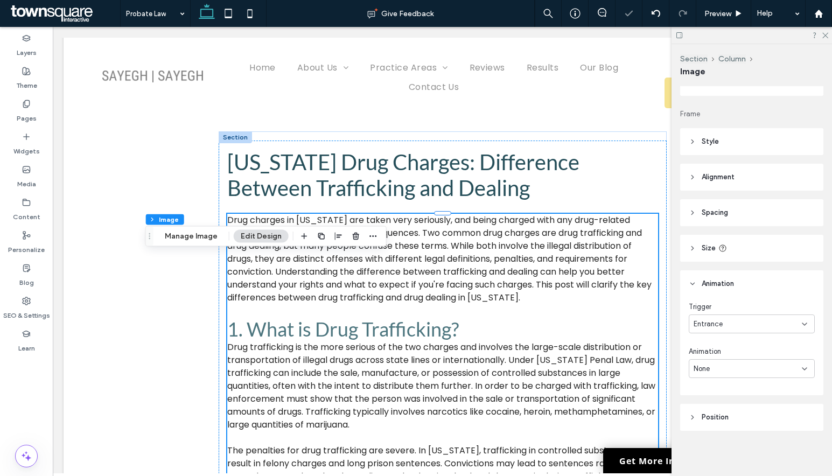
scroll to position [114, 0]
click at [743, 363] on div "None" at bounding box center [748, 366] width 108 height 11
click at [727, 273] on div "Fade In" at bounding box center [749, 272] width 120 height 19
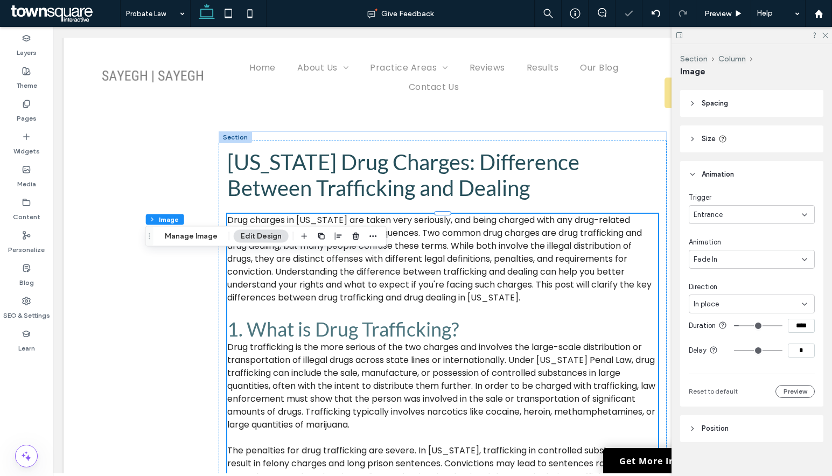
scroll to position [222, 0]
click at [797, 357] on input "*" at bounding box center [801, 350] width 27 height 14
click at [736, 298] on div "In place" at bounding box center [748, 303] width 108 height 11
click at [731, 359] on div "From left" at bounding box center [749, 360] width 120 height 19
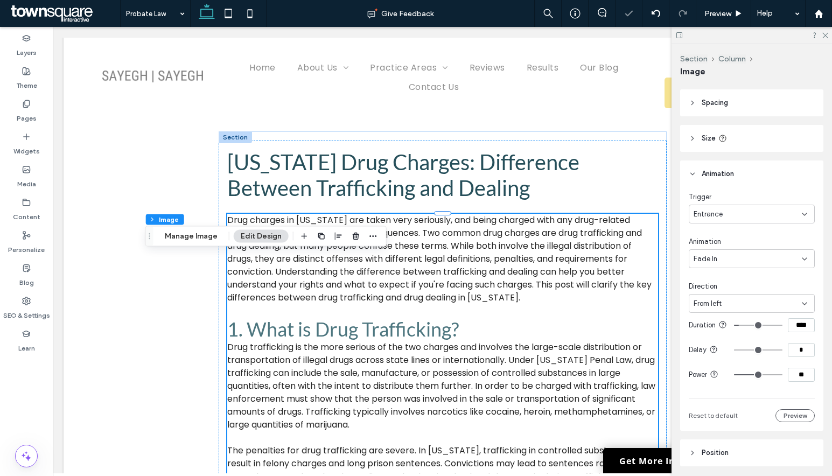
click at [807, 379] on input "**" at bounding box center [801, 375] width 27 height 14
type input "*"
type input "**"
click at [822, 30] on div at bounding box center [752, 35] width 160 height 17
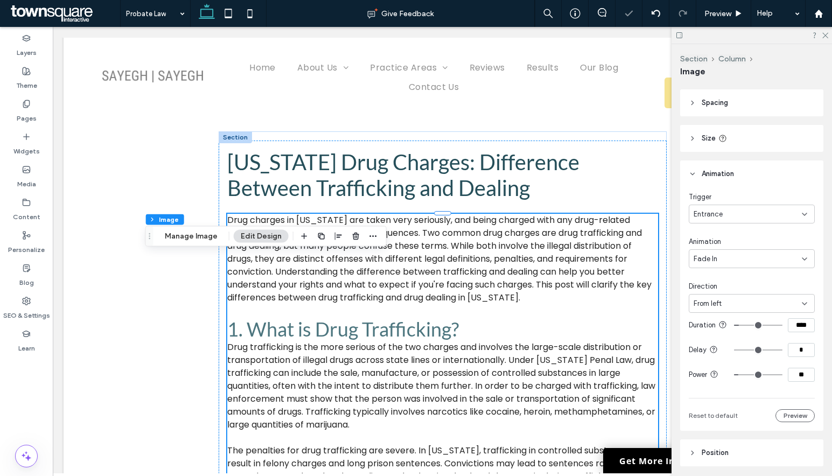
click at [829, 35] on div at bounding box center [752, 35] width 160 height 17
click at [831, 38] on div at bounding box center [752, 35] width 160 height 17
click at [825, 36] on use at bounding box center [825, 36] width 6 height 6
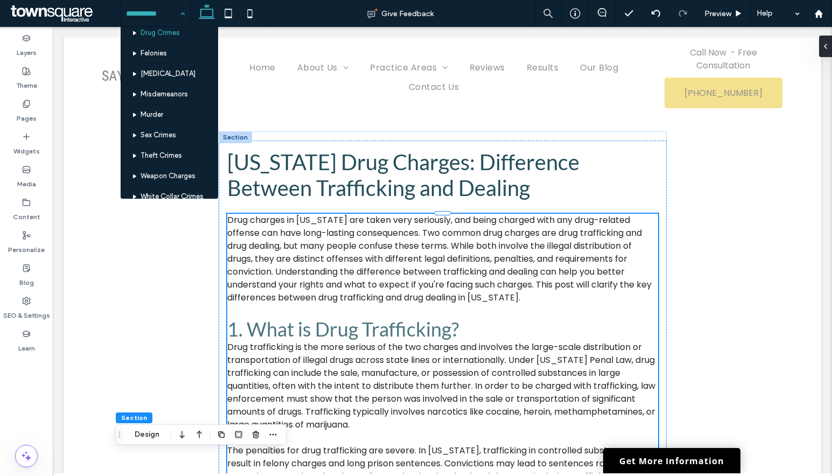
scroll to position [700, 0]
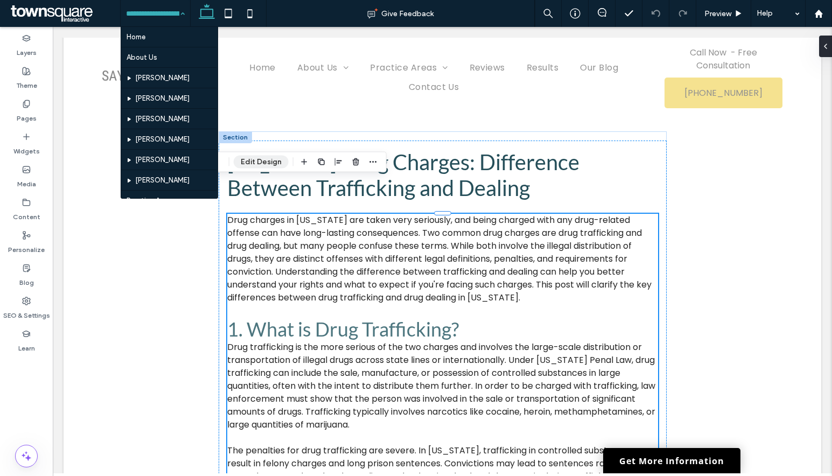
click at [257, 162] on button "Edit Design" at bounding box center [261, 162] width 55 height 13
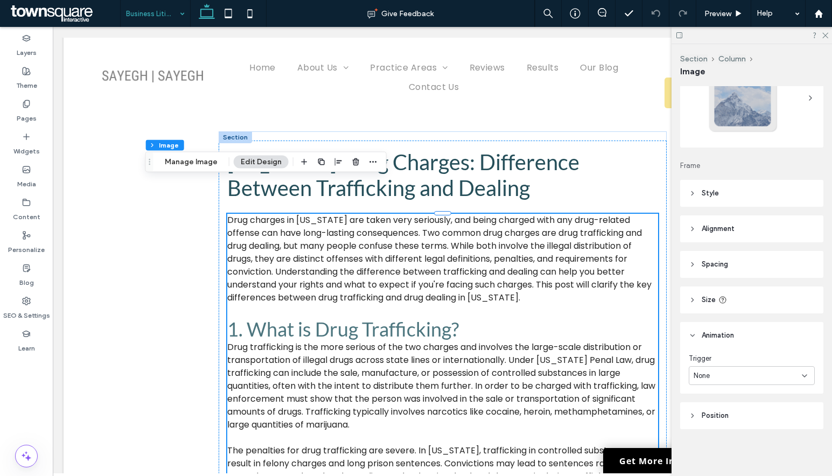
scroll to position [61, 0]
click at [721, 381] on div "None" at bounding box center [752, 375] width 126 height 19
click at [728, 416] on div "Entrance" at bounding box center [749, 412] width 120 height 19
click at [728, 415] on div "None" at bounding box center [748, 420] width 108 height 11
click at [718, 327] on div "Fade In" at bounding box center [749, 325] width 120 height 19
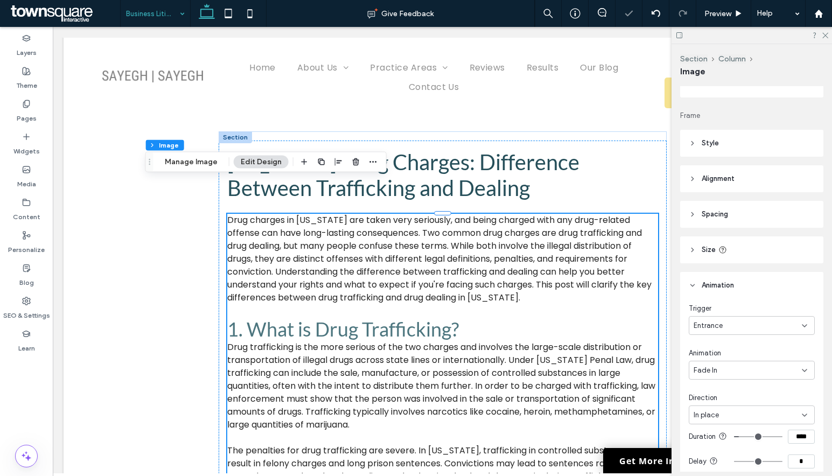
scroll to position [243, 0]
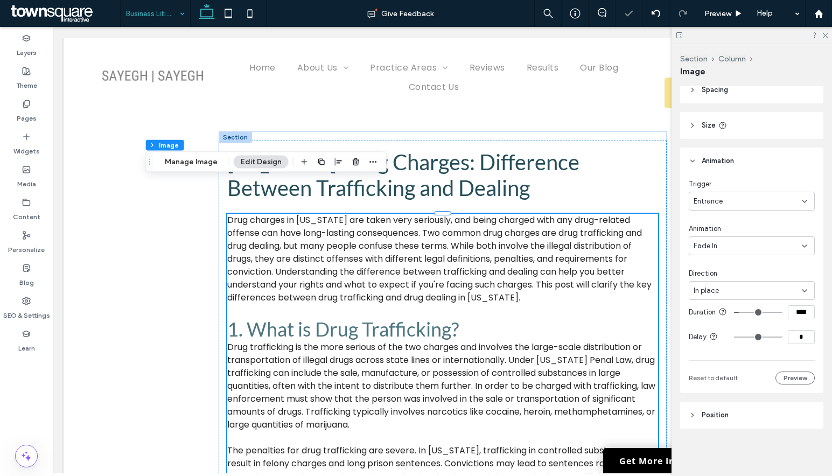
click at [717, 268] on span "Direction" at bounding box center [703, 273] width 29 height 11
click at [720, 285] on div "In place" at bounding box center [748, 290] width 108 height 11
click at [737, 339] on div "From left" at bounding box center [749, 339] width 120 height 19
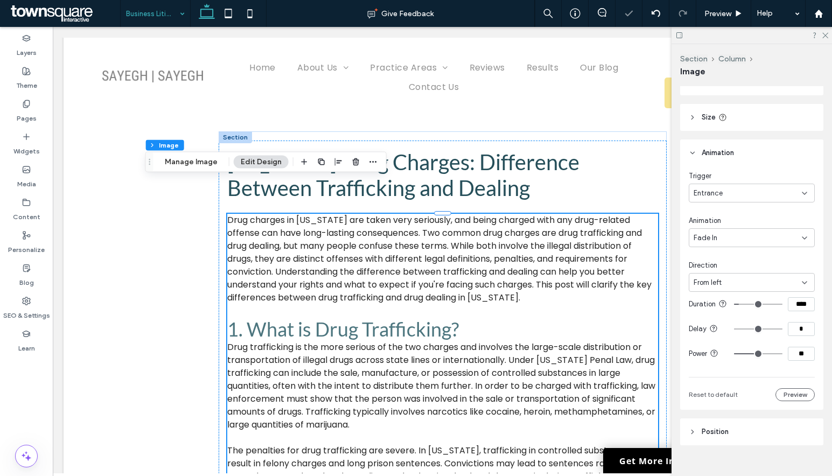
click at [806, 361] on input "**" at bounding box center [801, 354] width 27 height 14
type input "*"
type input "**"
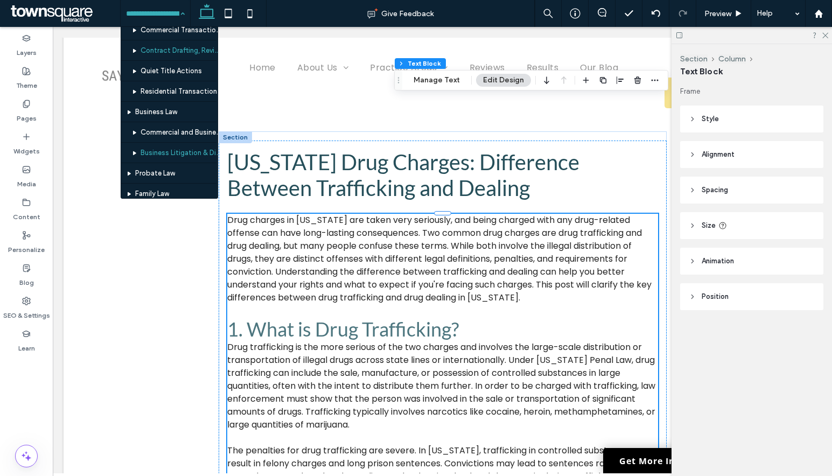
scroll to position [754, 0]
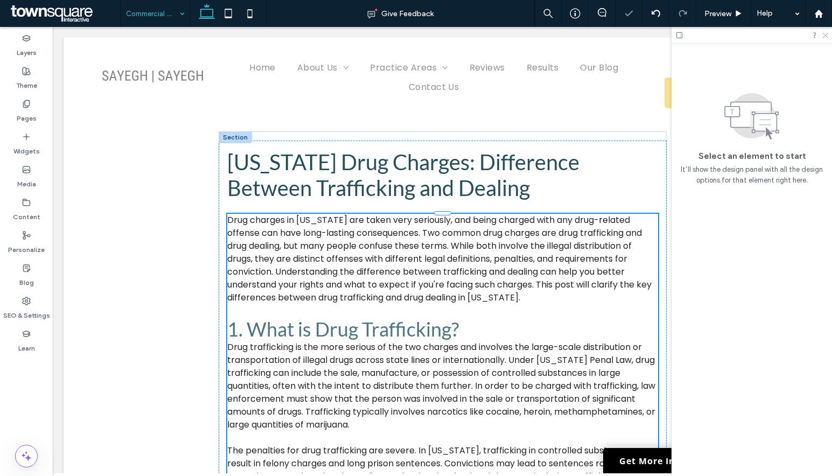
click at [827, 35] on icon at bounding box center [824, 34] width 7 height 7
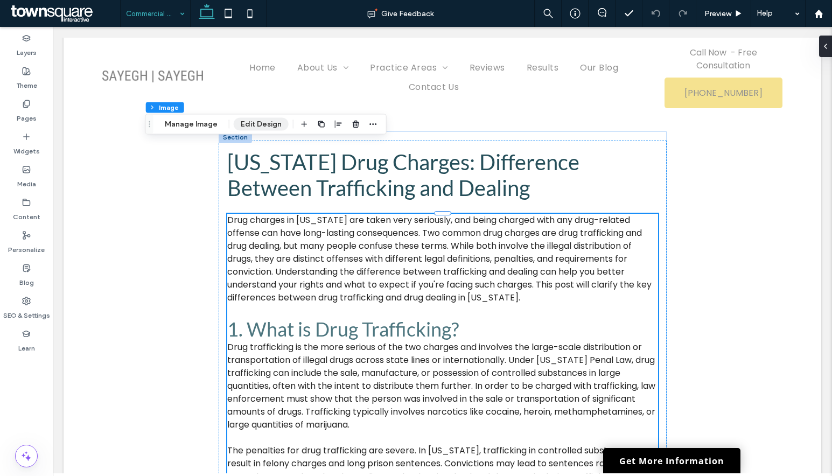
click at [247, 122] on button "Edit Design" at bounding box center [261, 124] width 55 height 13
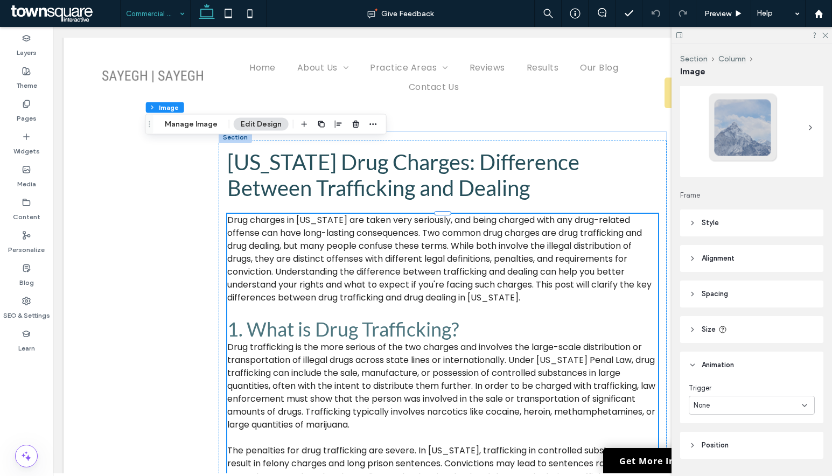
scroll to position [61, 0]
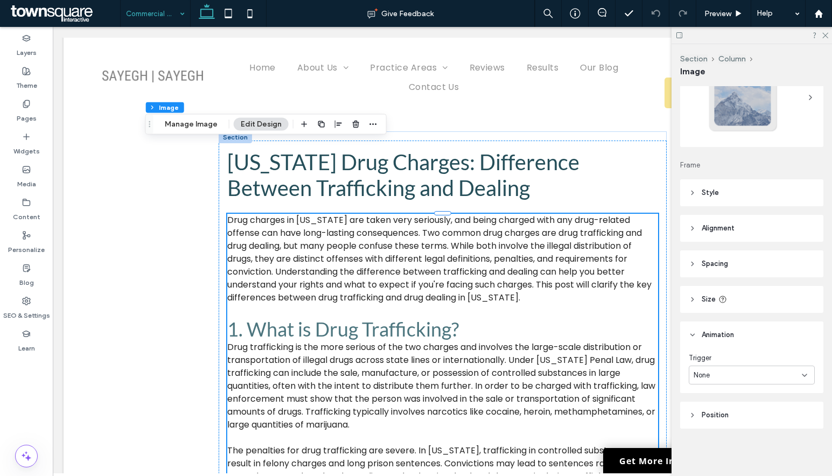
click at [735, 380] on div "None" at bounding box center [748, 375] width 108 height 11
click at [728, 417] on div "Entrance" at bounding box center [749, 412] width 120 height 19
click at [738, 424] on div "None" at bounding box center [748, 420] width 108 height 11
click at [736, 326] on div "Fade In" at bounding box center [749, 325] width 120 height 19
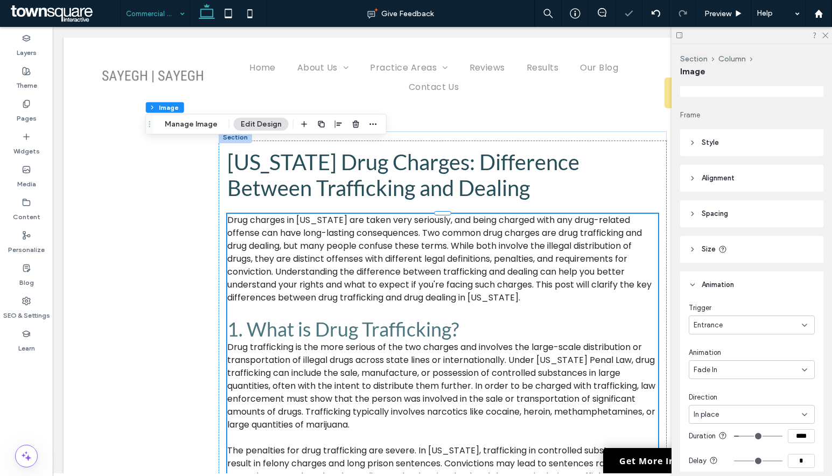
scroll to position [222, 0]
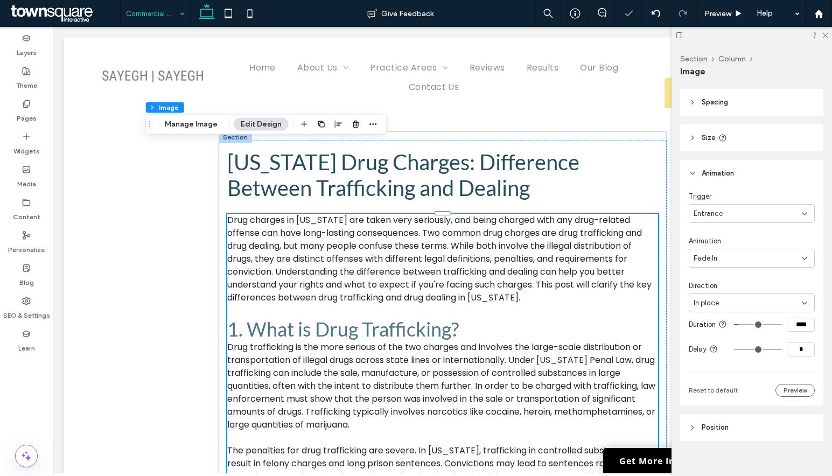
click at [738, 302] on div "In place" at bounding box center [748, 303] width 108 height 11
click at [744, 357] on div "From left" at bounding box center [749, 359] width 120 height 19
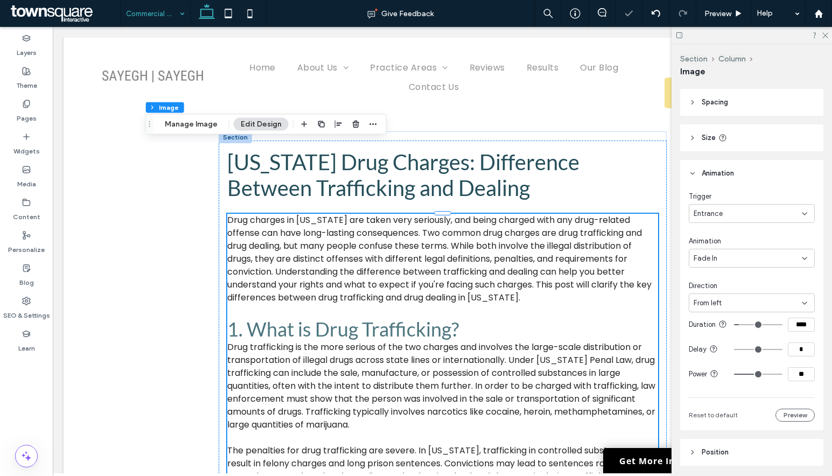
click at [796, 381] on input "**" at bounding box center [801, 374] width 27 height 14
type input "**"
click at [781, 399] on div "Trigger Entrance Animation Fade In Direction From left Duration **** Delay * Po…" at bounding box center [752, 306] width 126 height 231
click at [825, 32] on icon at bounding box center [824, 34] width 7 height 7
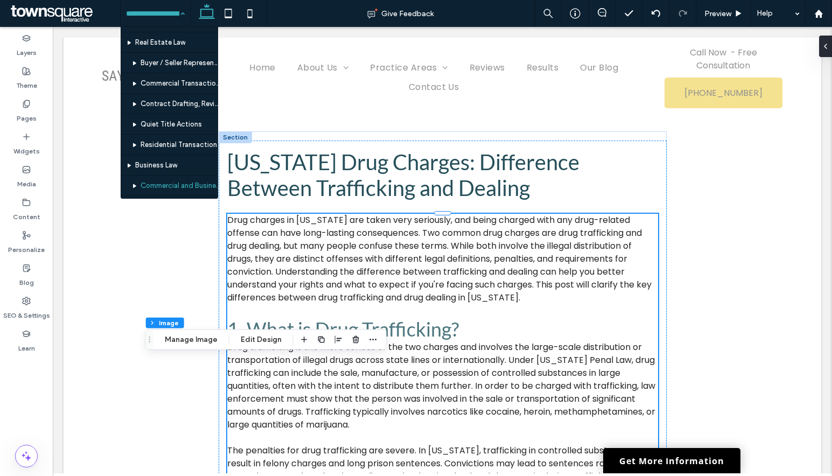
scroll to position [700, 0]
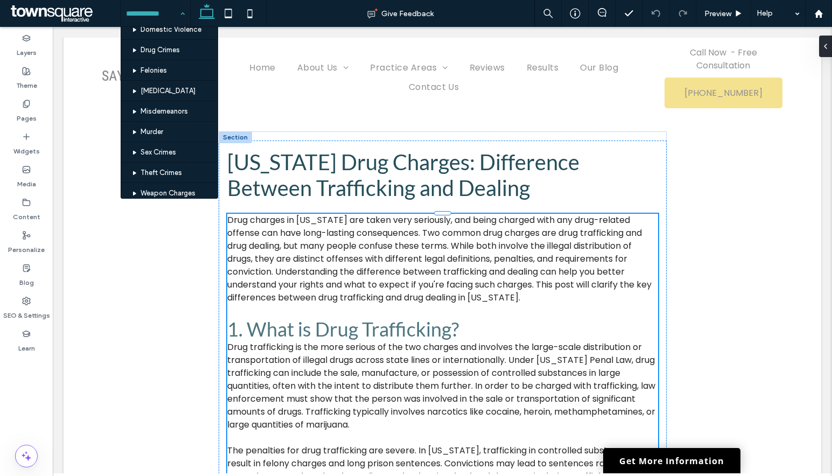
scroll to position [646, 0]
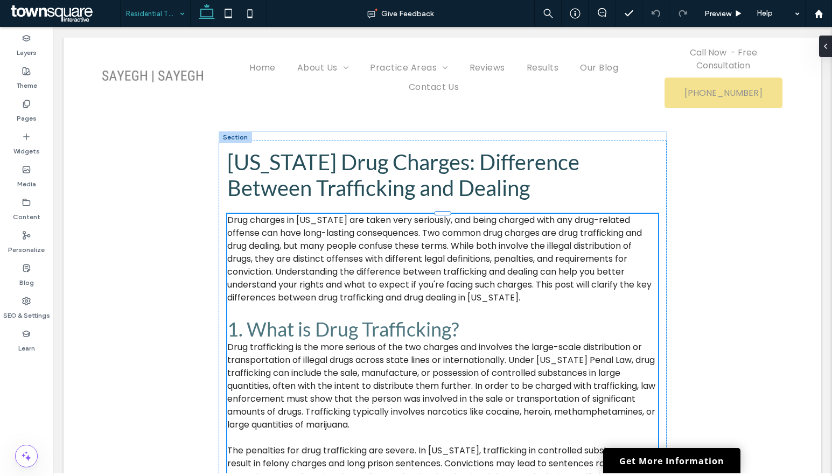
click at [149, 12] on input at bounding box center [152, 13] width 53 height 27
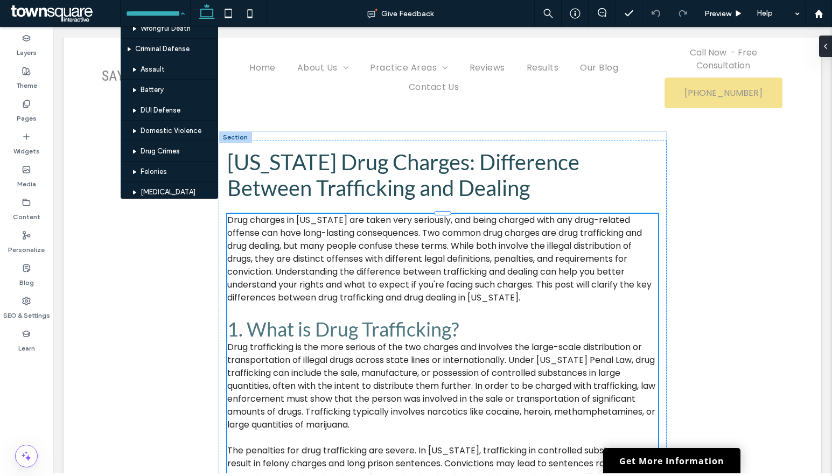
scroll to position [646, 0]
